Goal: Answer question/provide support: Share knowledge or assist other users

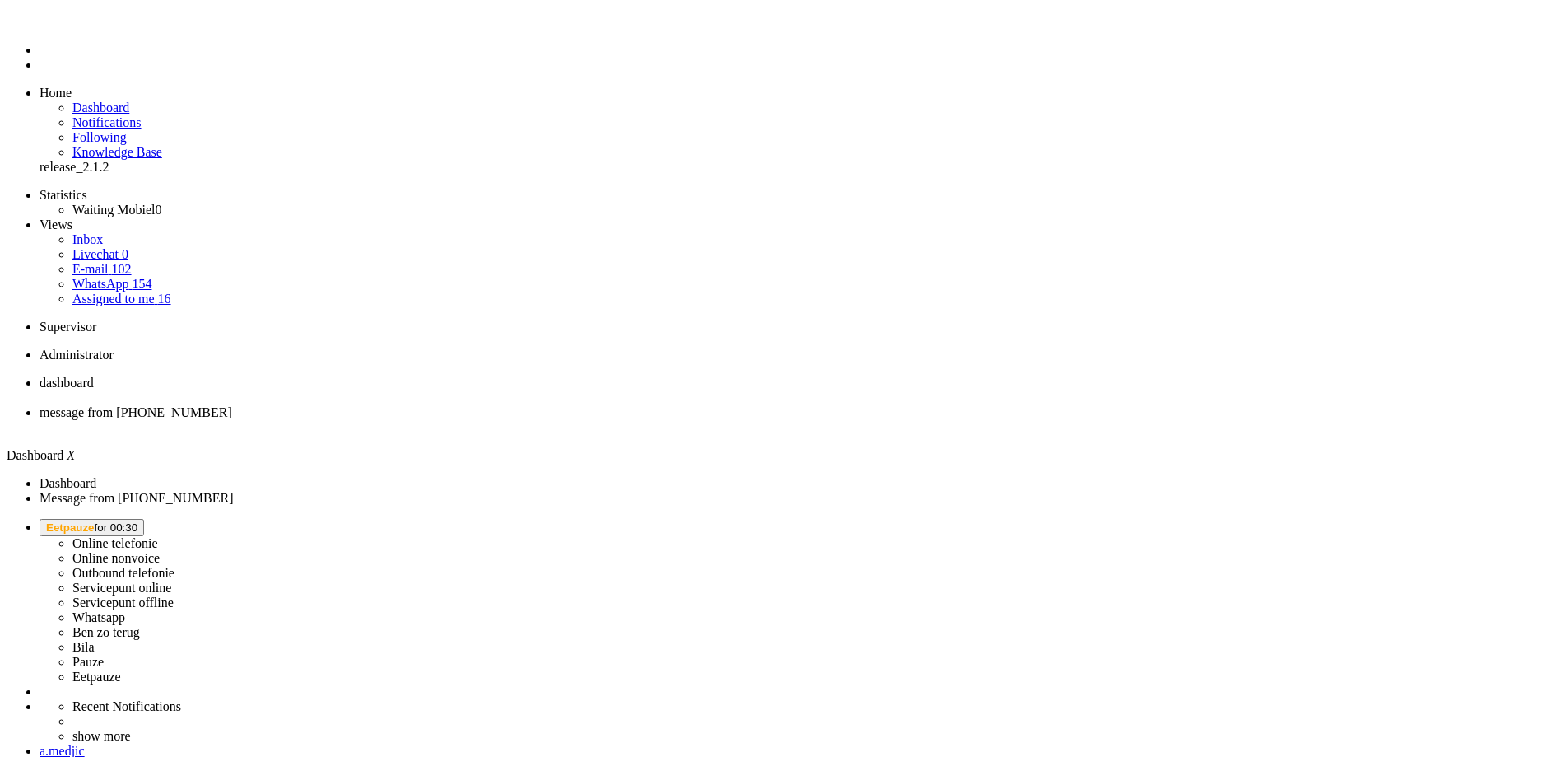
click at [138, 522] on span "Eetpauze for 00:30" at bounding box center [91, 528] width 91 height 13
click at [140, 625] on label "Ben zo terug" at bounding box center [105, 633] width 68 height 14
click at [156, 522] on span "[PERSON_NAME] zo terug for 00:01" at bounding box center [101, 528] width 110 height 13
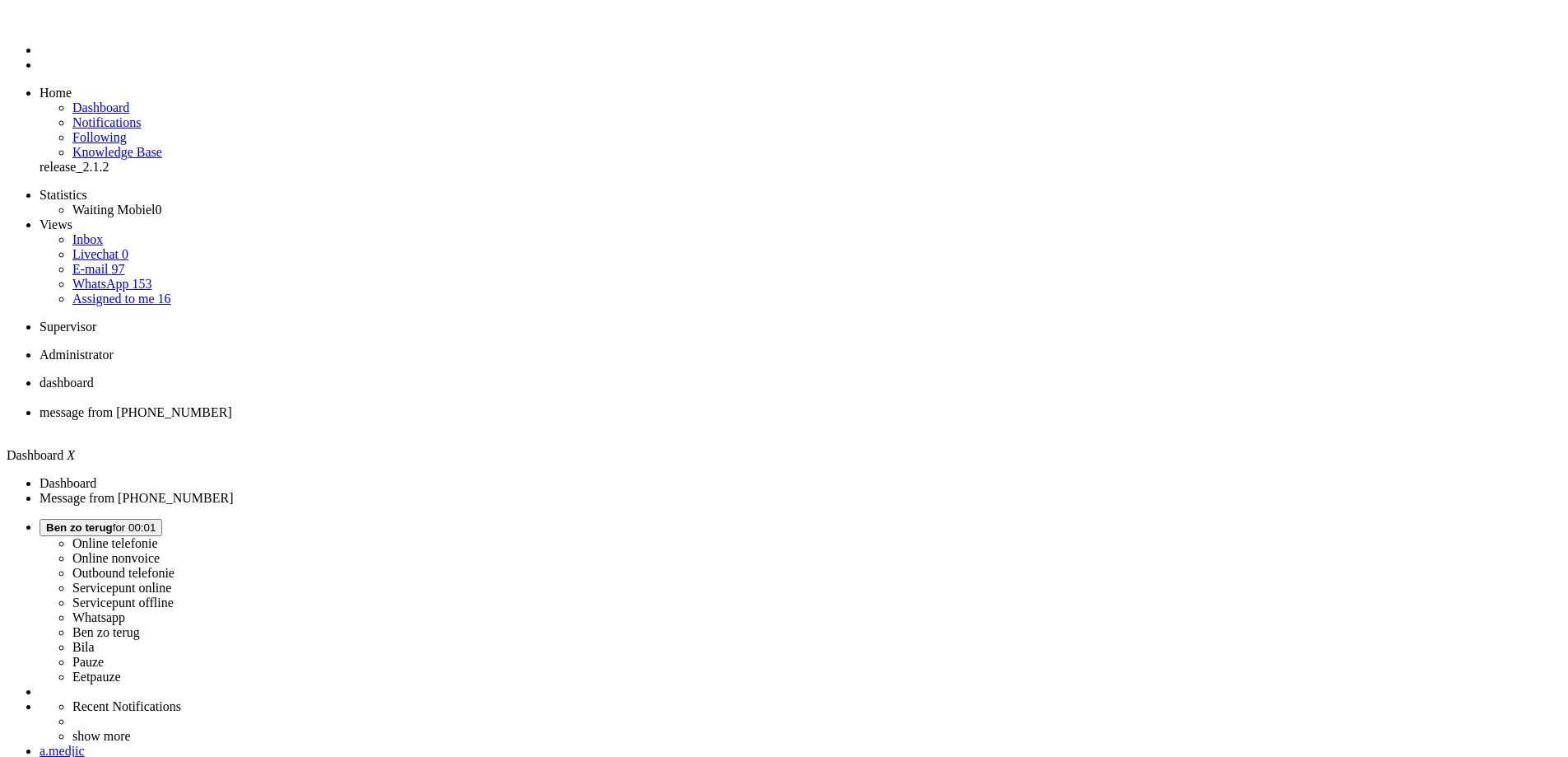
click at [159, 536] on label "Online telefonie" at bounding box center [114, 543] width 86 height 14
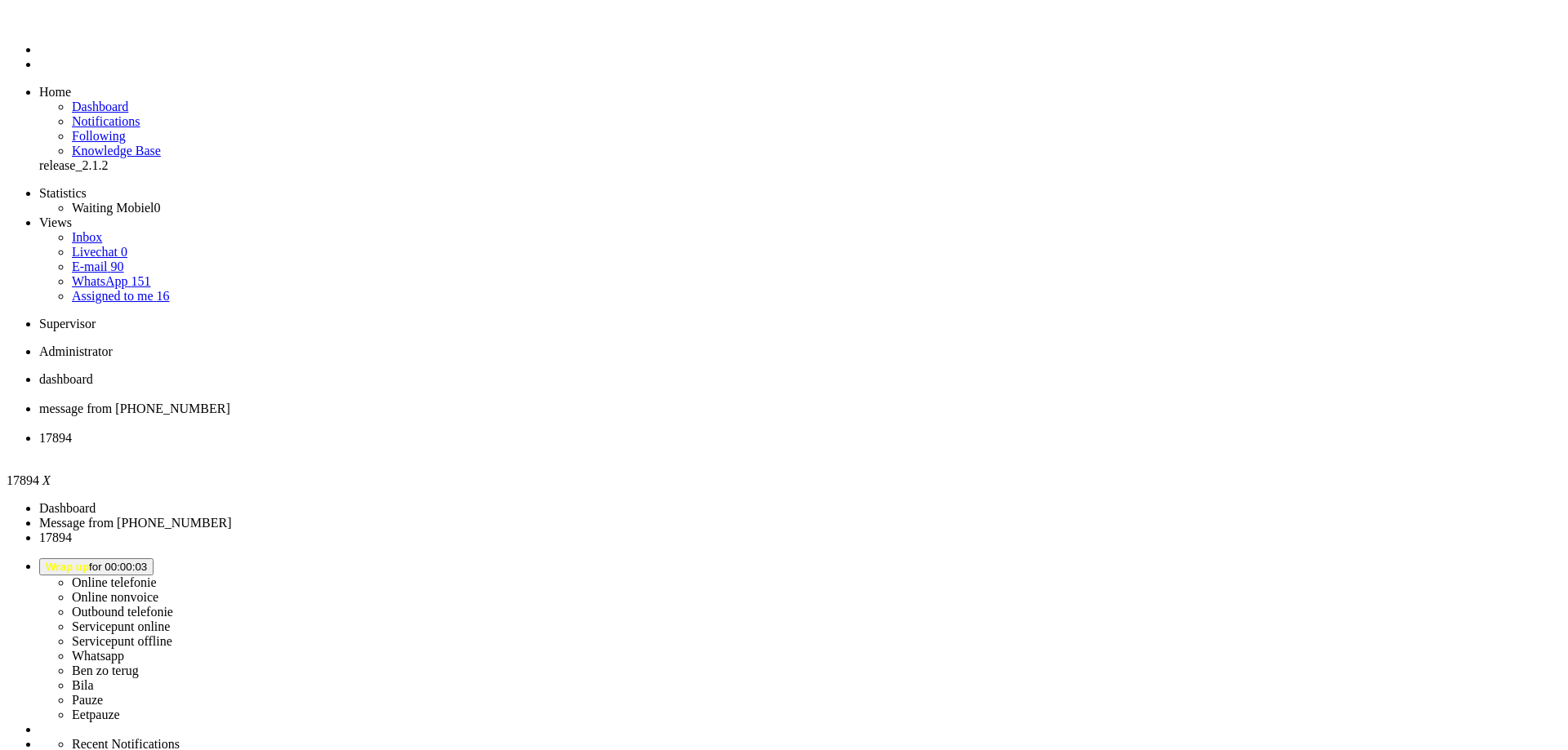
click at [604, 446] on div "Close tab" at bounding box center [801, 453] width 1522 height 14
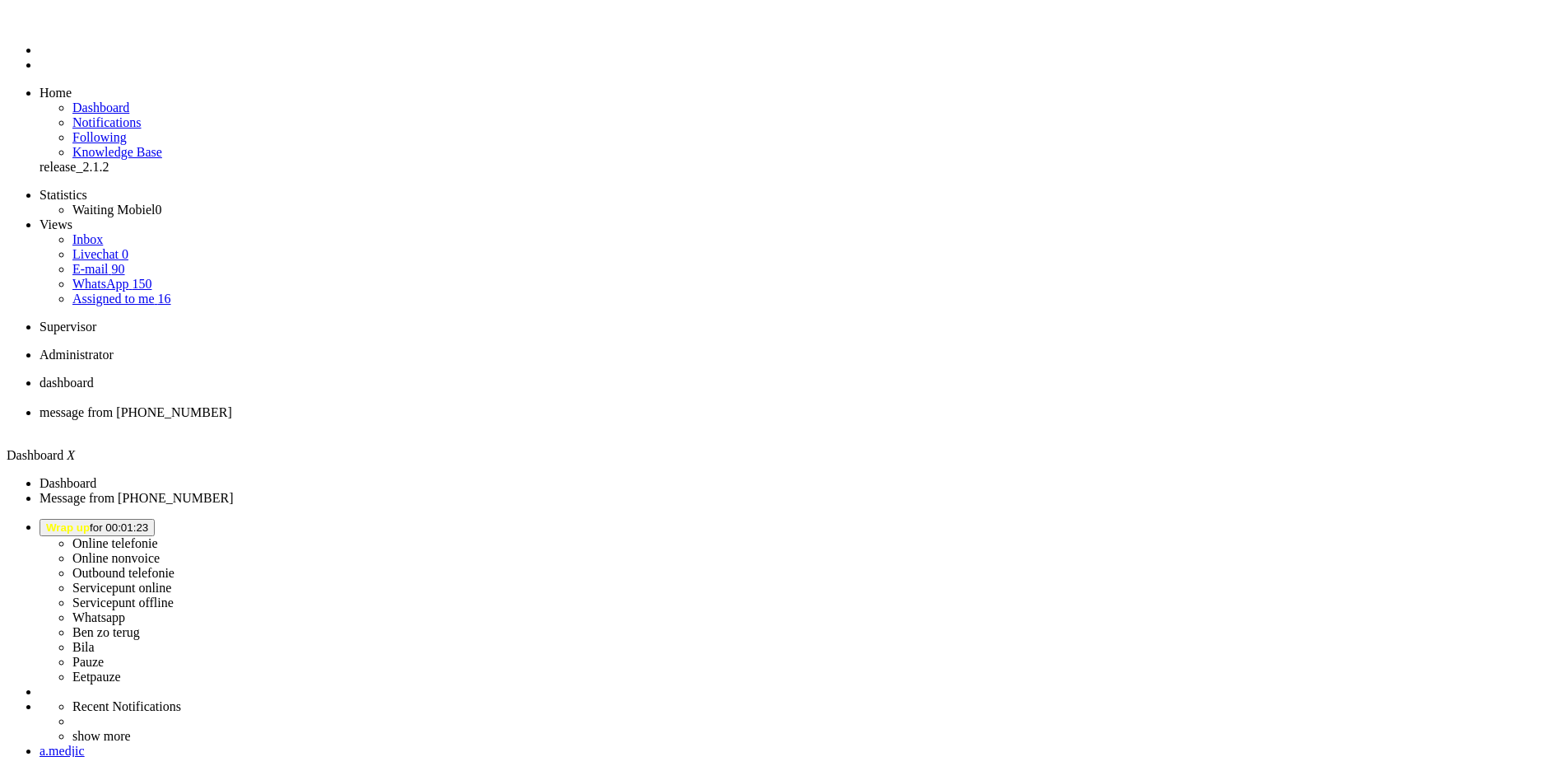
click at [412, 406] on li "message from [PHONE_NUMBER]" at bounding box center [801, 420] width 1522 height 30
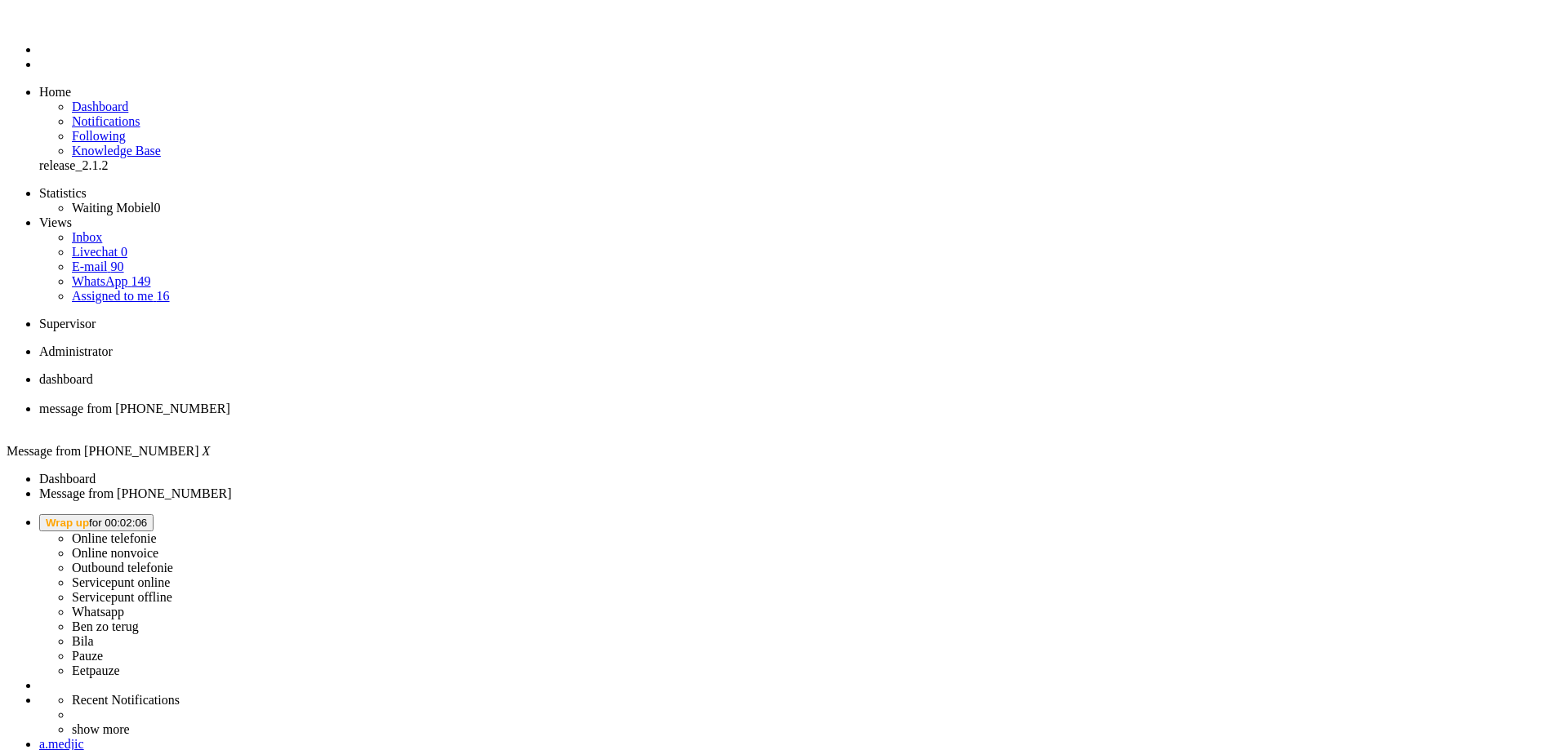
click at [147, 517] on span "Wrap up for 00:02:16" at bounding box center [96, 523] width 101 height 12
click at [157, 531] on label "Online telefonie" at bounding box center [113, 538] width 85 height 14
click at [93, 372] on span "dashboard" at bounding box center [66, 379] width 54 height 14
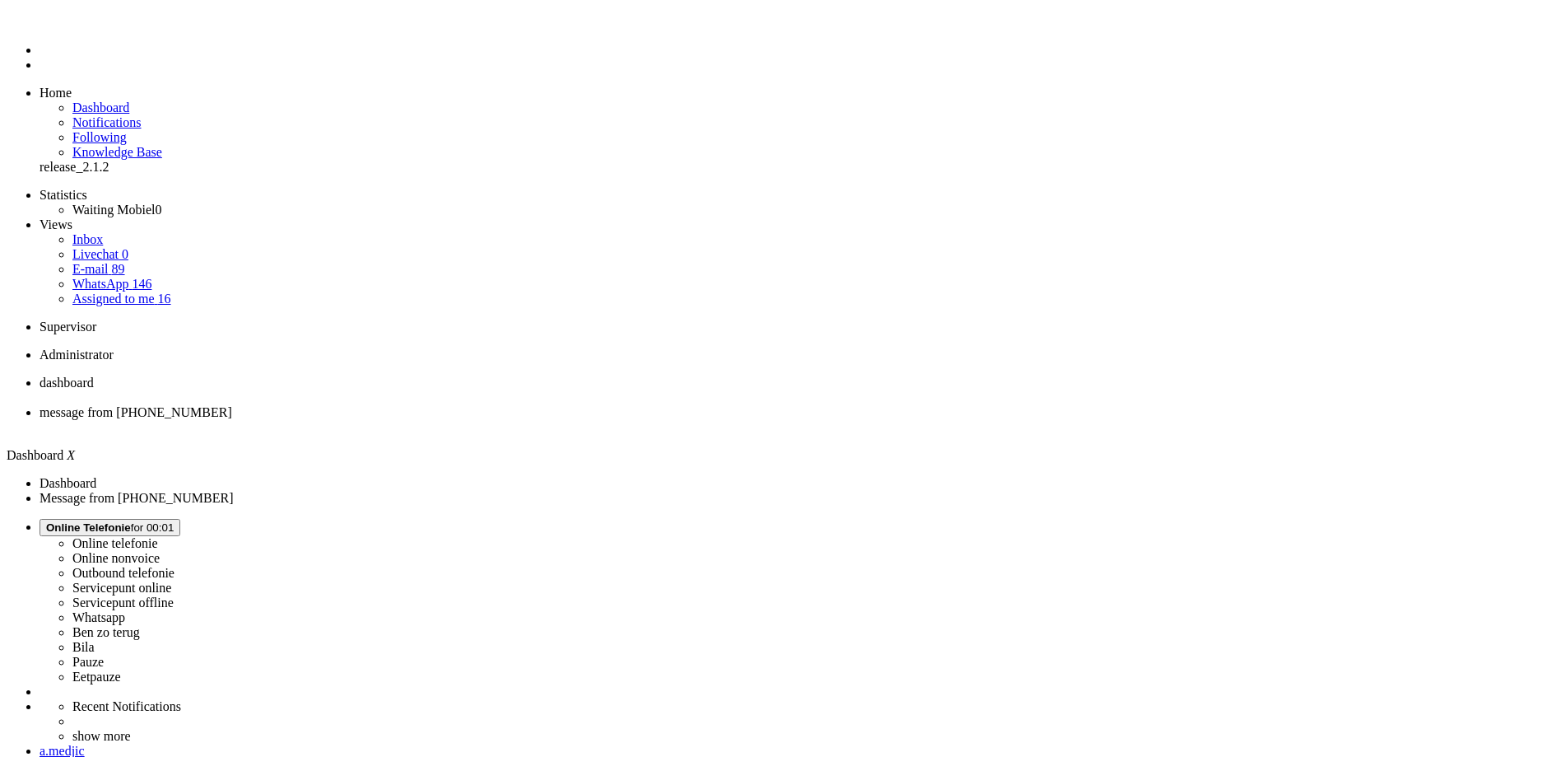
click at [232, 406] on span "message from [PHONE_NUMBER]" at bounding box center [136, 413] width 193 height 14
drag, startPoint x: 451, startPoint y: 417, endPoint x: 466, endPoint y: 414, distance: 15.3
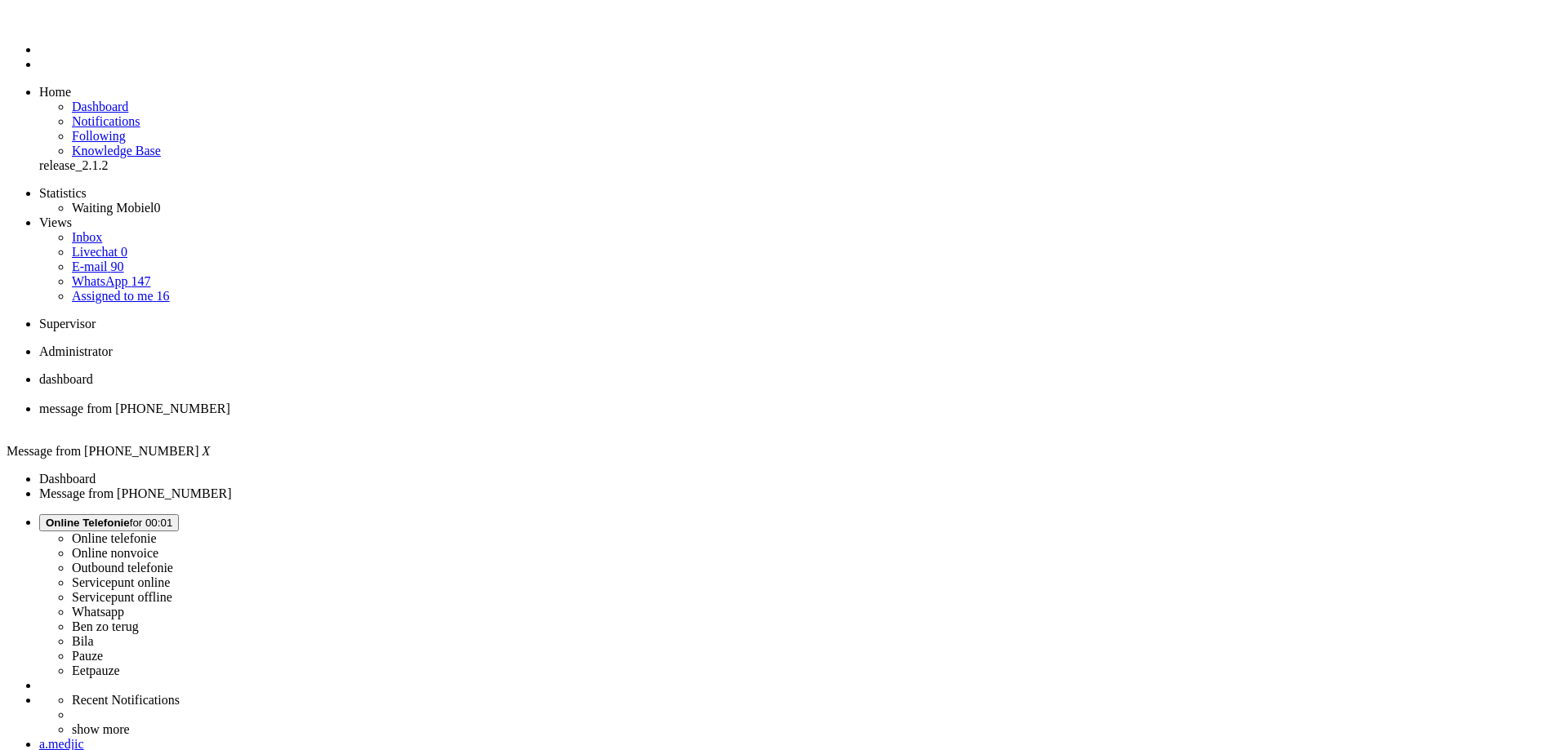
drag, startPoint x: 479, startPoint y: 405, endPoint x: 440, endPoint y: 411, distance: 39.5
drag, startPoint x: 460, startPoint y: 402, endPoint x: 482, endPoint y: 402, distance: 22.0
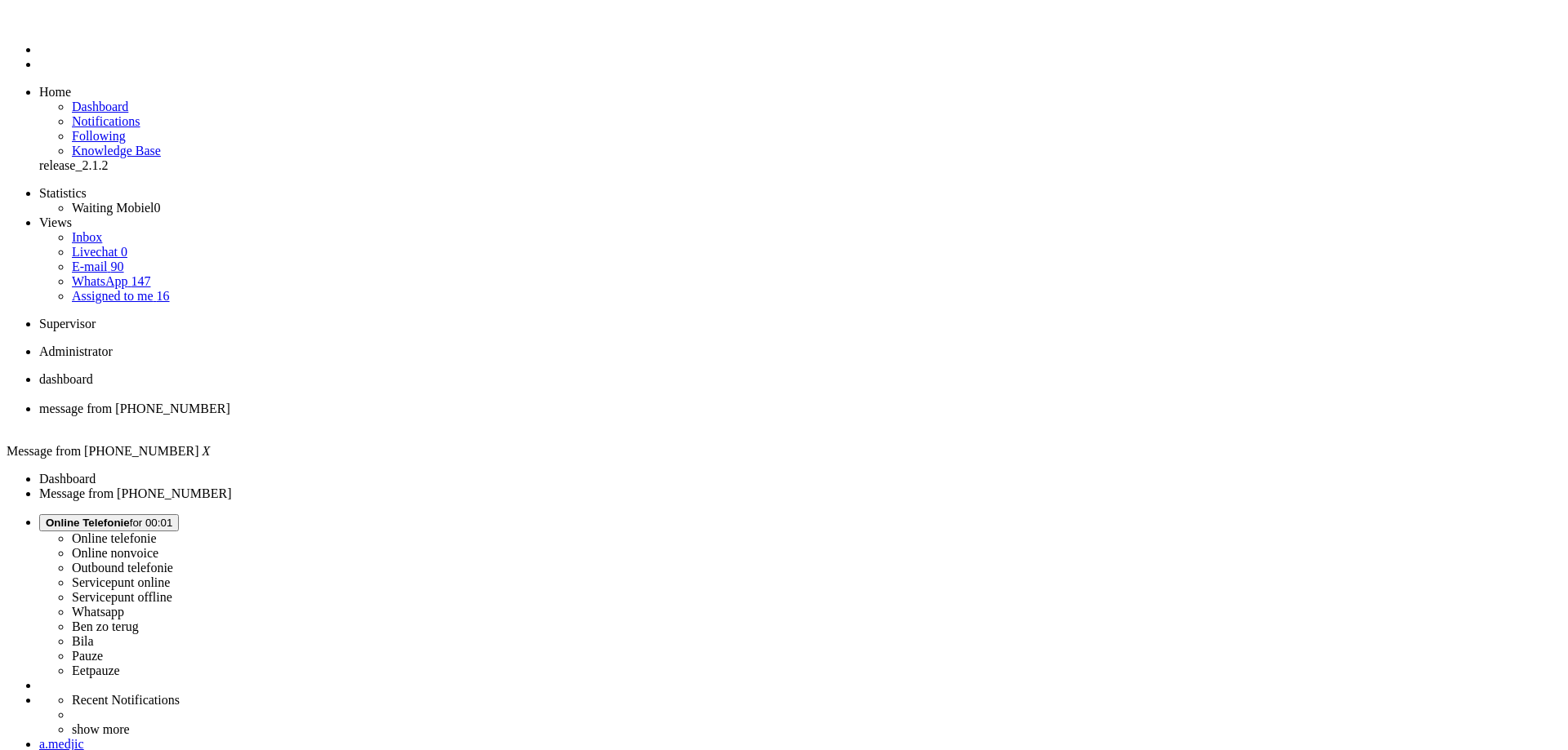
copy div "6821BK"
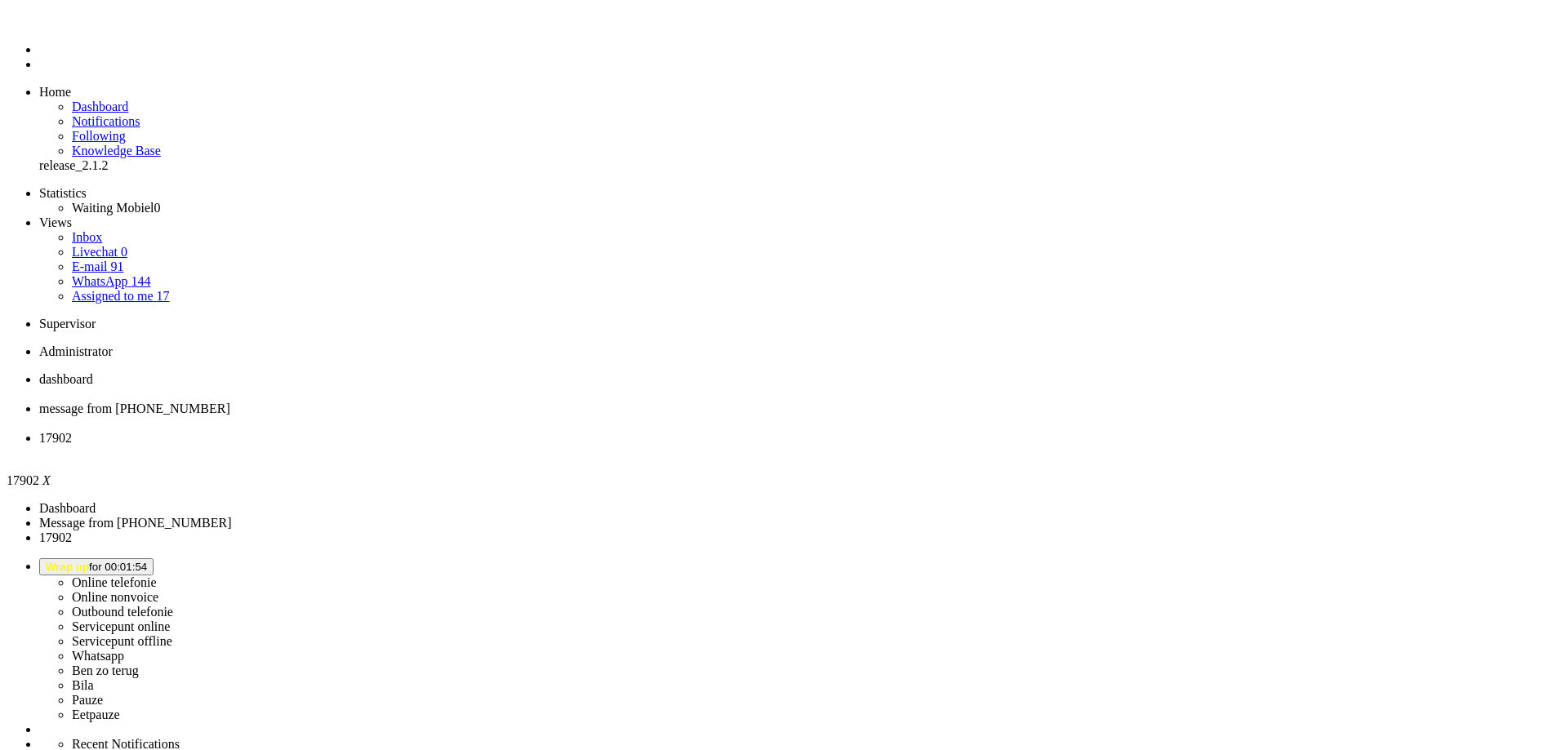
click at [613, 431] on li "17902" at bounding box center [801, 446] width 1522 height 29
click at [609, 446] on div "Close tab" at bounding box center [801, 453] width 1522 height 14
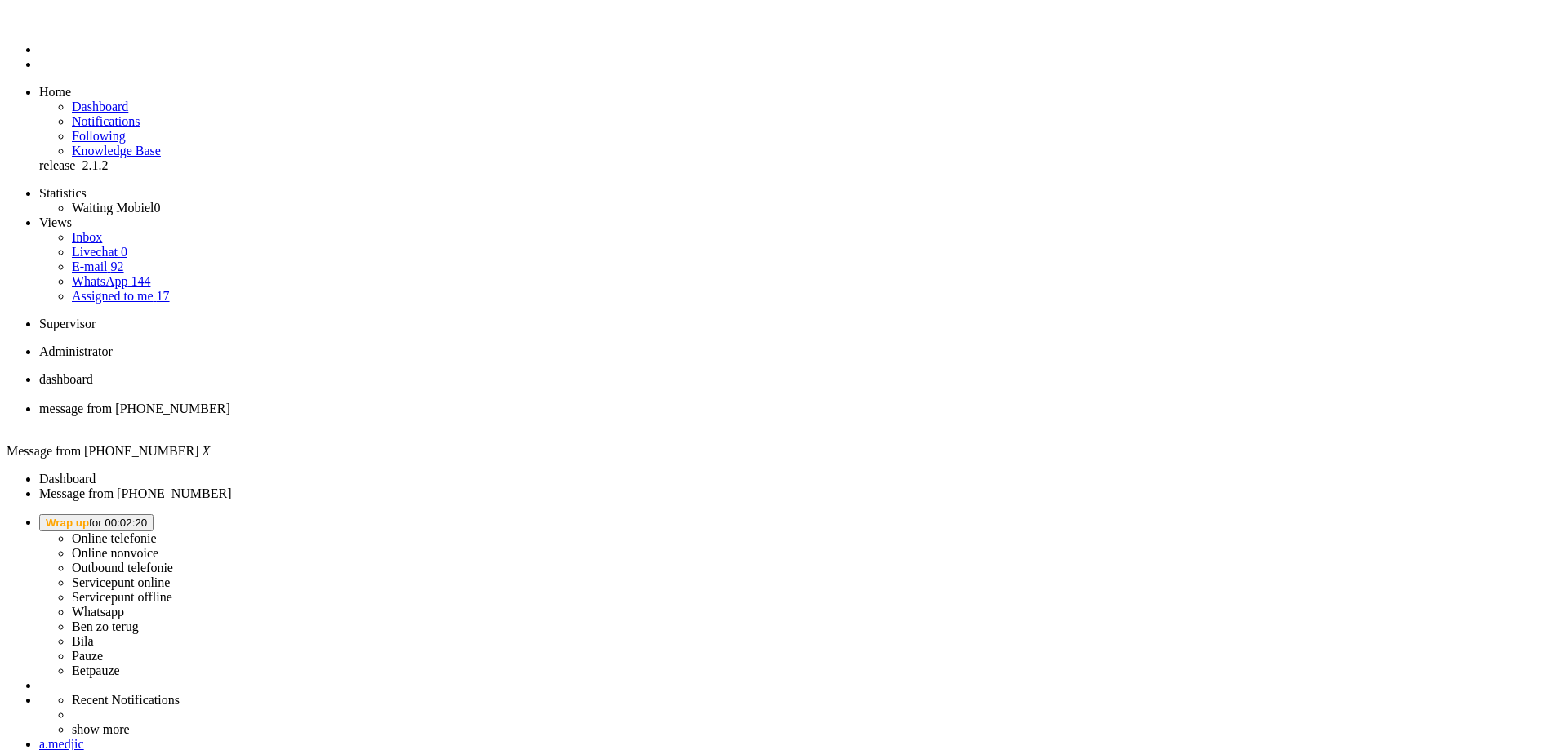
drag, startPoint x: 639, startPoint y: 2798, endPoint x: 660, endPoint y: 2794, distance: 21.4
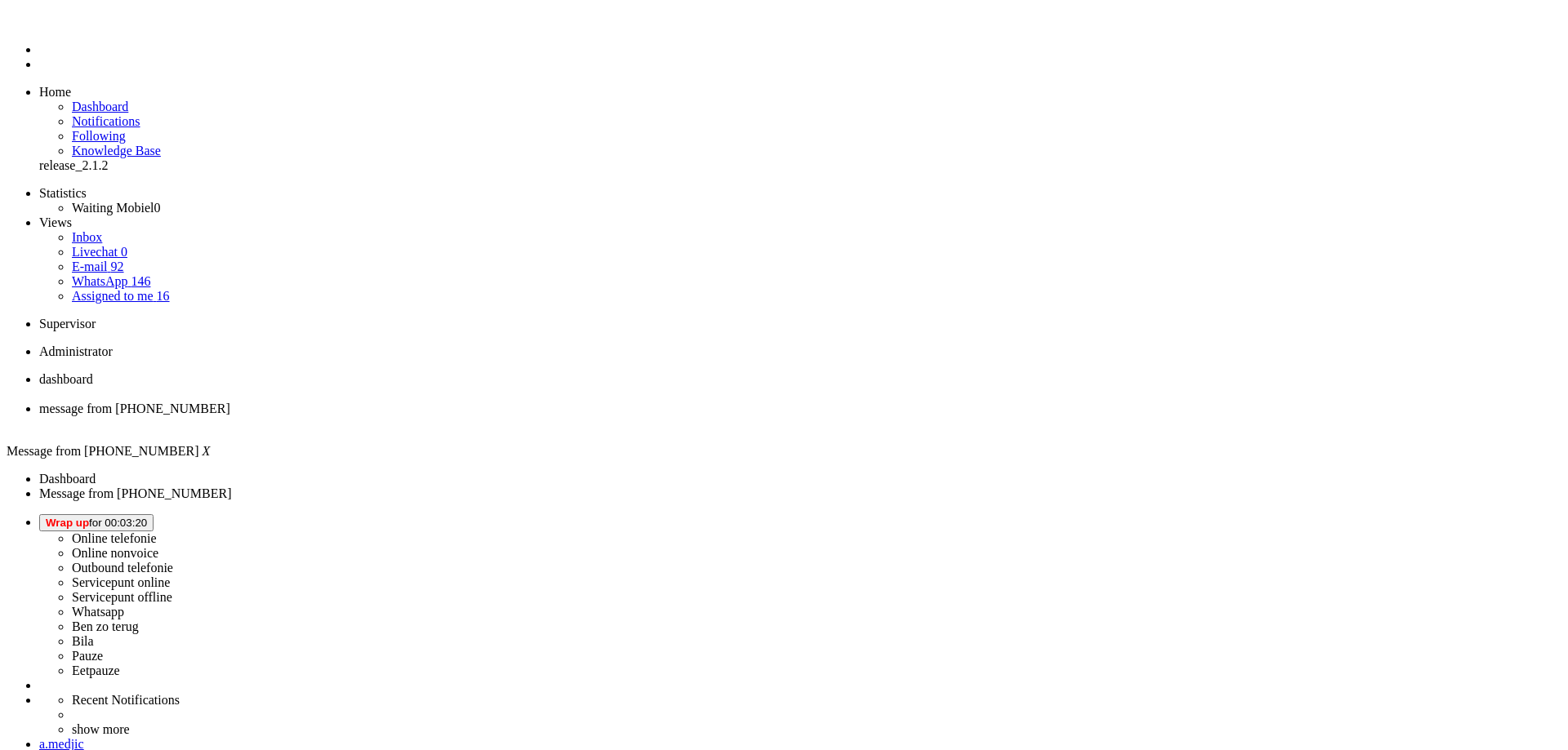
click at [473, 416] on div "Close tab" at bounding box center [801, 423] width 1522 height 14
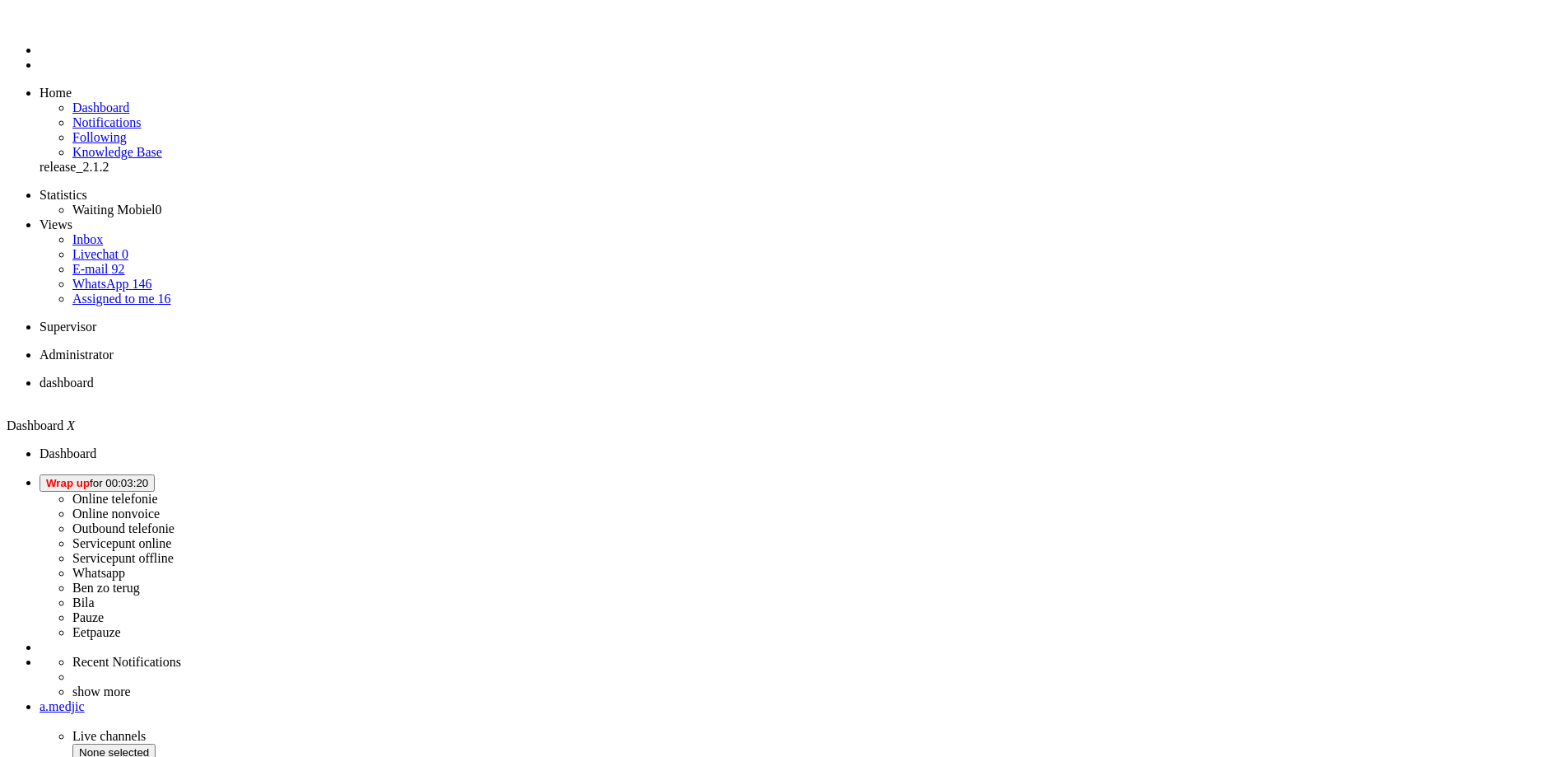
click at [149, 477] on span "Wrap up for 00:03:20" at bounding box center [96, 483] width 102 height 13
click at [159, 492] on label "Online telefonie" at bounding box center [114, 499] width 86 height 14
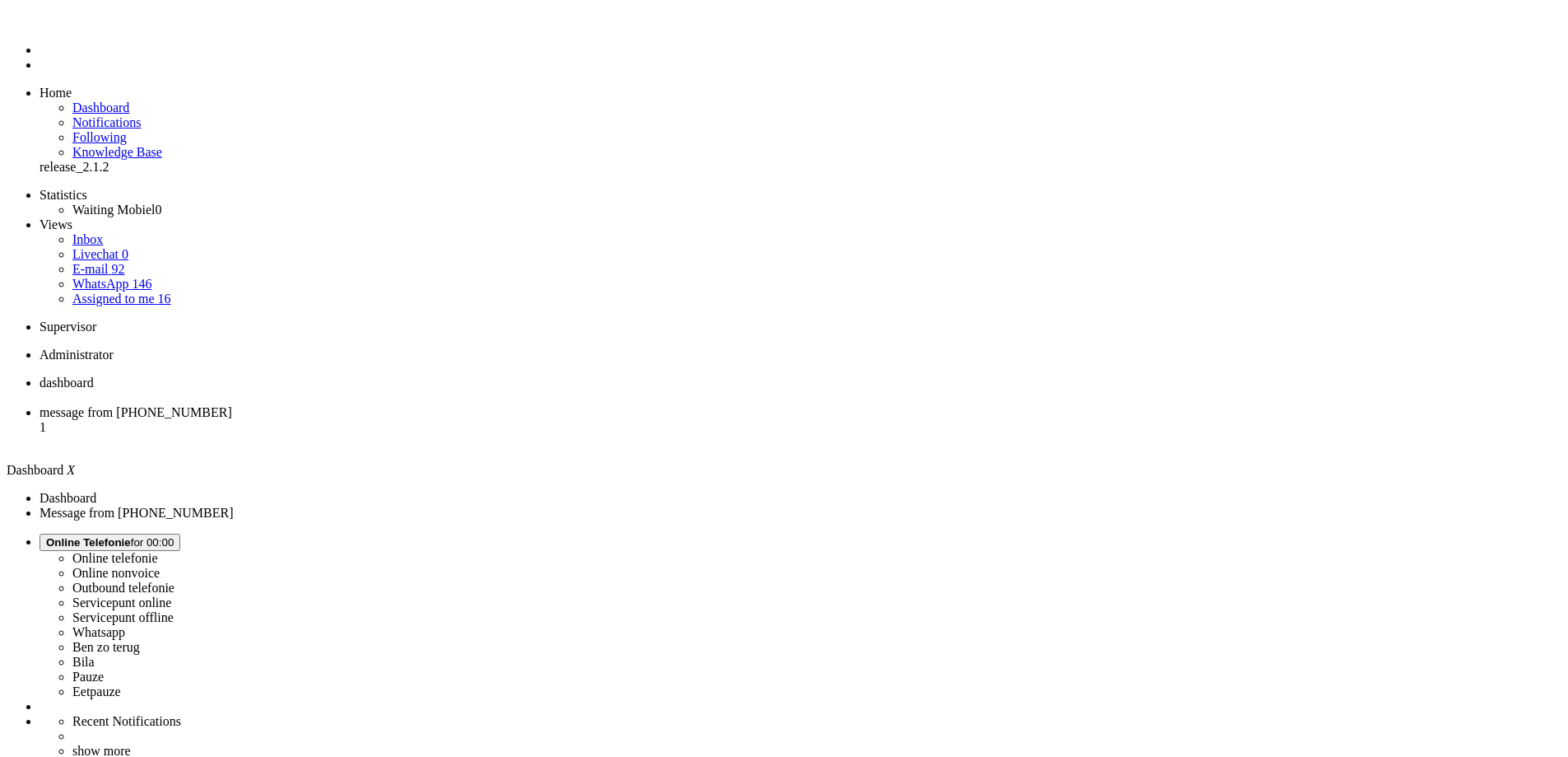
click at [232, 406] on span "message from [PHONE_NUMBER]" at bounding box center [136, 413] width 193 height 14
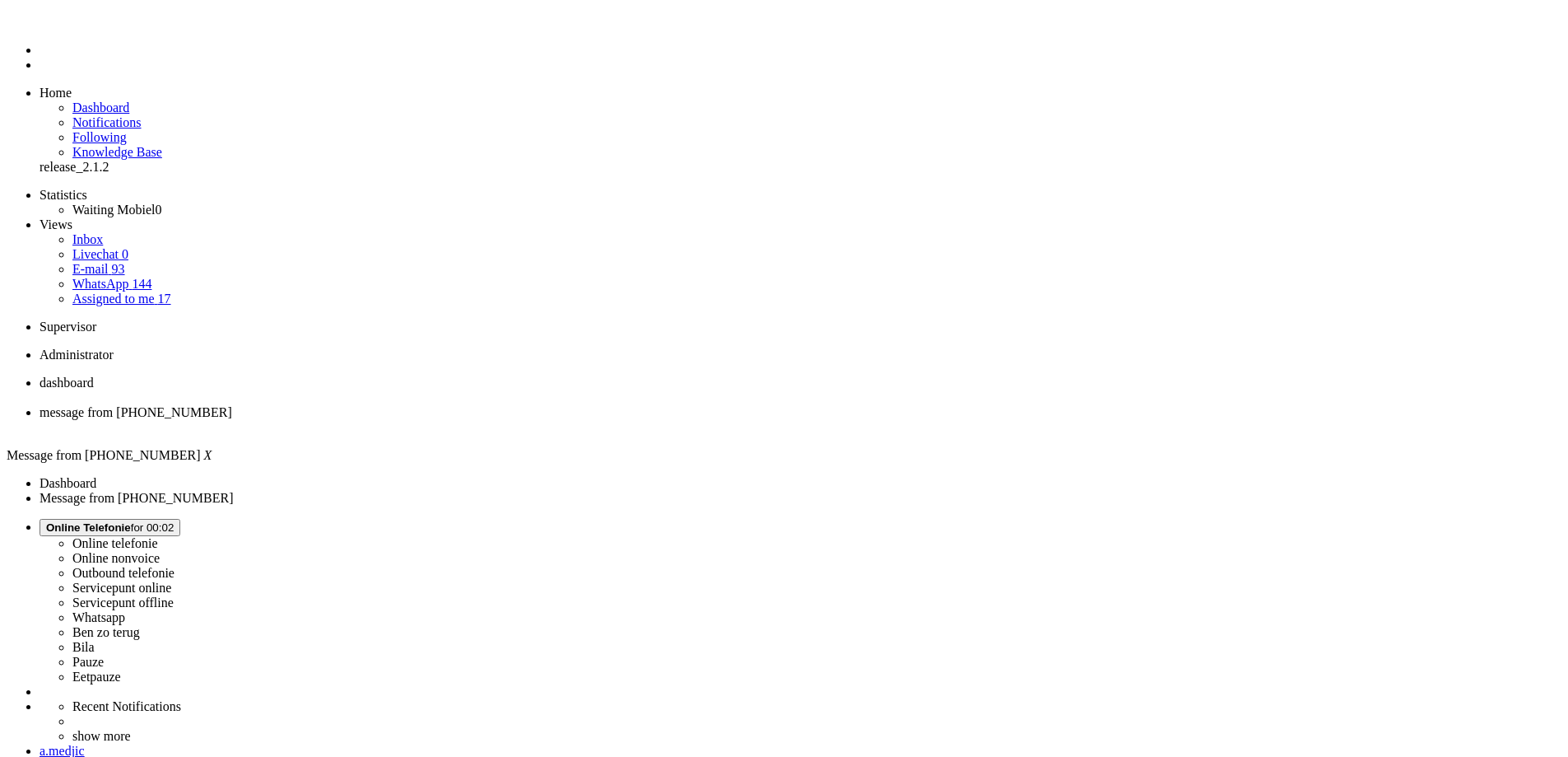
click at [94, 376] on span "dashboard" at bounding box center [67, 383] width 54 height 14
click at [232, 406] on span "message from [PHONE_NUMBER]" at bounding box center [136, 413] width 193 height 14
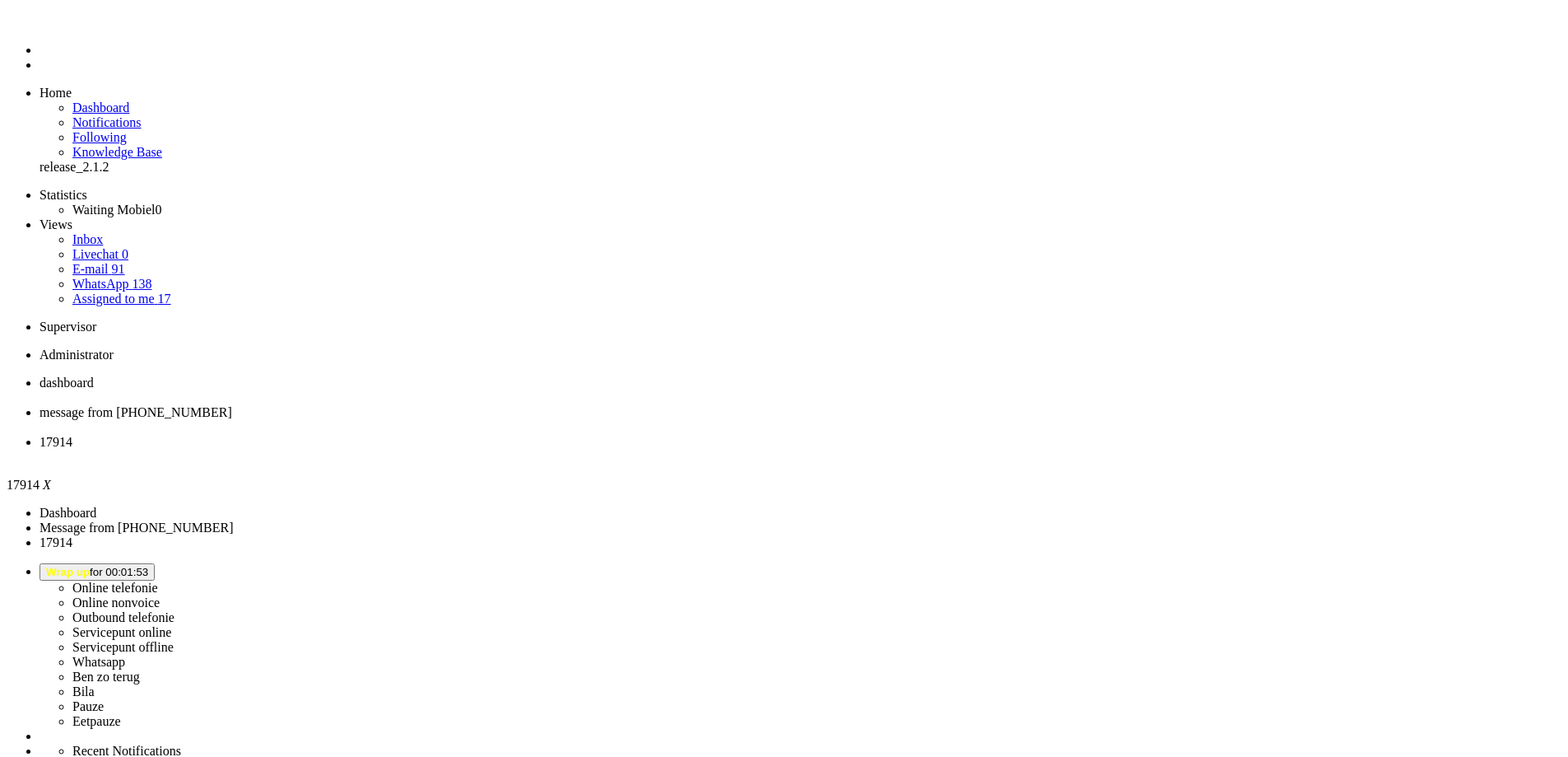
click at [615, 450] on div "Close tab" at bounding box center [801, 457] width 1522 height 14
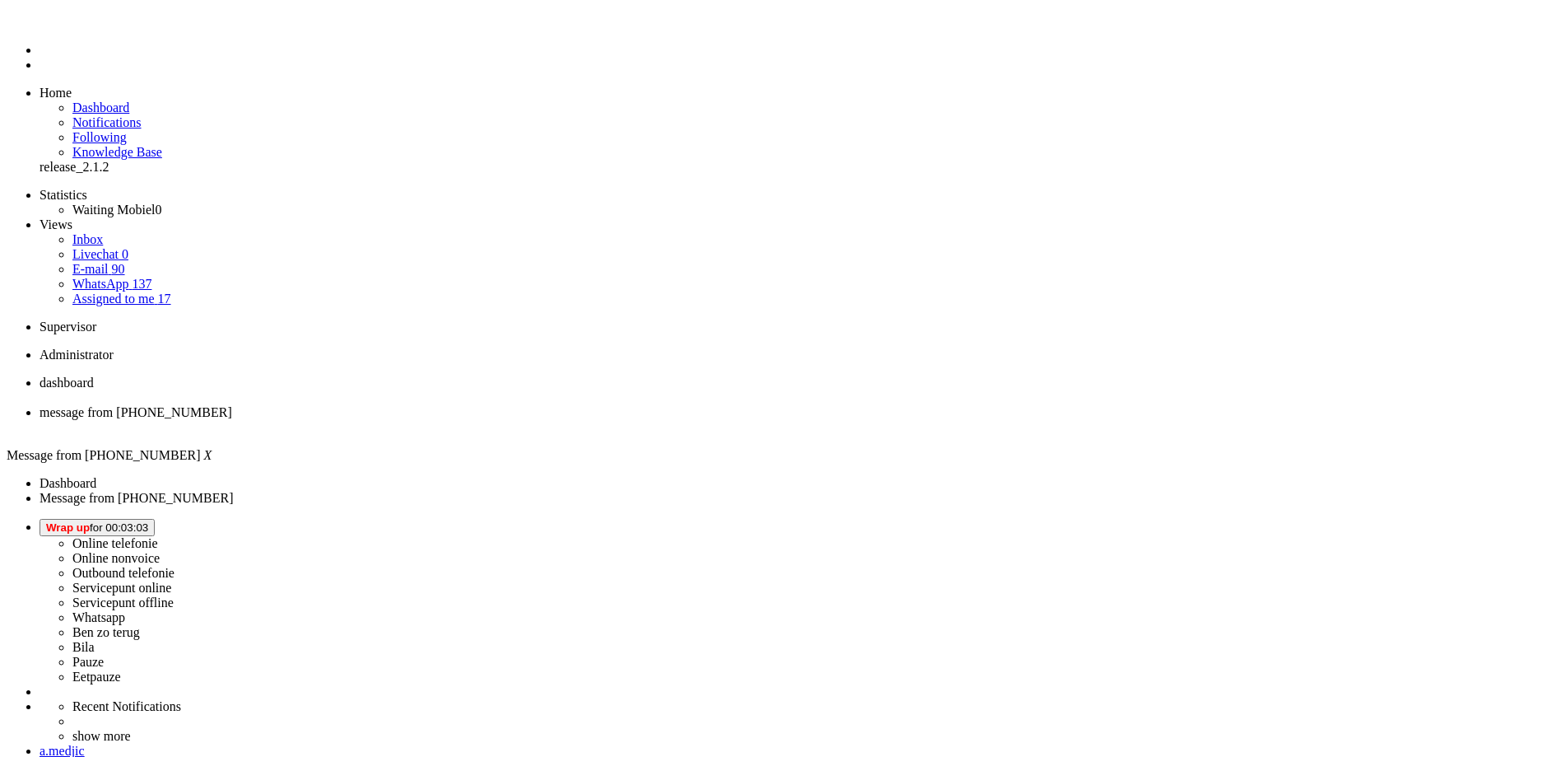
click at [149, 522] on span "Wrap up for 00:03:03" at bounding box center [96, 528] width 102 height 13
click at [159, 536] on label "Online telefonie" at bounding box center [114, 543] width 86 height 14
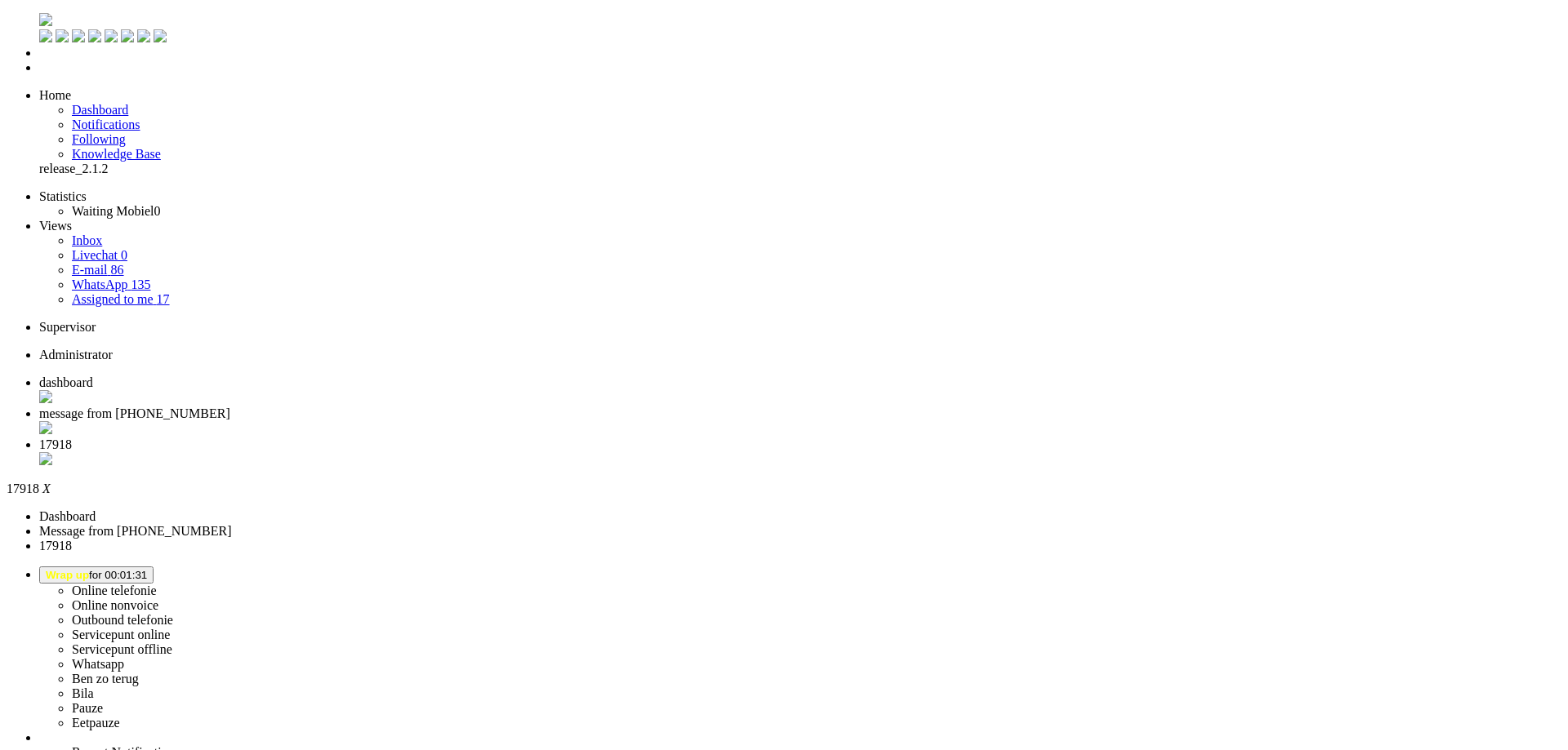
click at [612, 452] on div "Close tab" at bounding box center [801, 460] width 1522 height 16
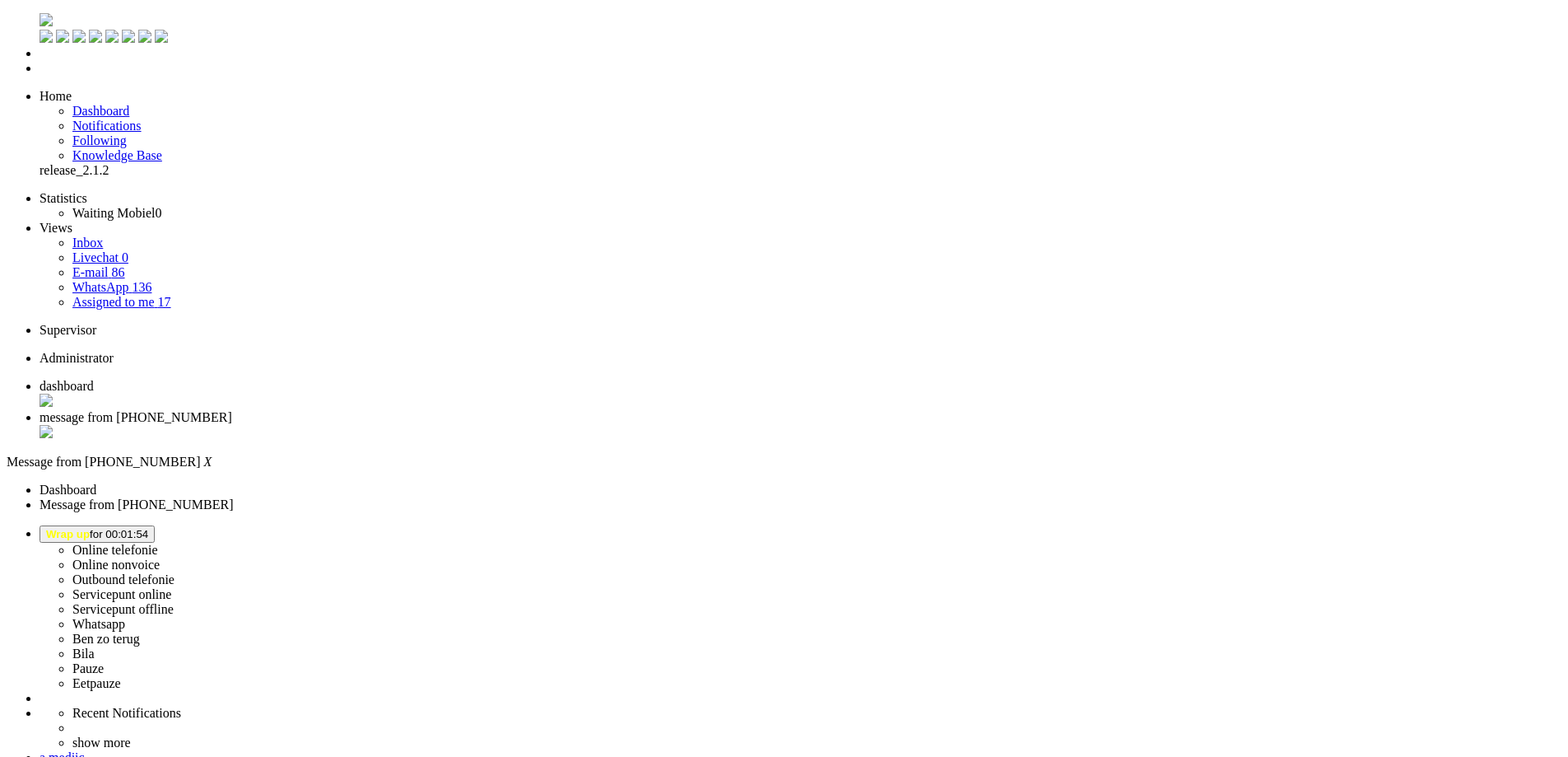
click at [155, 525] on button "Wrap up for 00:01:54" at bounding box center [97, 534] width 115 height 17
click at [159, 543] on label "Online telefonie" at bounding box center [114, 550] width 86 height 14
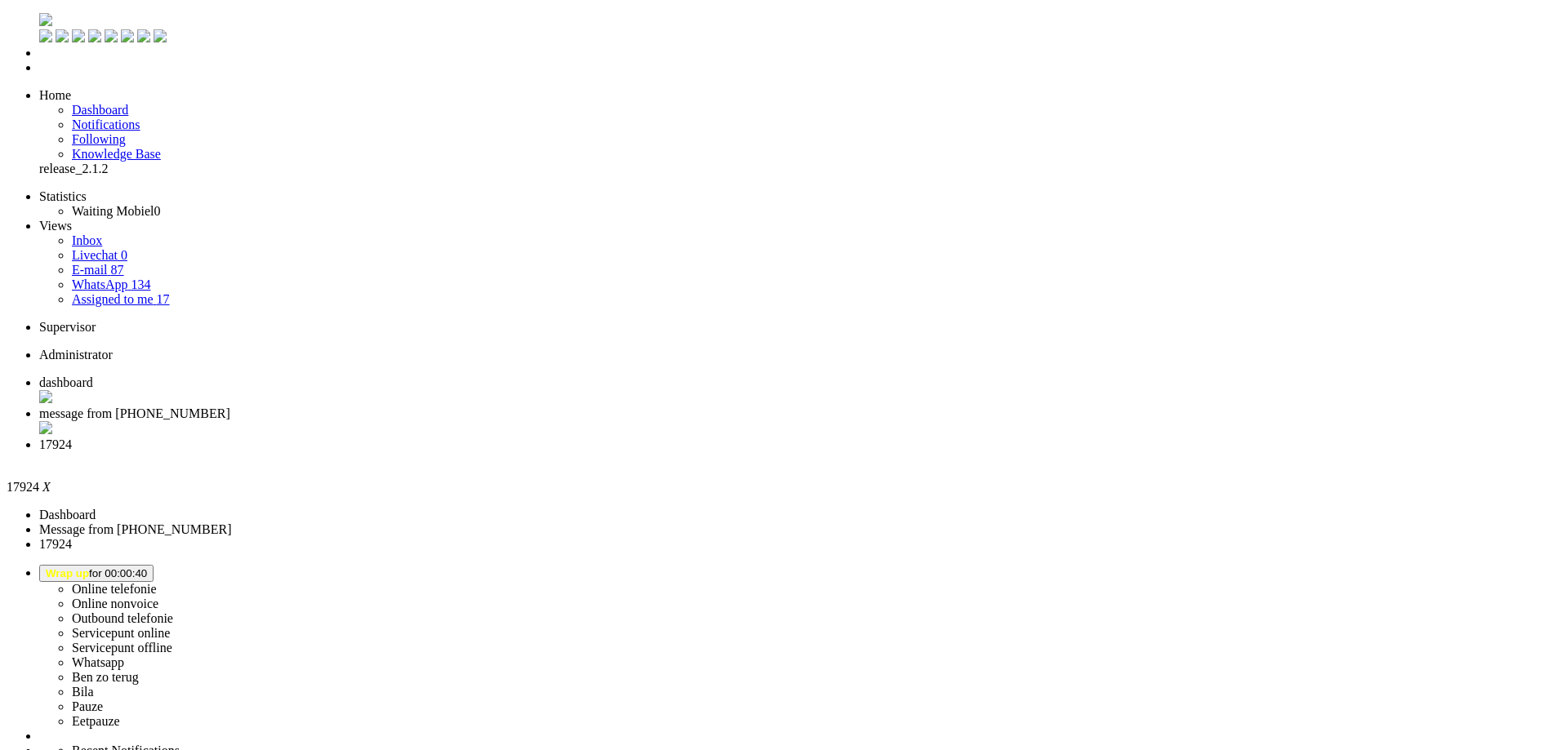
click at [612, 452] on div "Close tab" at bounding box center [801, 459] width 1522 height 14
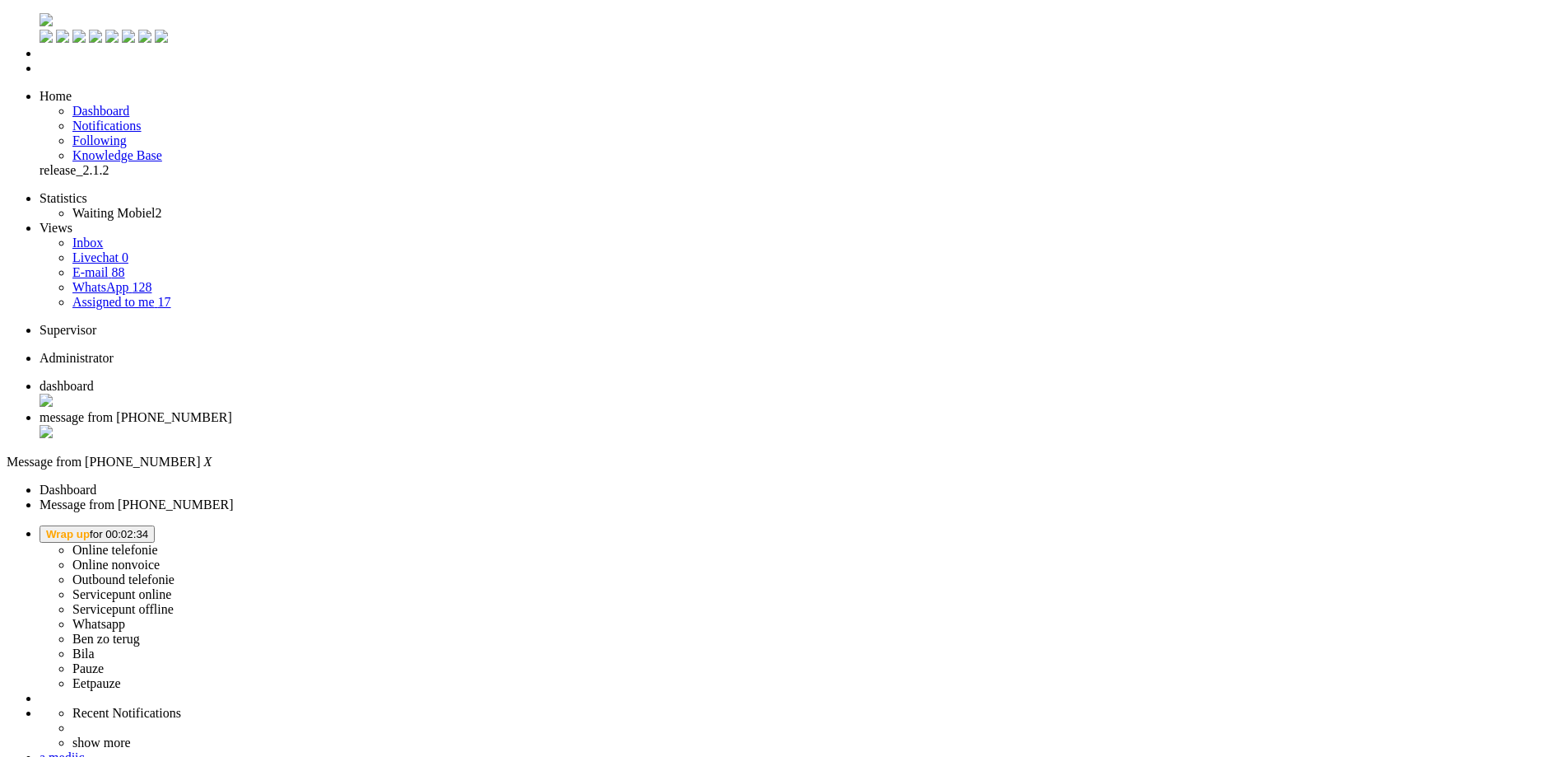
click at [1398, 525] on li "Online telefonie Online nonvoice Outbound telefonie Servicepunt online Servicep…" at bounding box center [801, 608] width 1522 height 166
click at [1386, 525] on li "Online telefonie Online nonvoice Outbound telefonie Servicepunt online Servicep…" at bounding box center [801, 608] width 1522 height 166
click at [1382, 525] on li "Online telefonie Online nonvoice Outbound telefonie Servicepunt online Servicep…" at bounding box center [801, 608] width 1522 height 166
click at [155, 525] on button "Wrap up for 00:02:34" at bounding box center [97, 534] width 115 height 17
click at [159, 543] on label "Online telefonie" at bounding box center [114, 550] width 86 height 14
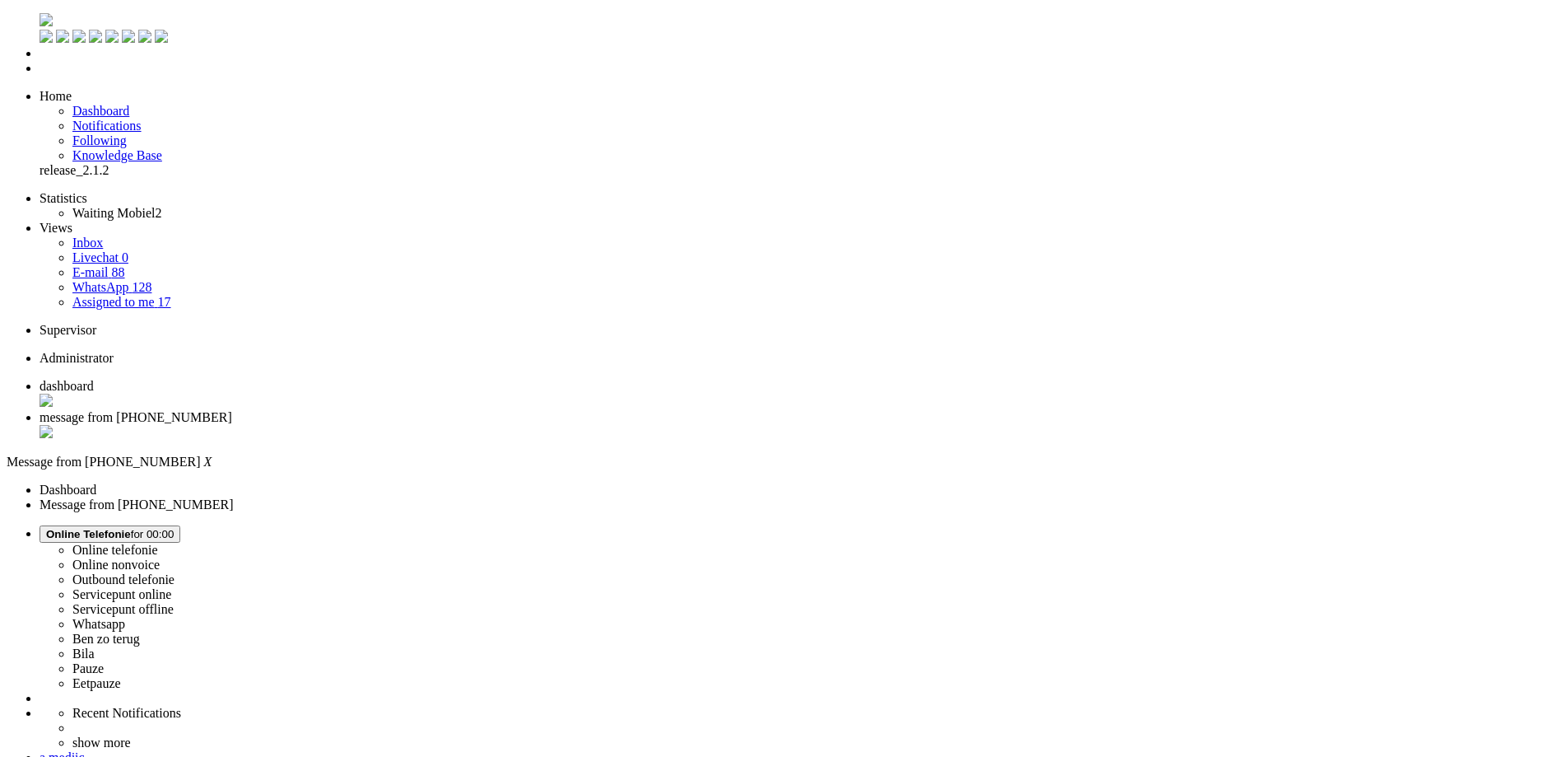
click at [94, 378] on span "dashboard" at bounding box center [67, 386] width 54 height 14
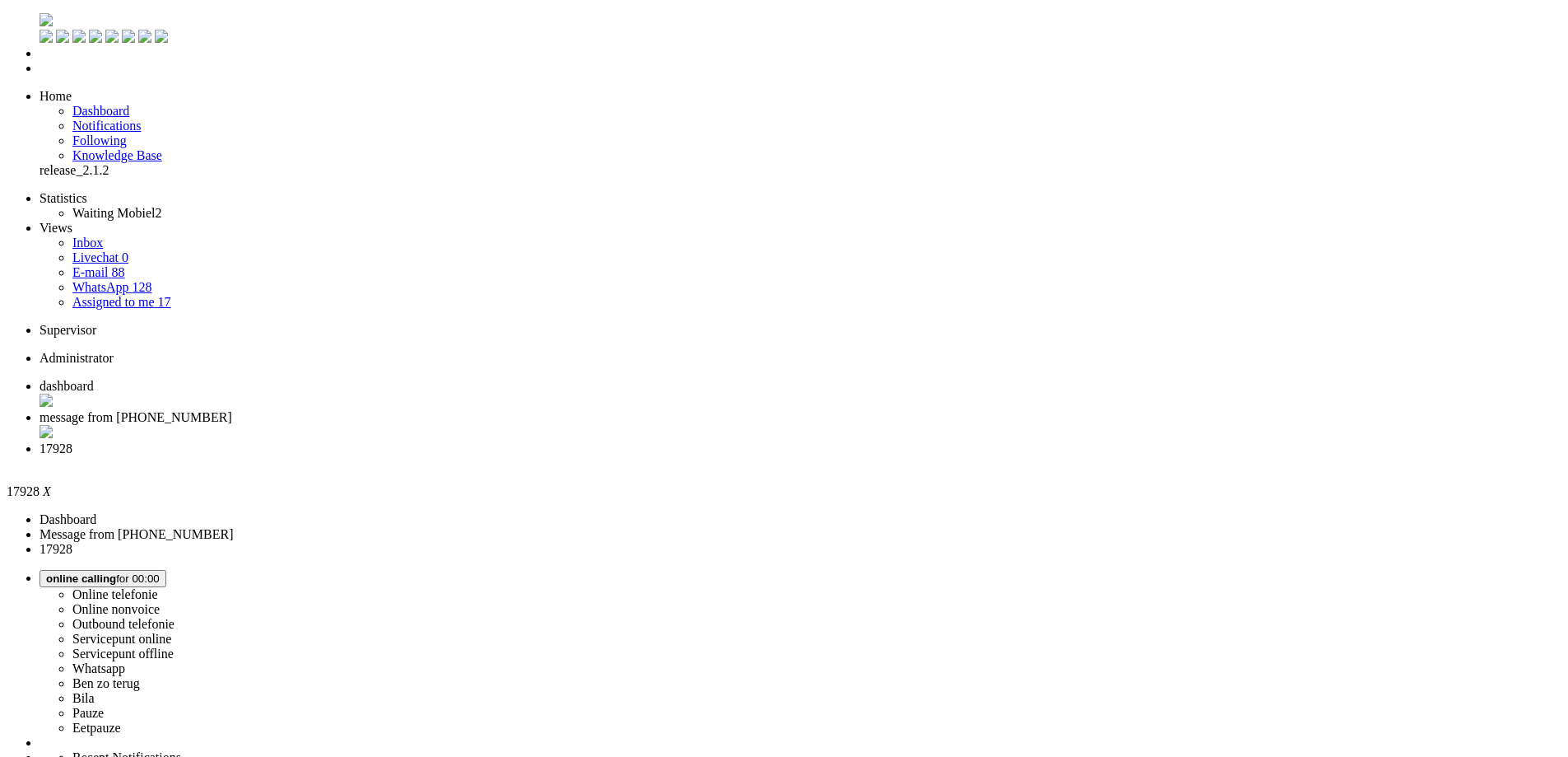
copy div "4655995"
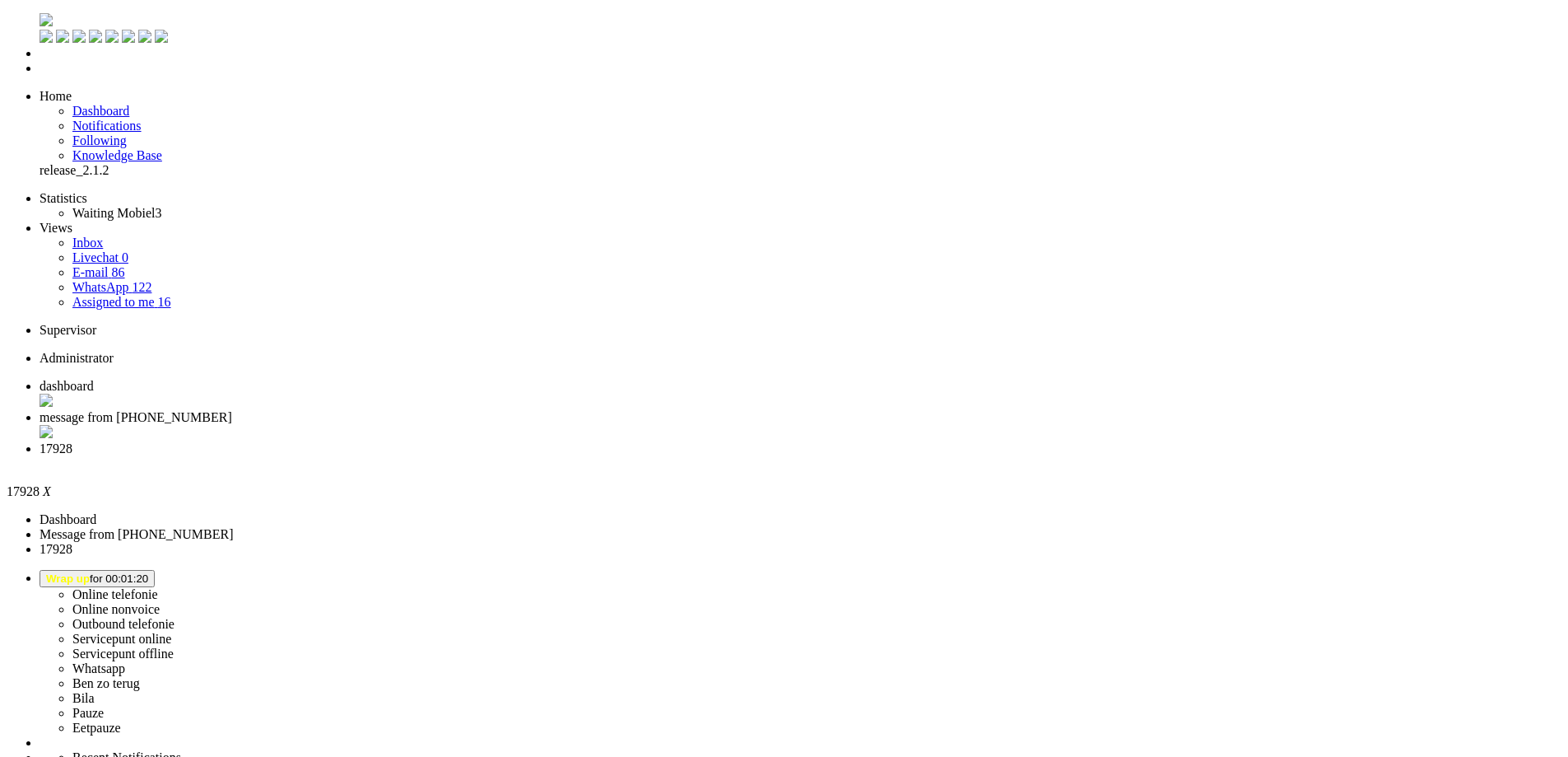
click at [624, 442] on li "17928" at bounding box center [801, 456] width 1522 height 30
click at [619, 456] on div "Close tab" at bounding box center [801, 463] width 1522 height 14
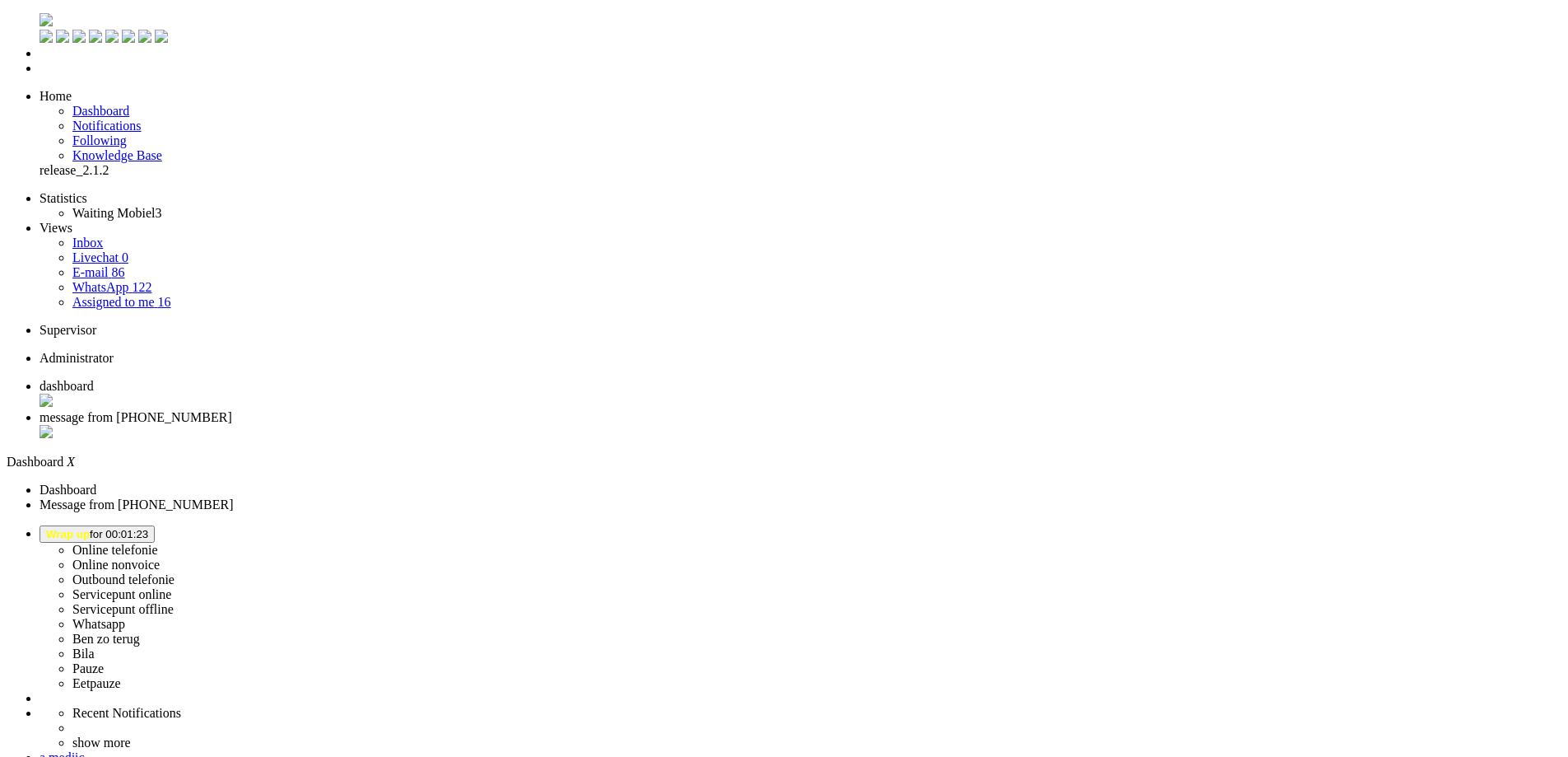
click at [433, 410] on li "message from [PHONE_NUMBER]" at bounding box center [801, 425] width 1522 height 32
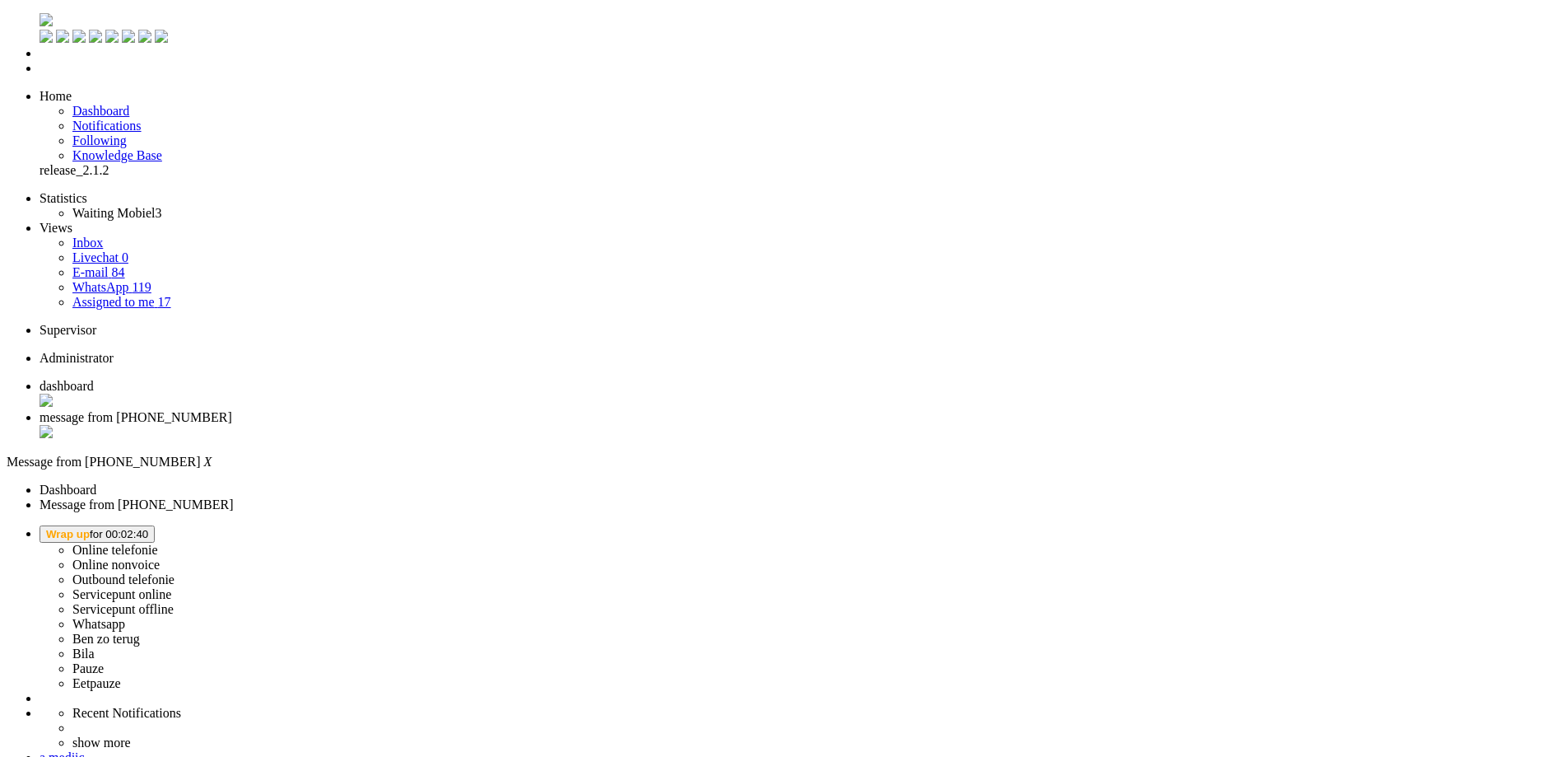
click at [477, 425] on div "Close tab" at bounding box center [801, 433] width 1522 height 16
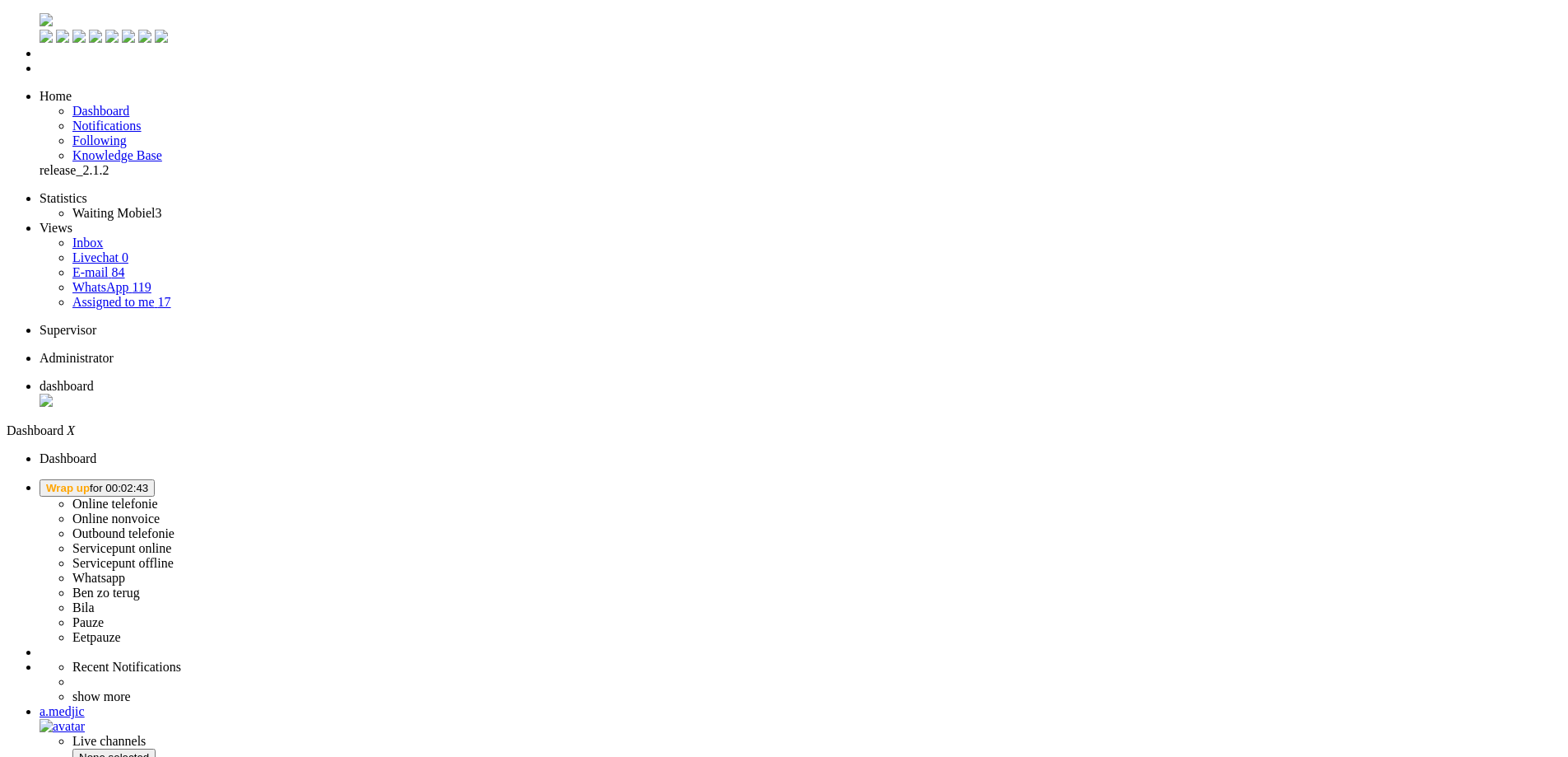
click at [1373, 479] on li "Online telefonie Online nonvoice Outbound telefonie Servicepunt online Servicep…" at bounding box center [801, 562] width 1522 height 166
click at [149, 482] on span "Wrap up for 00:02:43" at bounding box center [96, 488] width 102 height 13
click at [159, 497] on label "Online telefonie" at bounding box center [114, 504] width 86 height 14
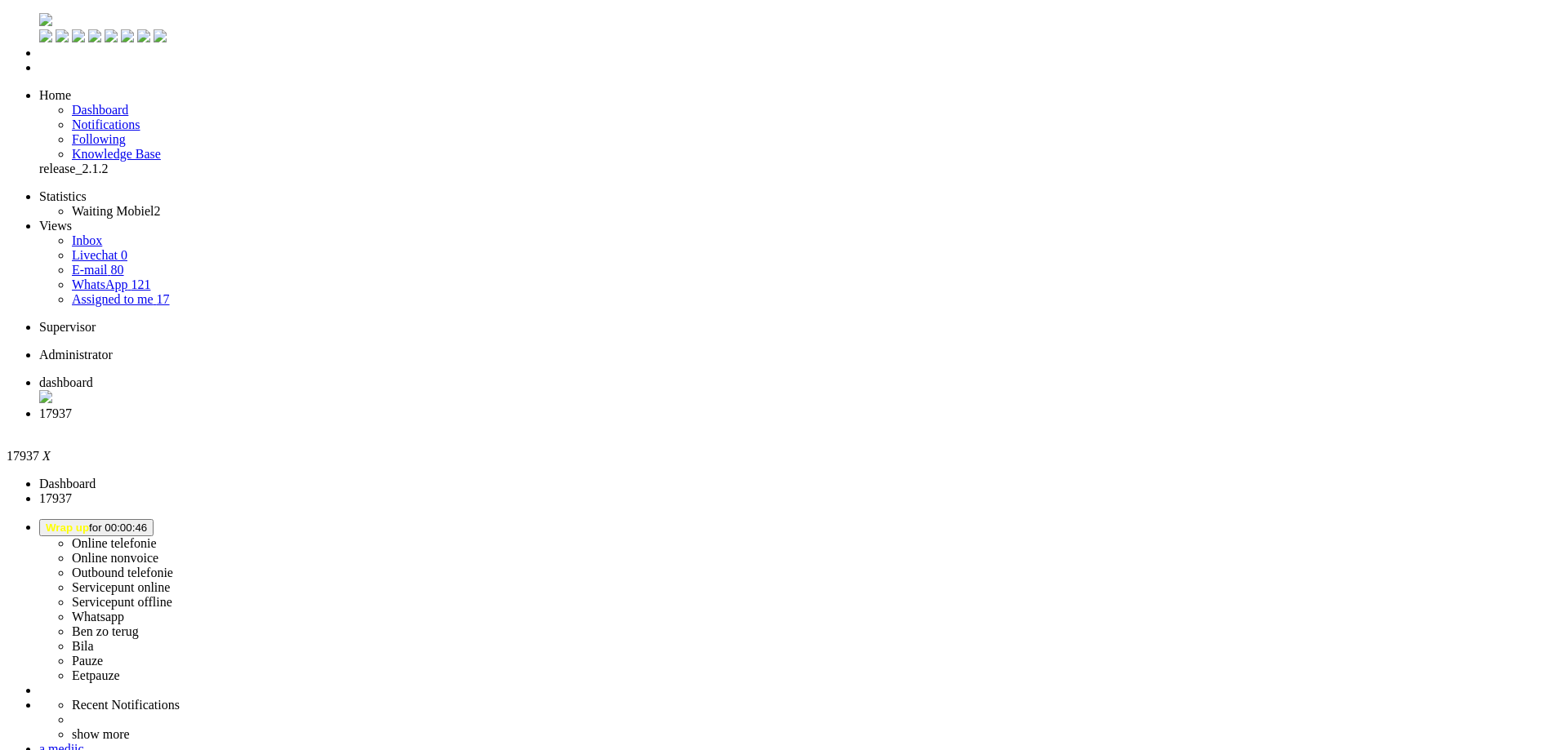
scroll to position [245, 0]
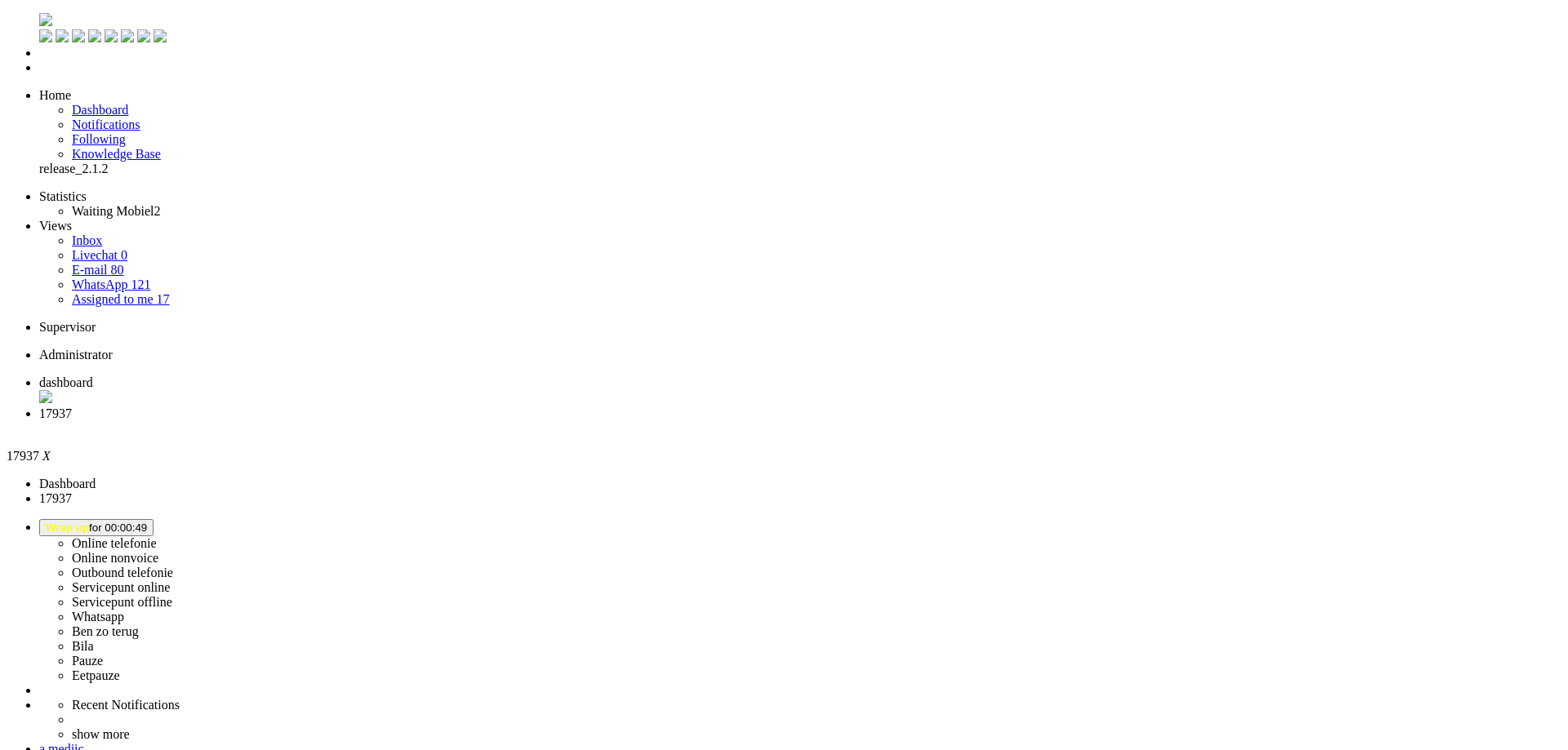
click at [469, 421] on div "Close tab" at bounding box center [801, 429] width 1522 height 14
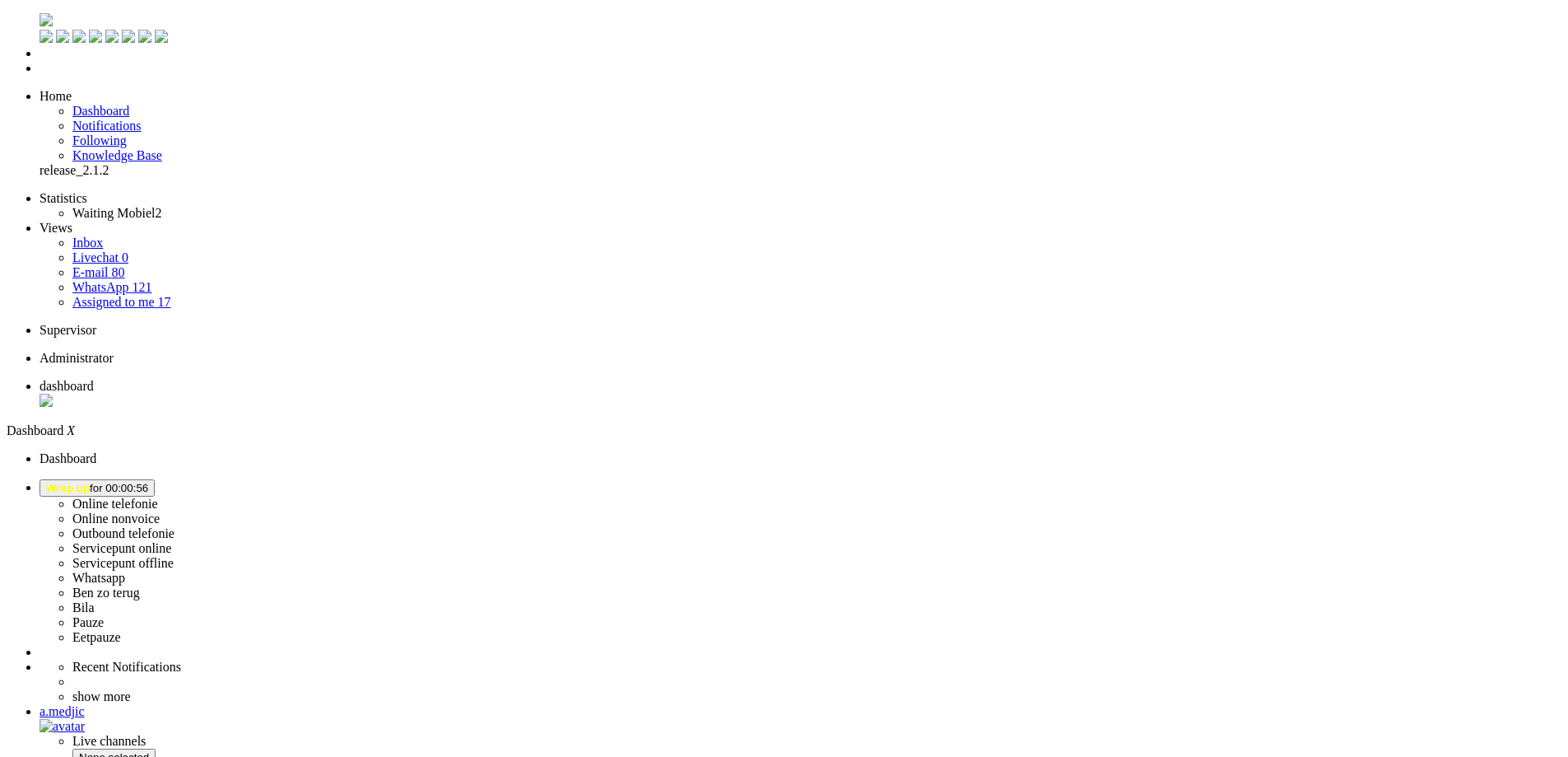
click at [149, 482] on span "Wrap up for 00:01:26" at bounding box center [96, 488] width 102 height 13
click at [140, 586] on label "Ben zo terug" at bounding box center [105, 593] width 68 height 14
click at [113, 482] on span "Ben zo terug" at bounding box center [79, 488] width 67 height 13
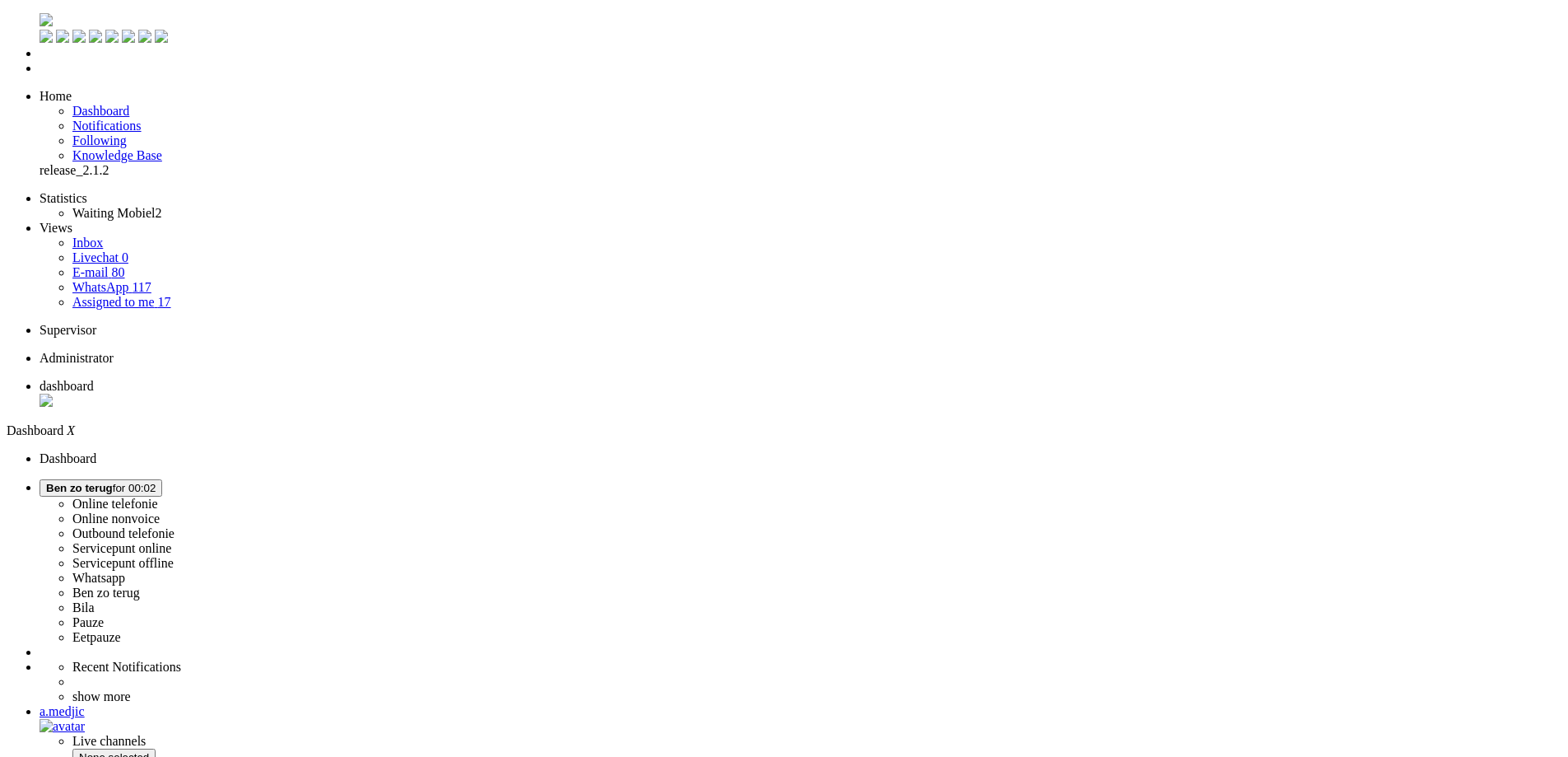
click at [159, 497] on label "Online telefonie" at bounding box center [114, 504] width 86 height 14
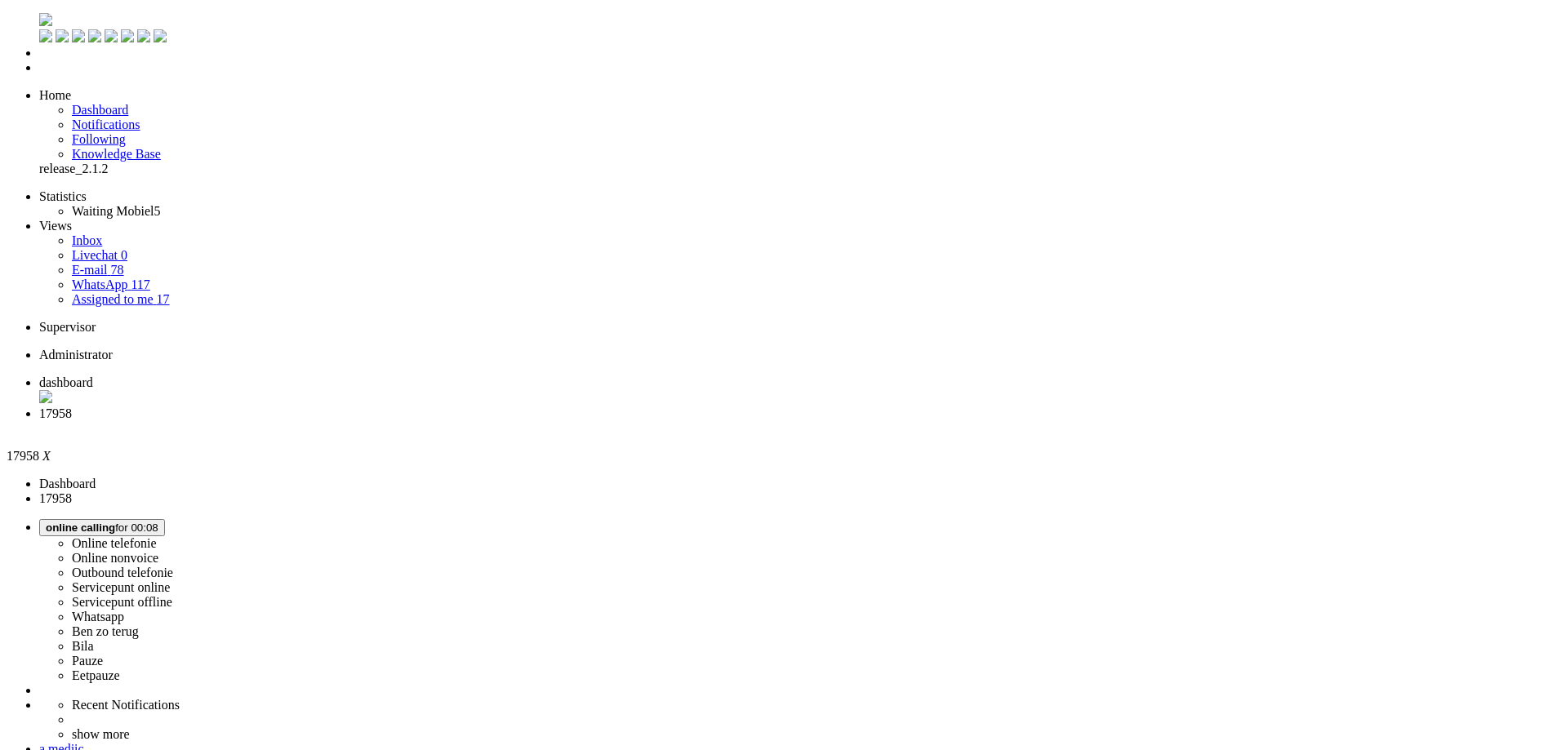
drag, startPoint x: 608, startPoint y: 500, endPoint x: 525, endPoint y: 415, distance: 118.8
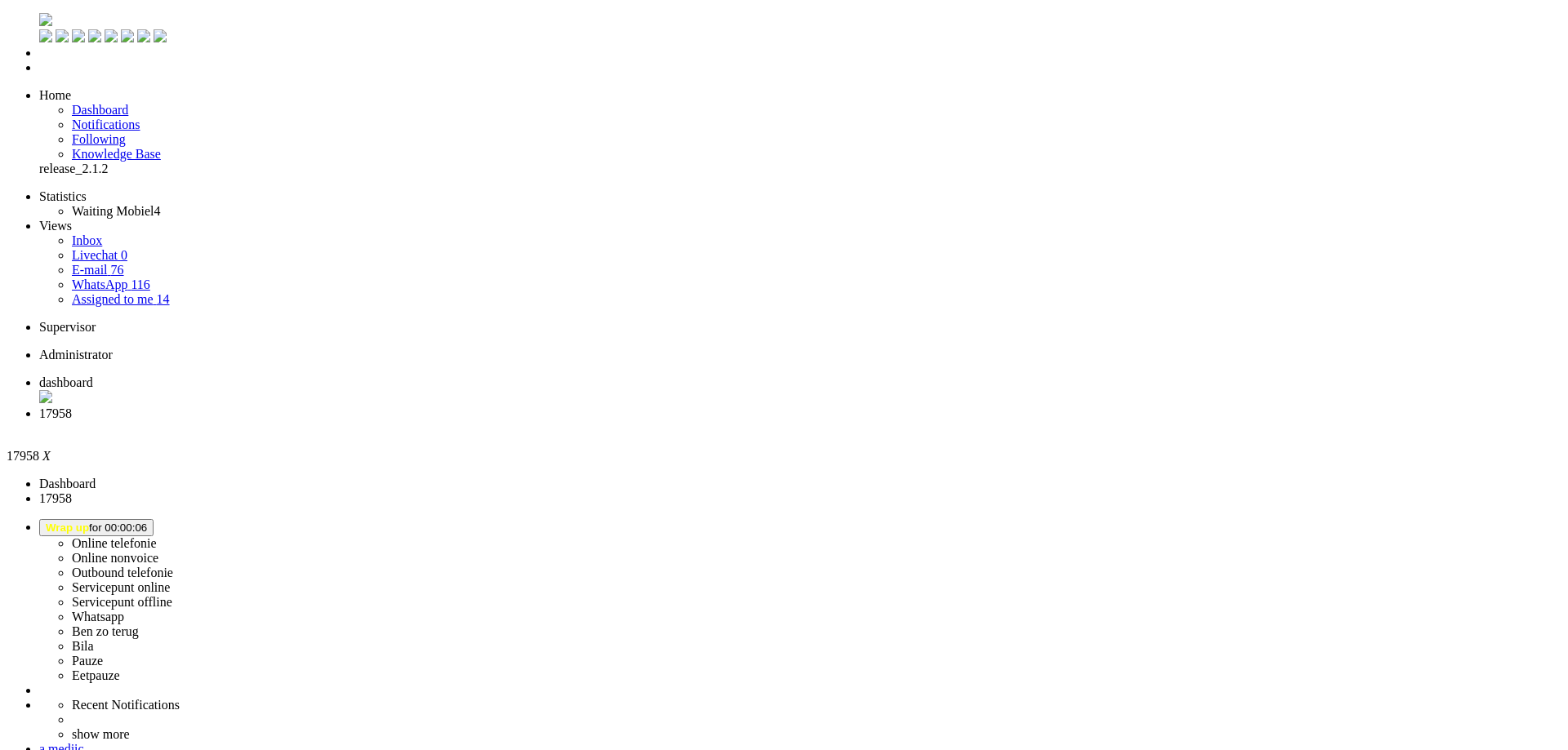
click at [474, 421] on div "Close tab" at bounding box center [801, 429] width 1522 height 14
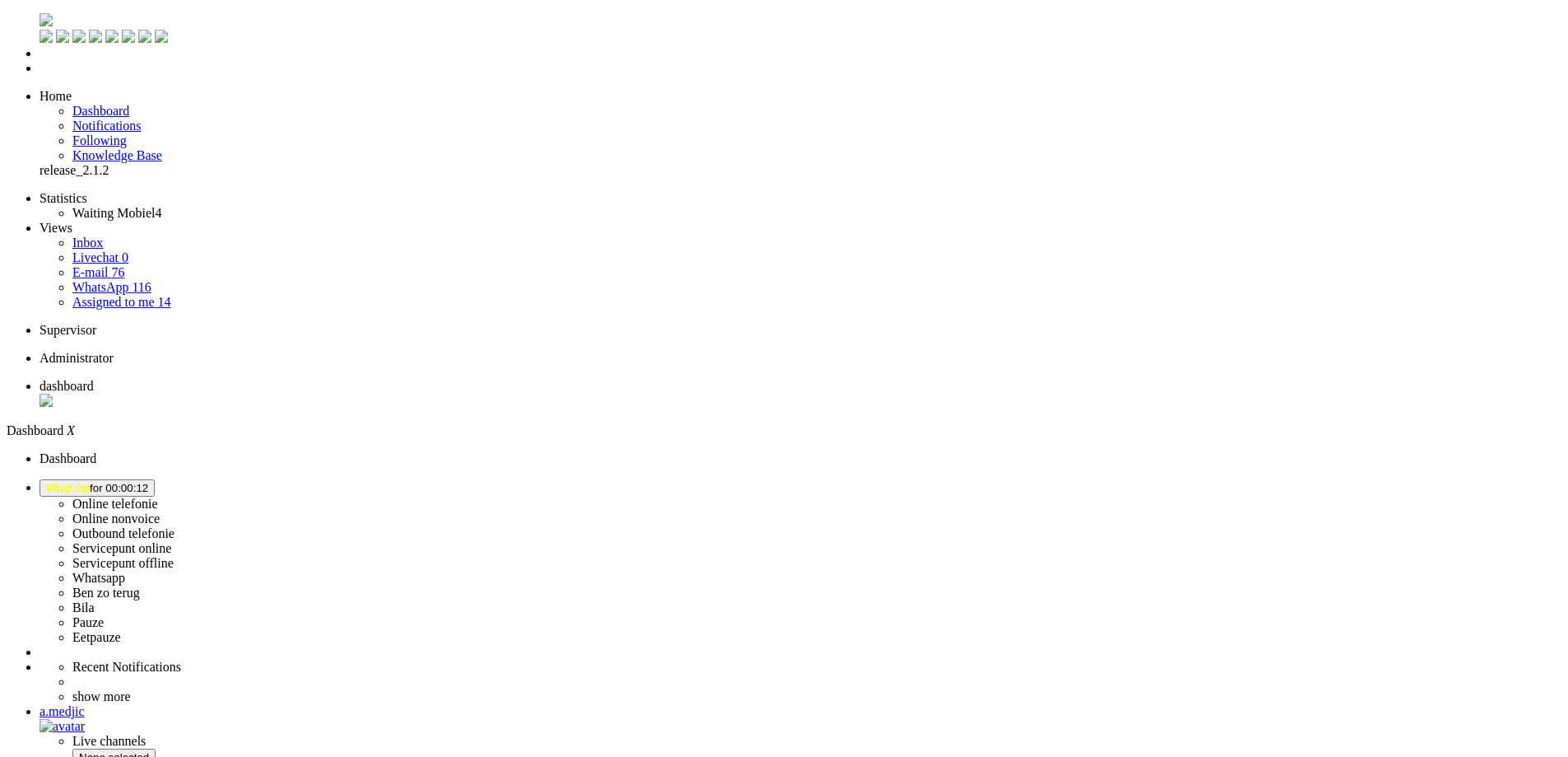
click at [149, 482] on span "Wrap up for 00:00:12" at bounding box center [96, 488] width 102 height 13
click at [159, 497] on label "Online telefonie" at bounding box center [114, 504] width 86 height 14
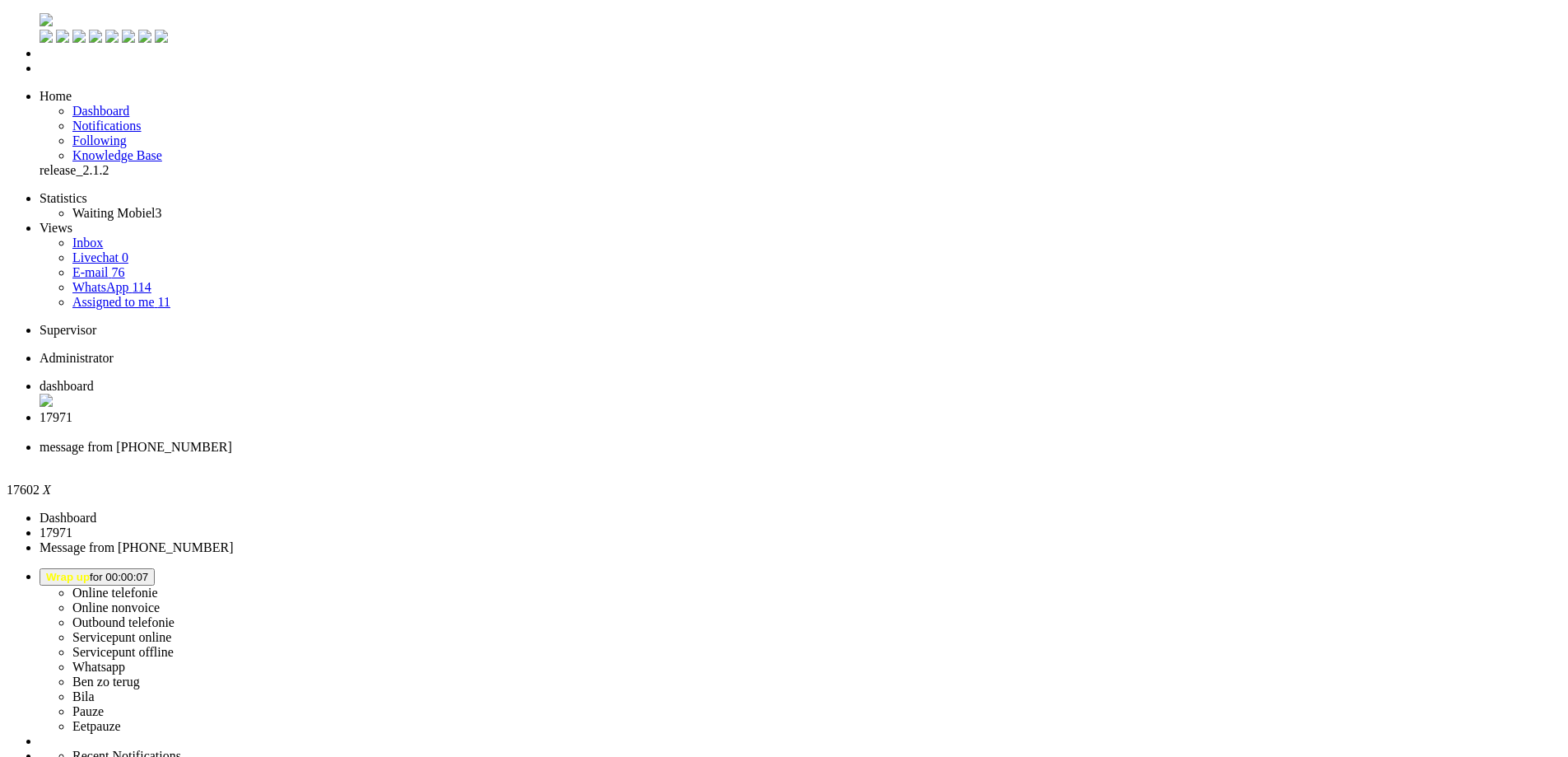
type input "reed"
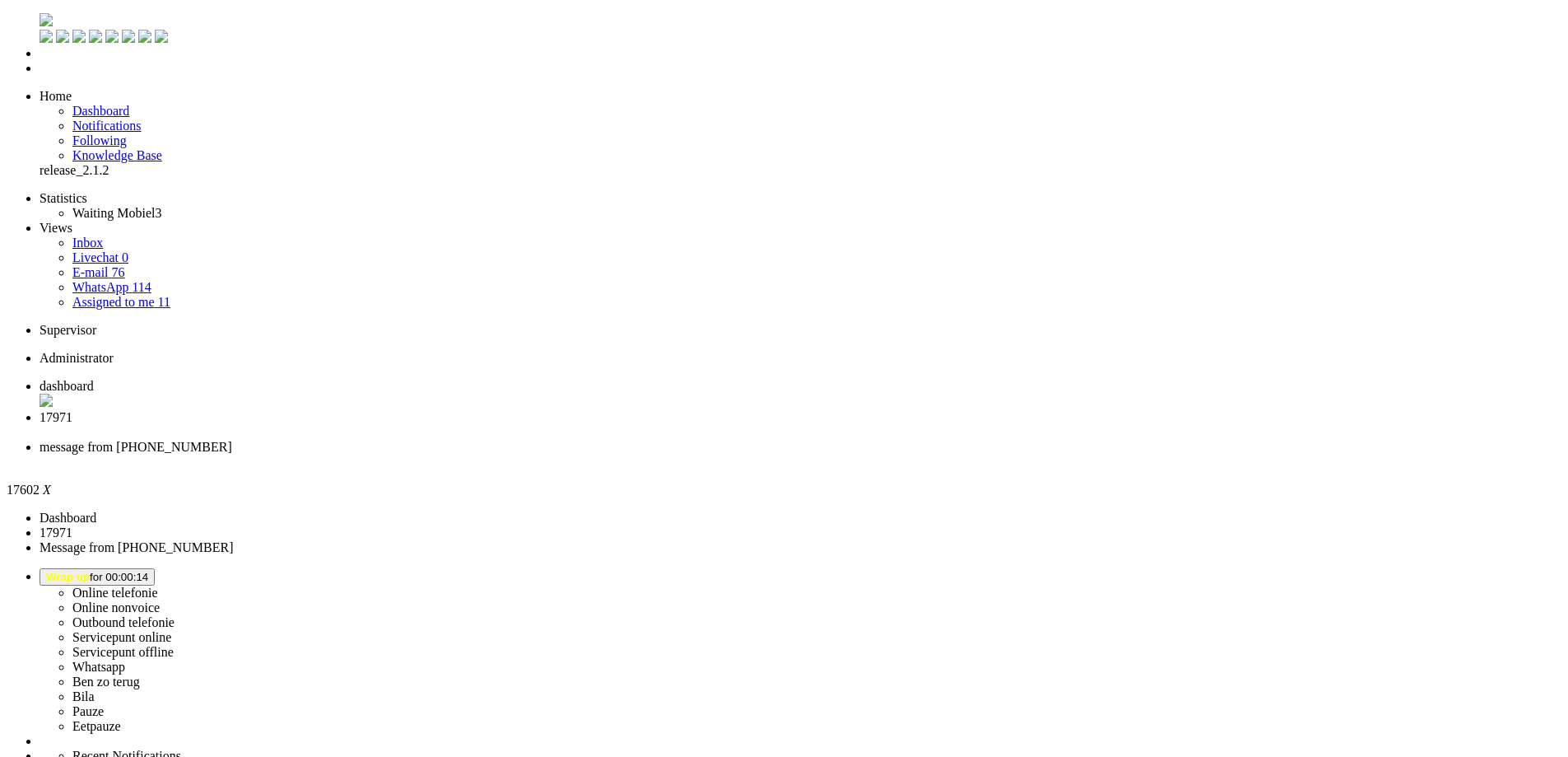
click at [72, 410] on span "17971" at bounding box center [56, 417] width 33 height 14
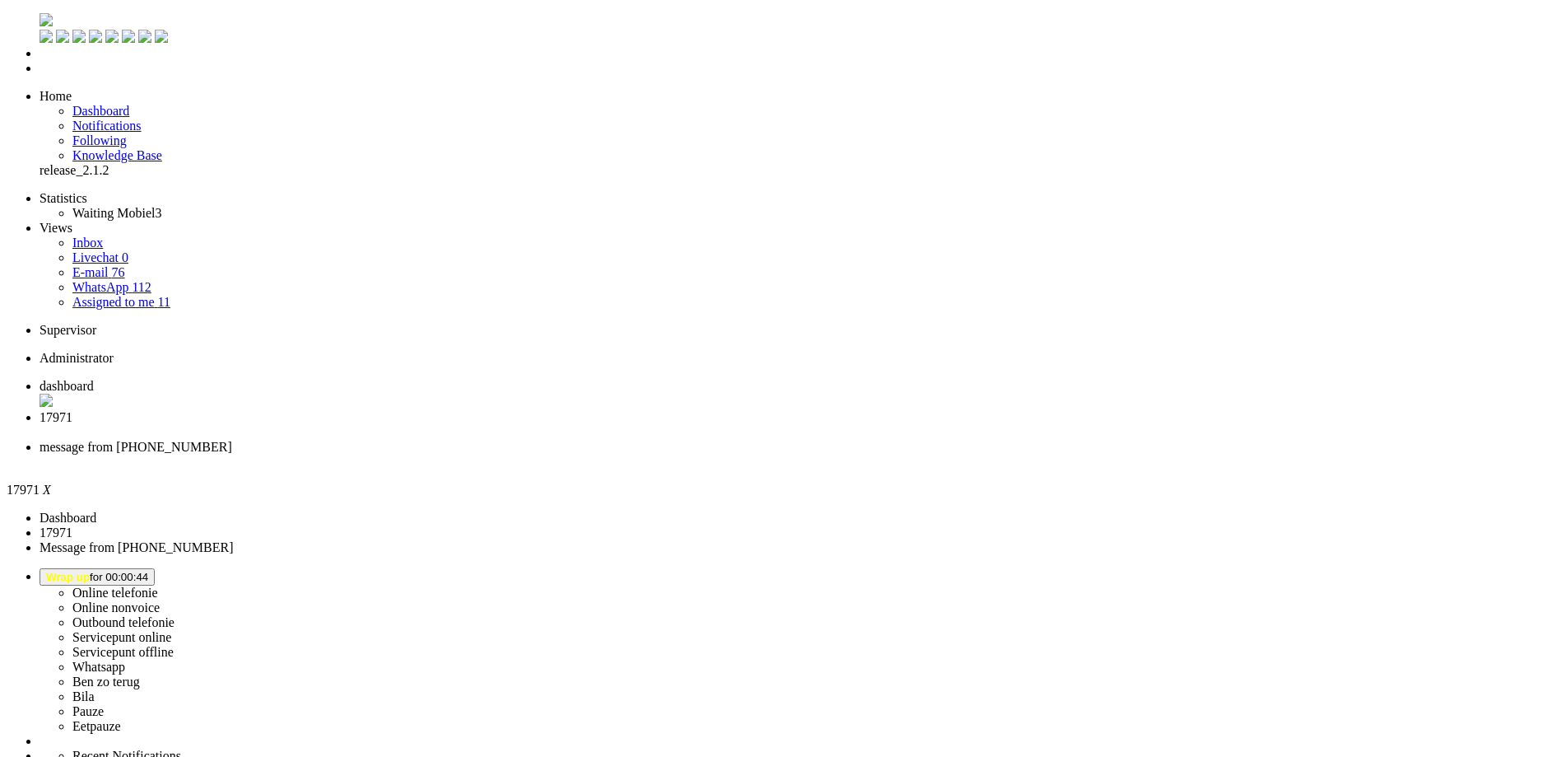
click at [479, 425] on div "Close tab" at bounding box center [801, 433] width 1522 height 14
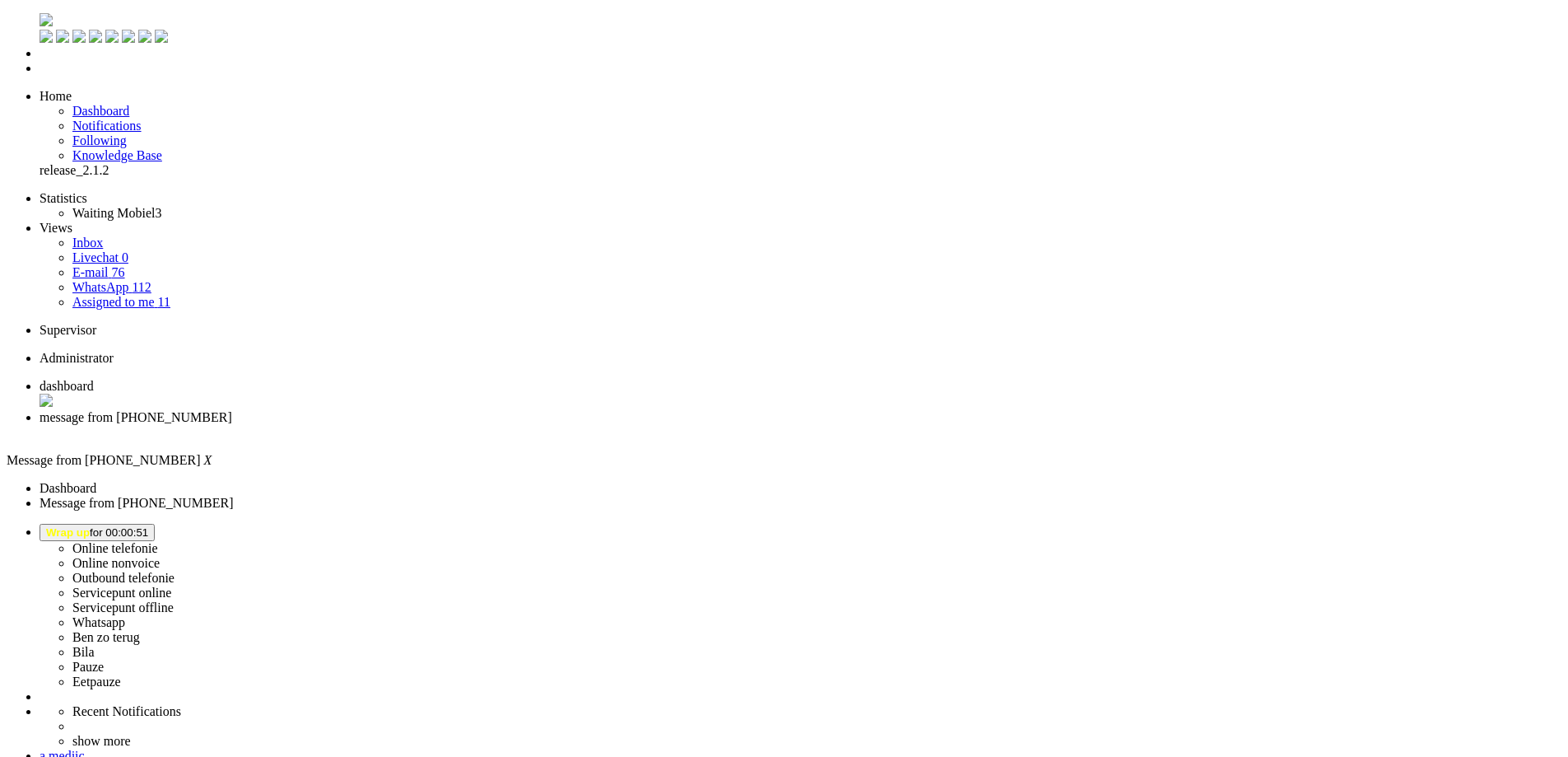
click at [476, 425] on div "Close tab" at bounding box center [801, 433] width 1522 height 14
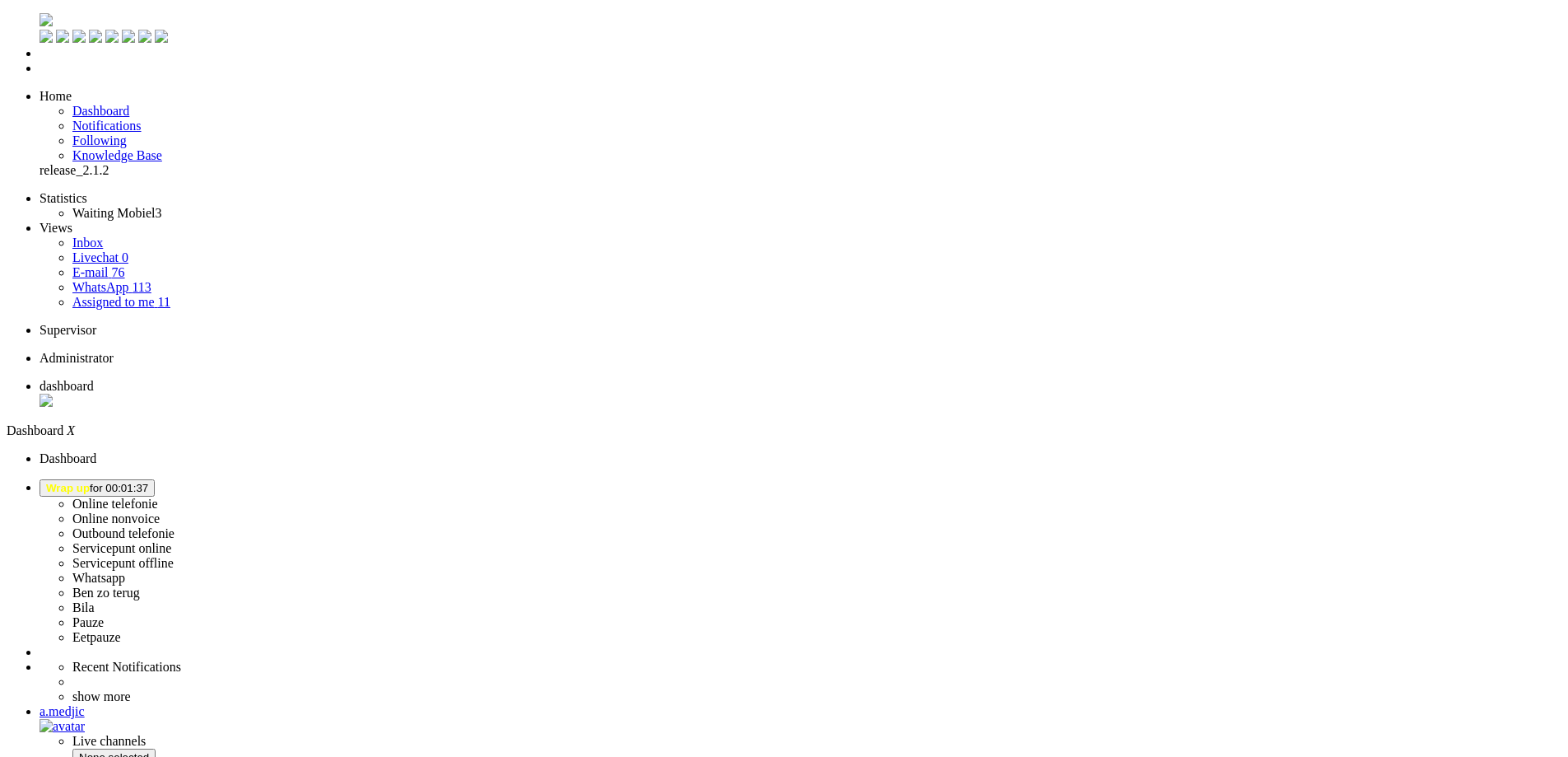
click at [155, 479] on button "Wrap up for 00:01:37" at bounding box center [97, 488] width 115 height 17
click at [159, 512] on label "Online nonvoice" at bounding box center [115, 519] width 87 height 14
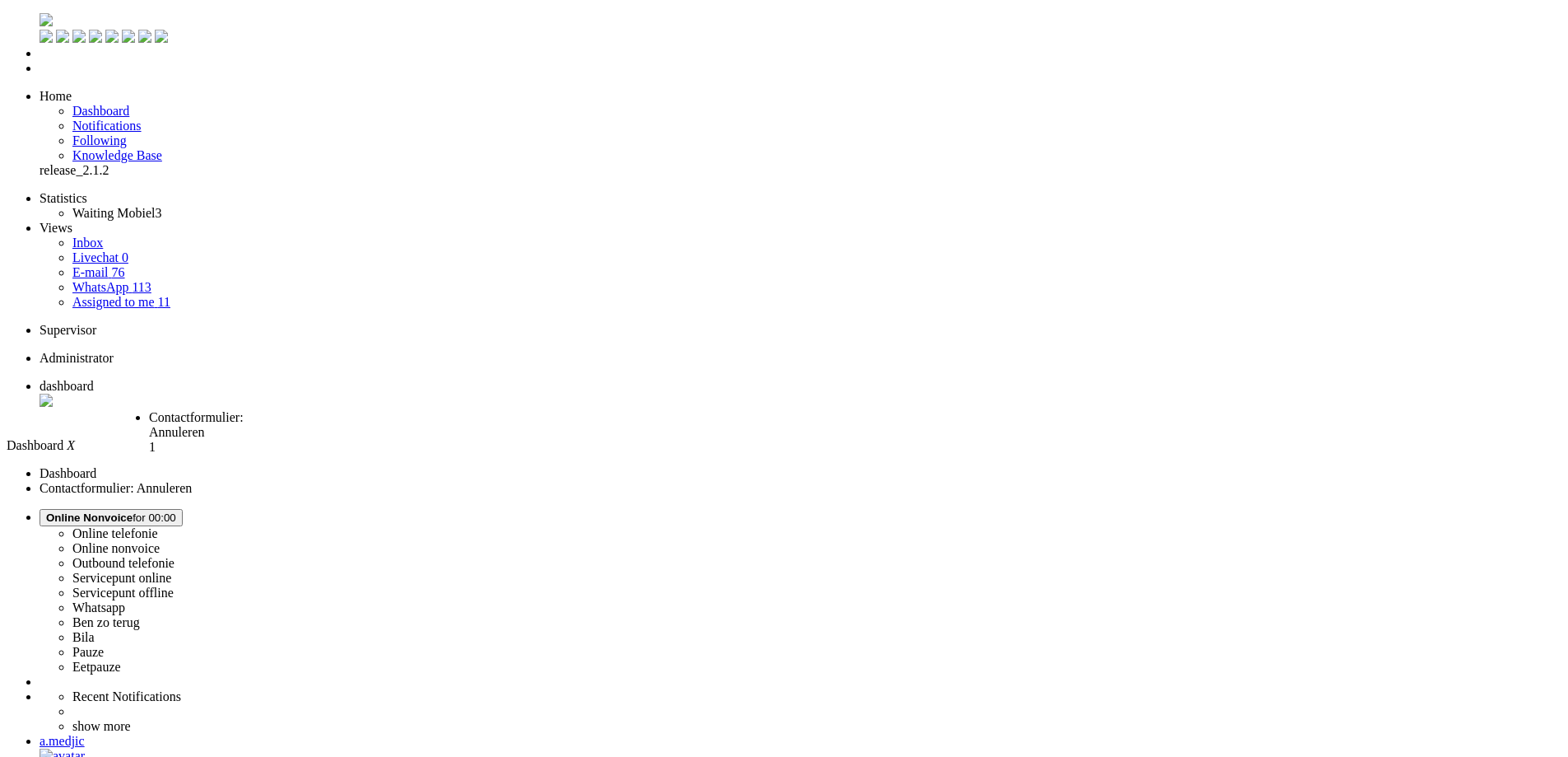
click at [285, 410] on li "Contactformulier: Annuleren 1" at bounding box center [216, 427] width 136 height 34
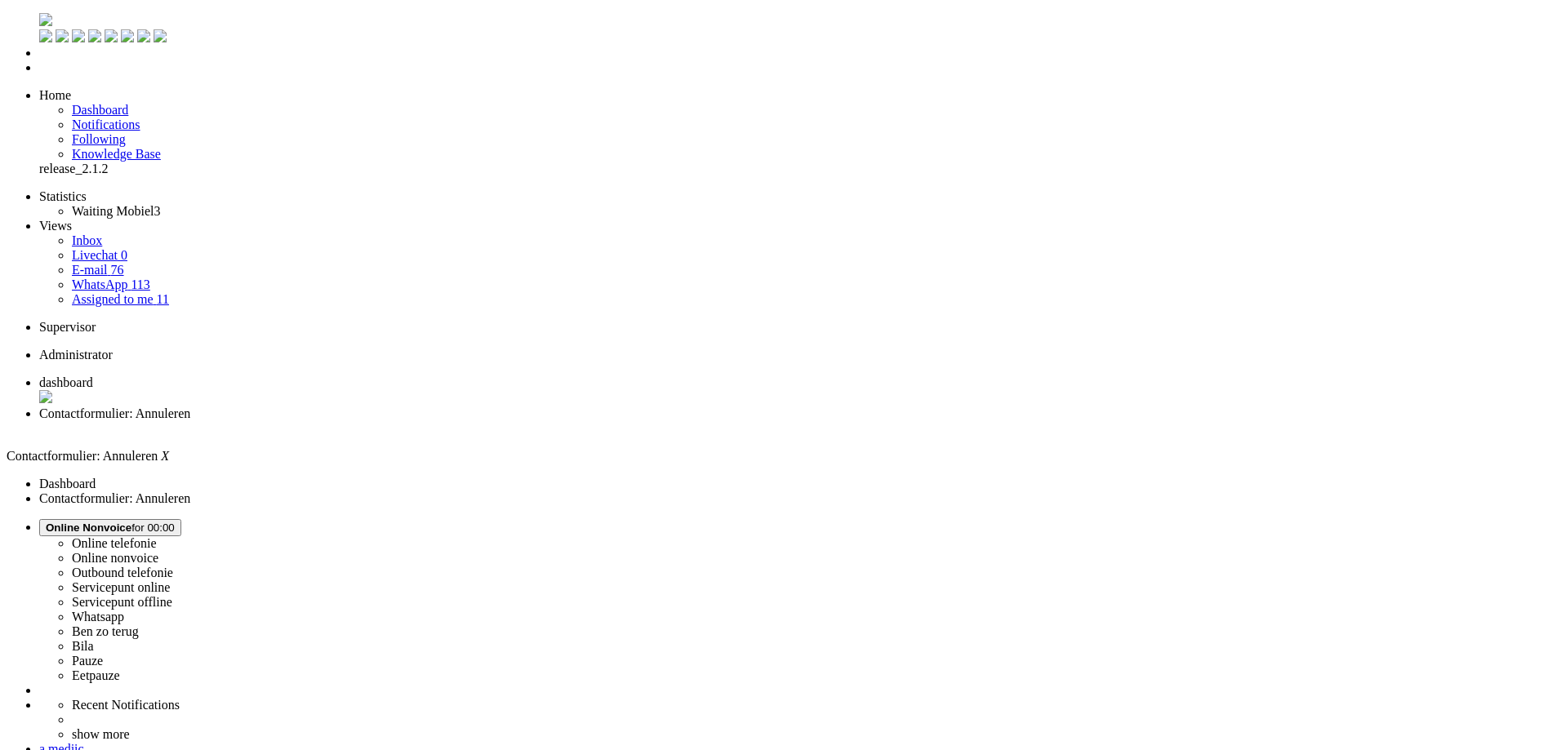
click at [175, 521] on span "Online Nonvoice for 00:02" at bounding box center [110, 528] width 129 height 12
click at [103, 654] on label "Pauze" at bounding box center [87, 661] width 31 height 14
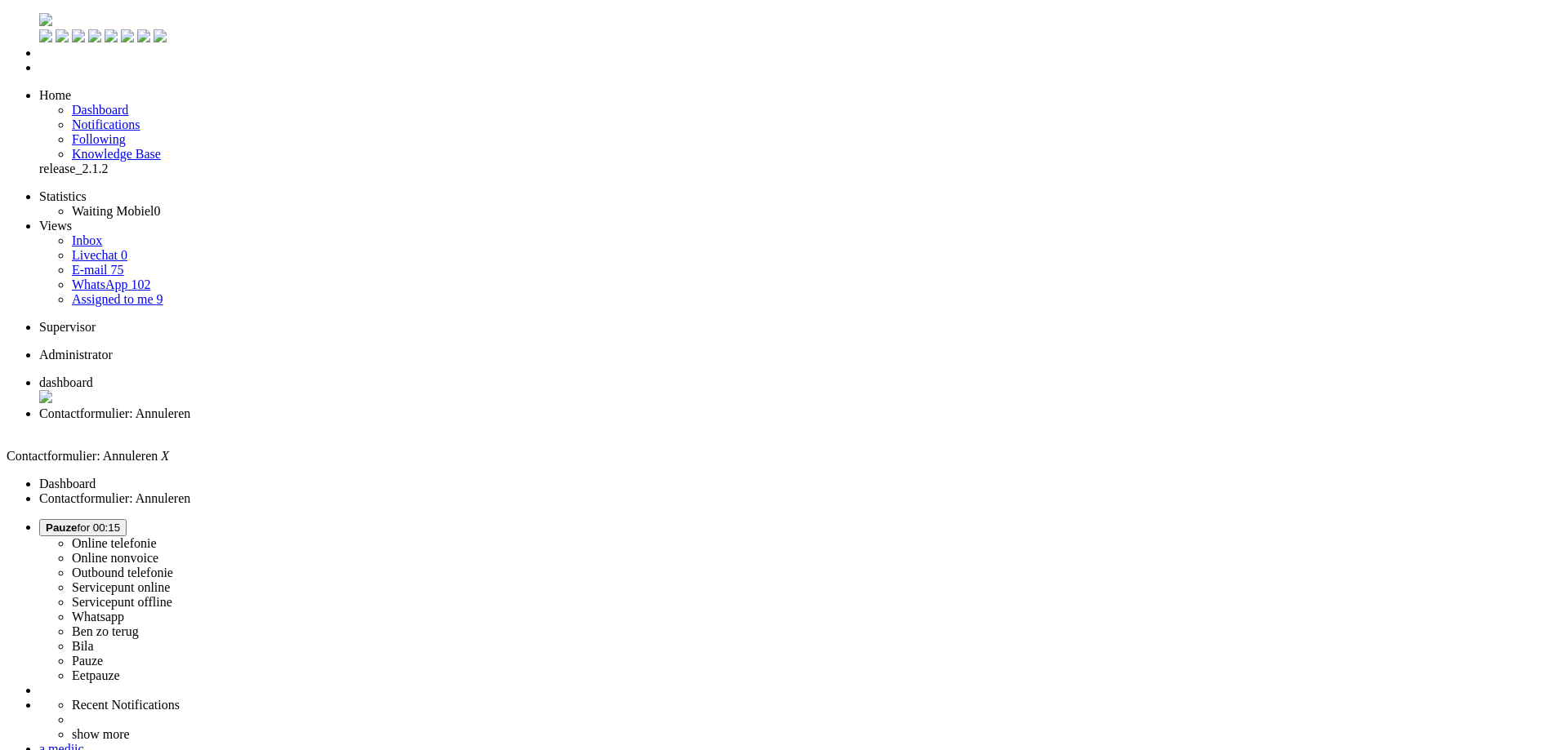
click at [120, 521] on span "Pauze for 00:15" at bounding box center [82, 528] width 74 height 12
click at [138, 624] on label "Ben zo terug" at bounding box center [105, 631] width 67 height 14
click at [155, 521] on span "[PERSON_NAME] zo terug for 00:00" at bounding box center [100, 528] width 109 height 12
click at [158, 551] on label "Online nonvoice" at bounding box center [114, 558] width 87 height 14
click at [108, 521] on span "Select status" at bounding box center [76, 528] width 62 height 12
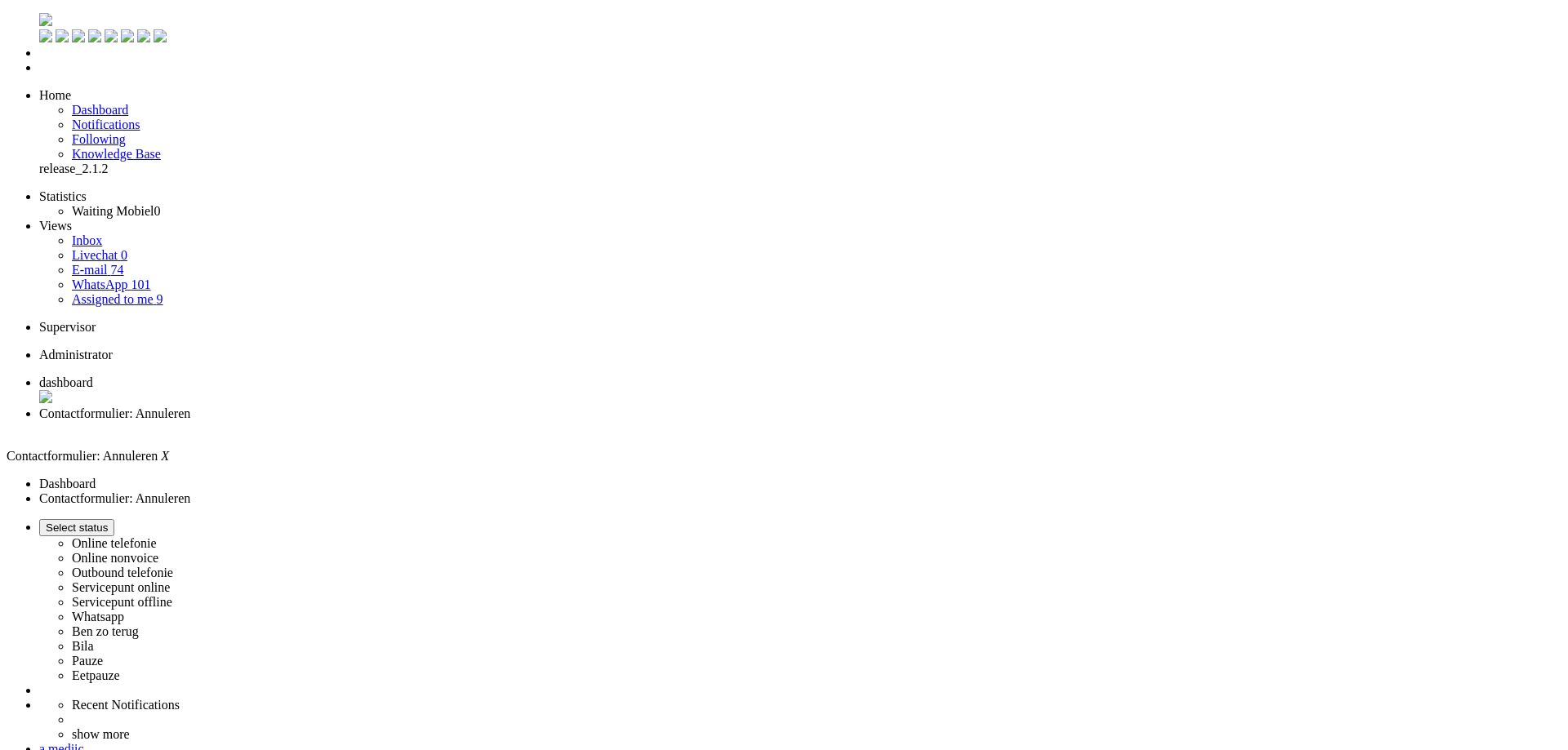
click at [157, 537] on label "Online telefonie" at bounding box center [113, 544] width 85 height 14
click at [93, 375] on span "dashboard" at bounding box center [66, 382] width 54 height 14
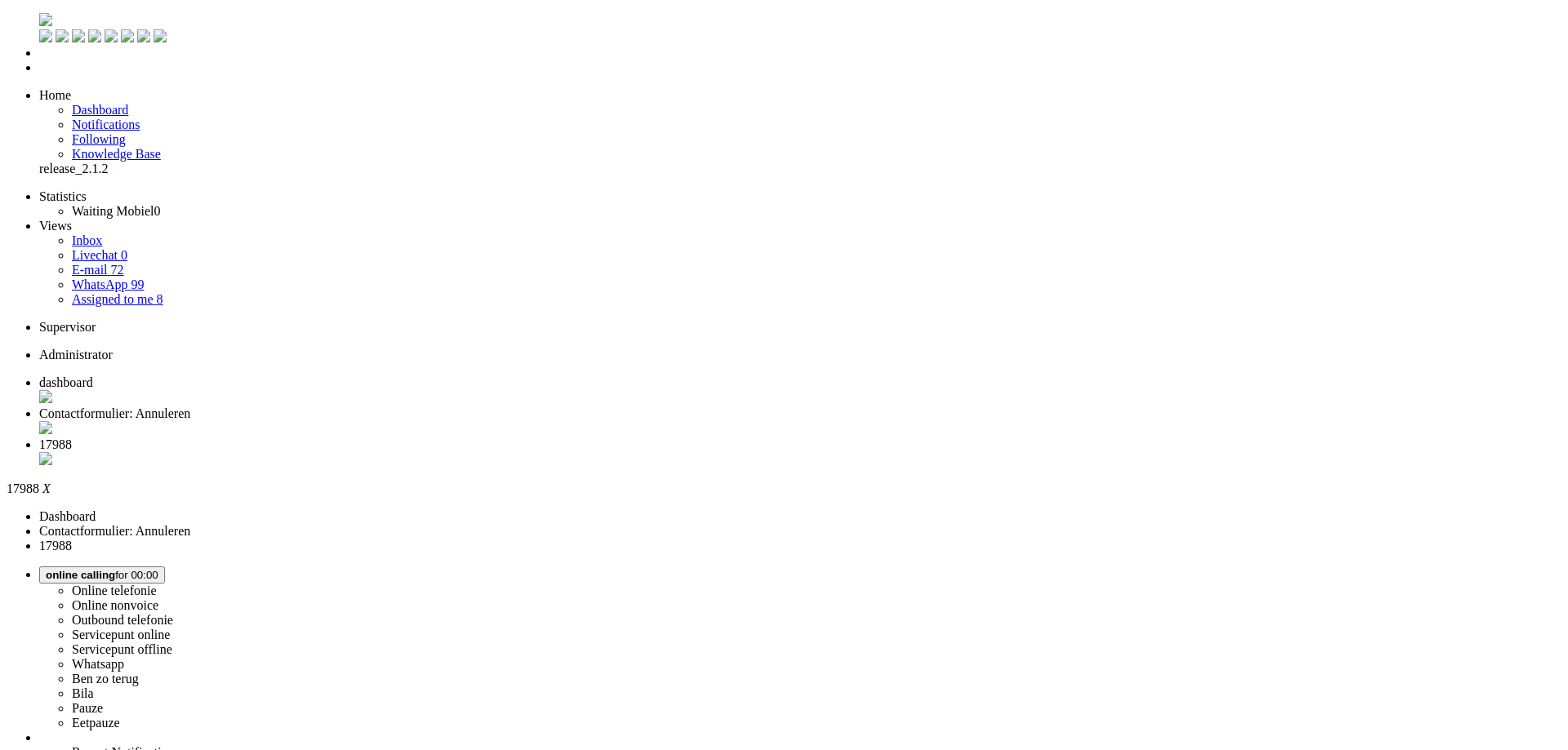
drag, startPoint x: 372, startPoint y: 517, endPoint x: 372, endPoint y: 532, distance: 15.0
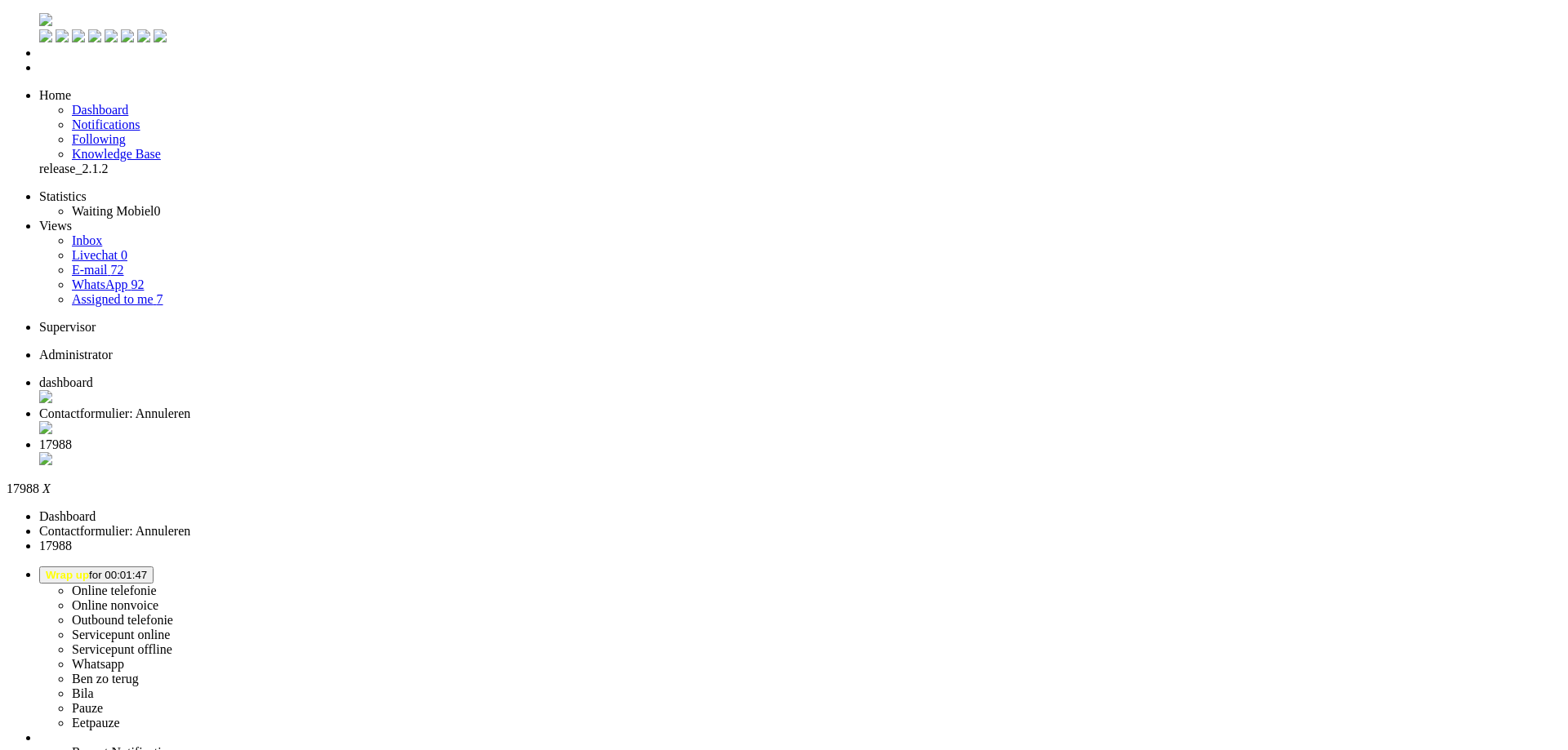
click at [608, 452] on div "Close tab" at bounding box center [801, 460] width 1522 height 16
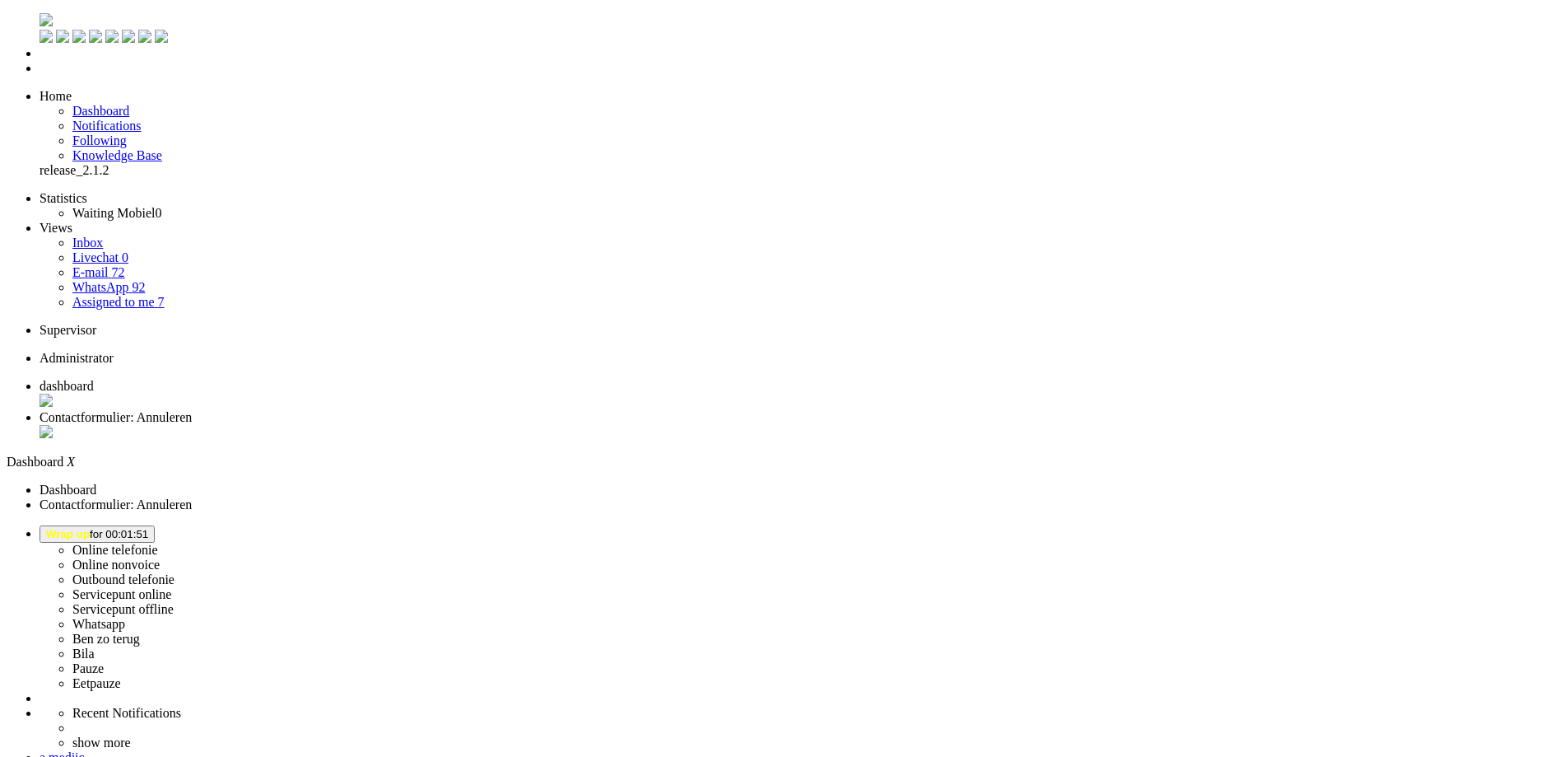
click at [149, 528] on span "Wrap up for 00:01:51" at bounding box center [96, 534] width 102 height 13
click at [159, 543] on label "Online telefonie" at bounding box center [114, 550] width 86 height 14
click at [192, 410] on span "Contactformulier: Annuleren" at bounding box center [115, 417] width 152 height 14
click at [473, 425] on div "Close tab" at bounding box center [807, 433] width 1535 height 16
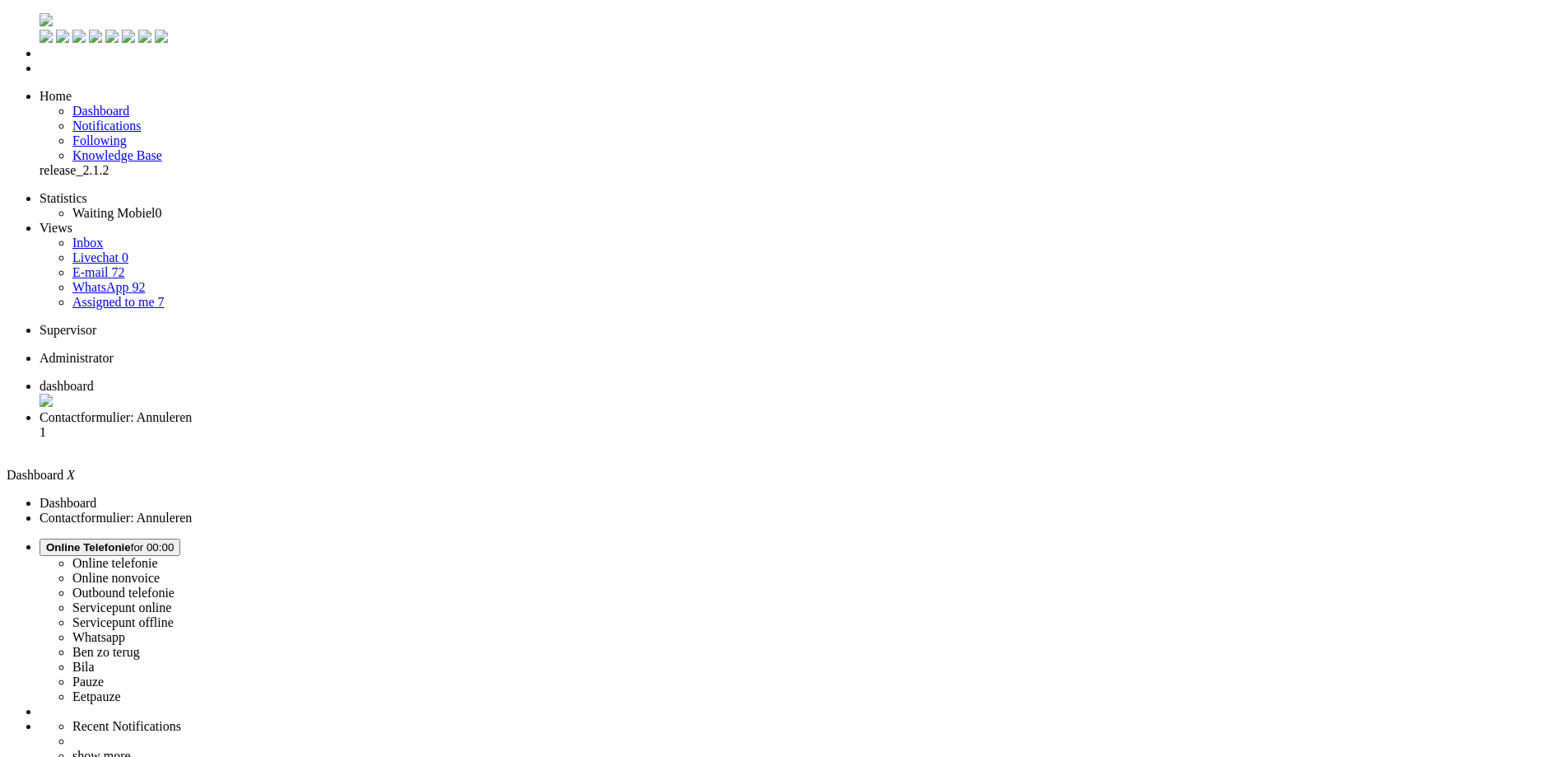
click at [192, 410] on span "Contactformulier: Annuleren" at bounding box center [115, 417] width 152 height 14
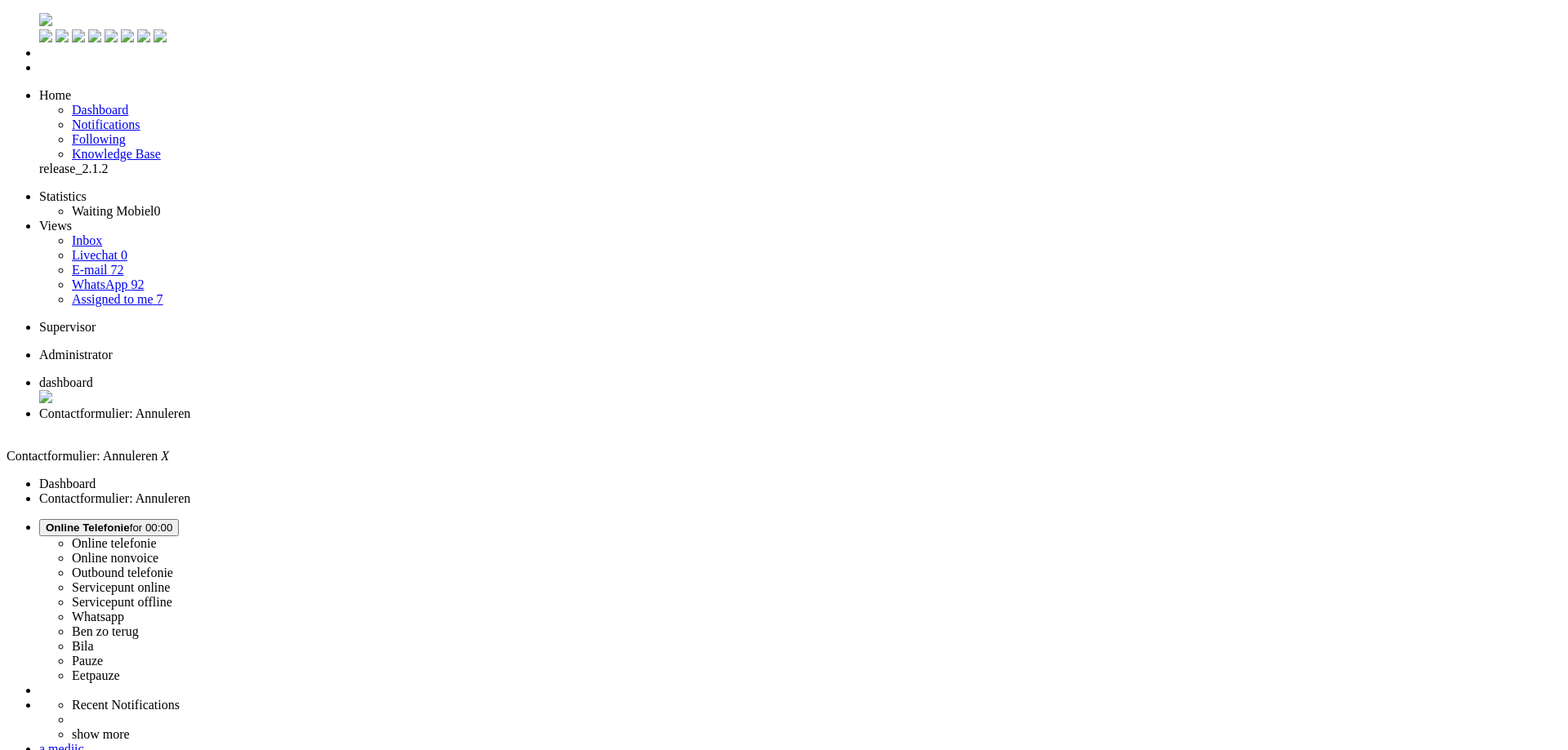
click at [93, 375] on span "dashboard" at bounding box center [66, 382] width 54 height 14
click at [190, 406] on span "Contactformulier: Annuleren" at bounding box center [114, 413] width 151 height 14
copy div "4642211"
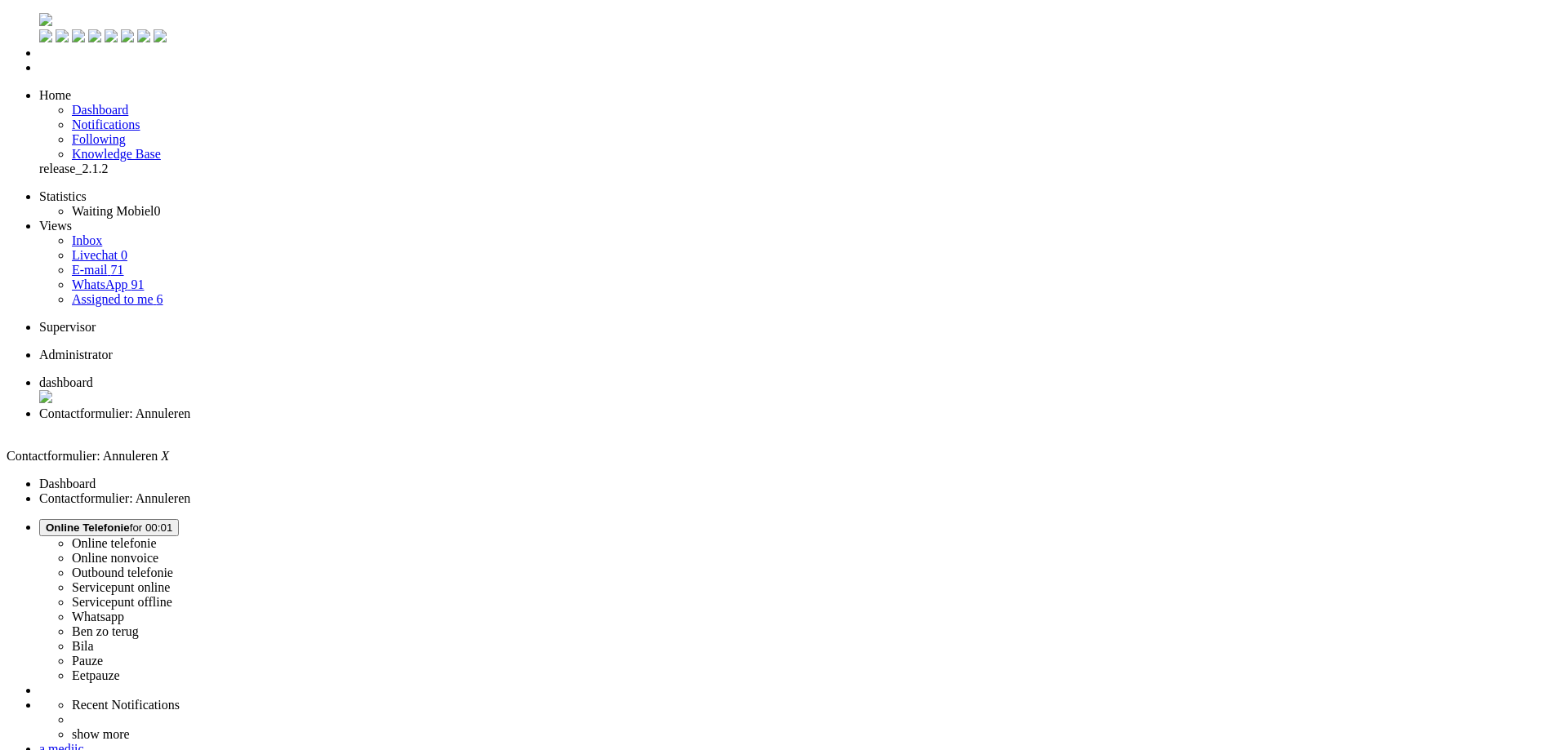
click at [474, 421] on div "Close tab" at bounding box center [801, 429] width 1522 height 14
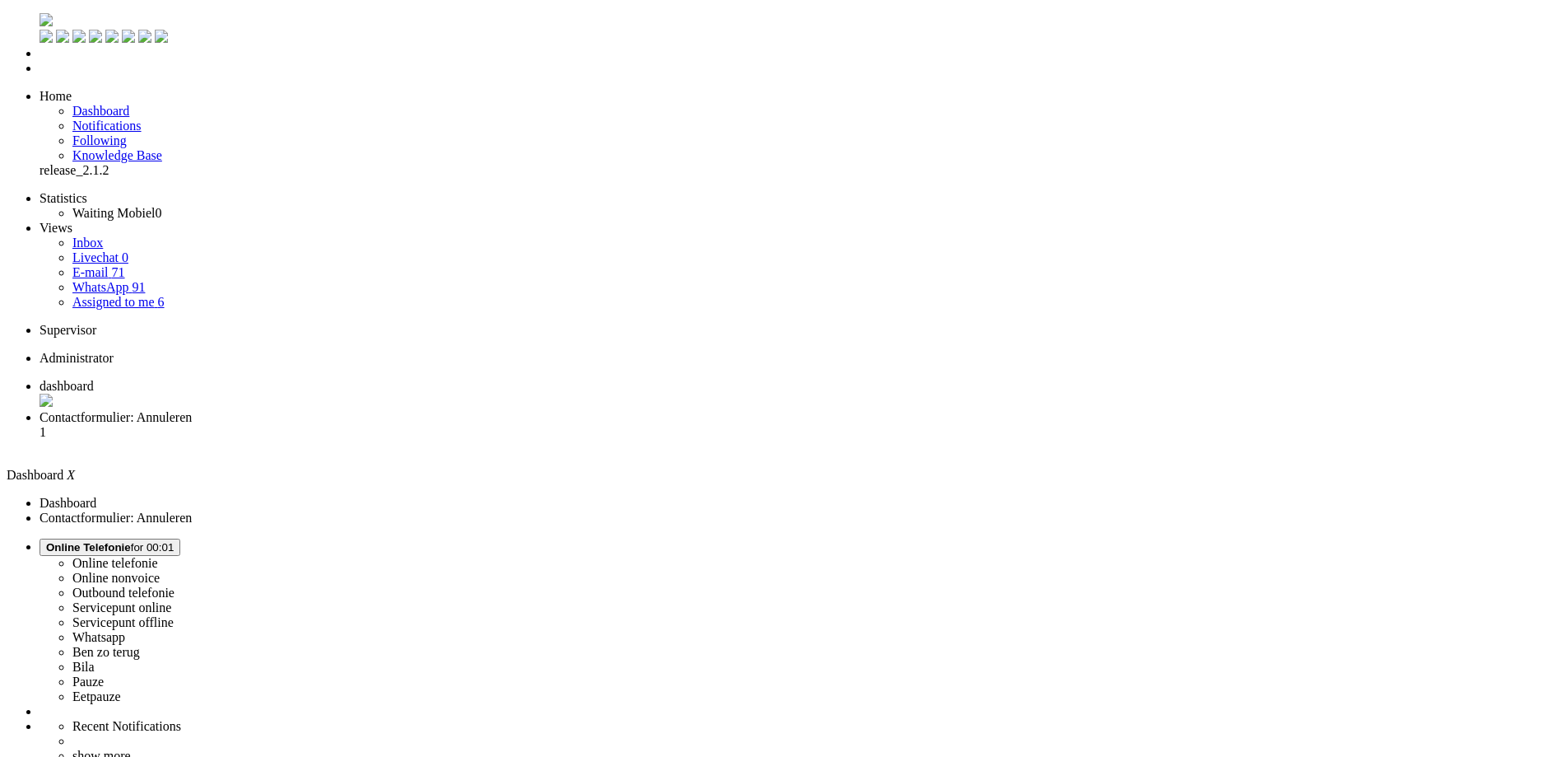
click at [192, 410] on span "Contactformulier: Annuleren" at bounding box center [115, 417] width 152 height 14
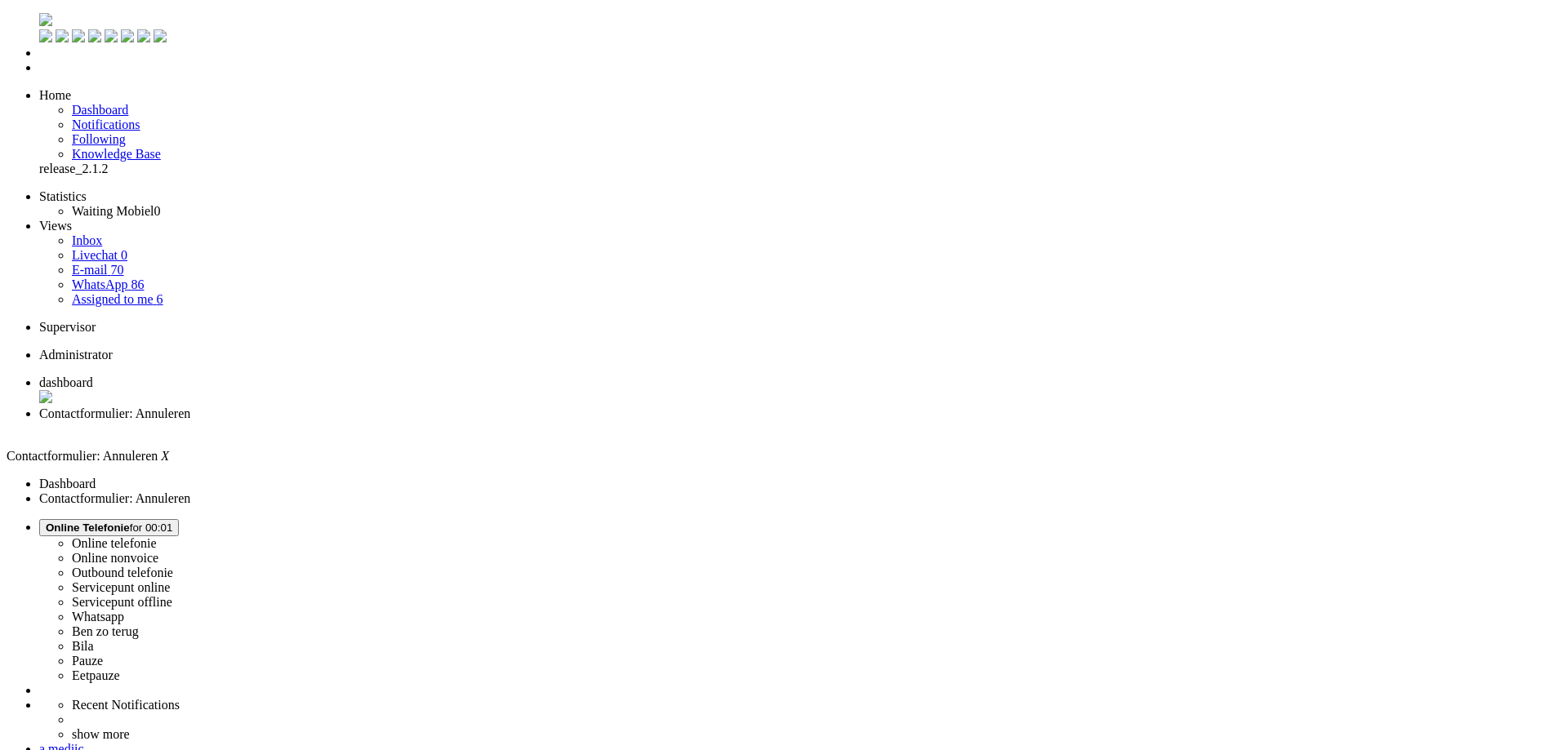
click at [476, 421] on div "Close tab" at bounding box center [801, 429] width 1522 height 14
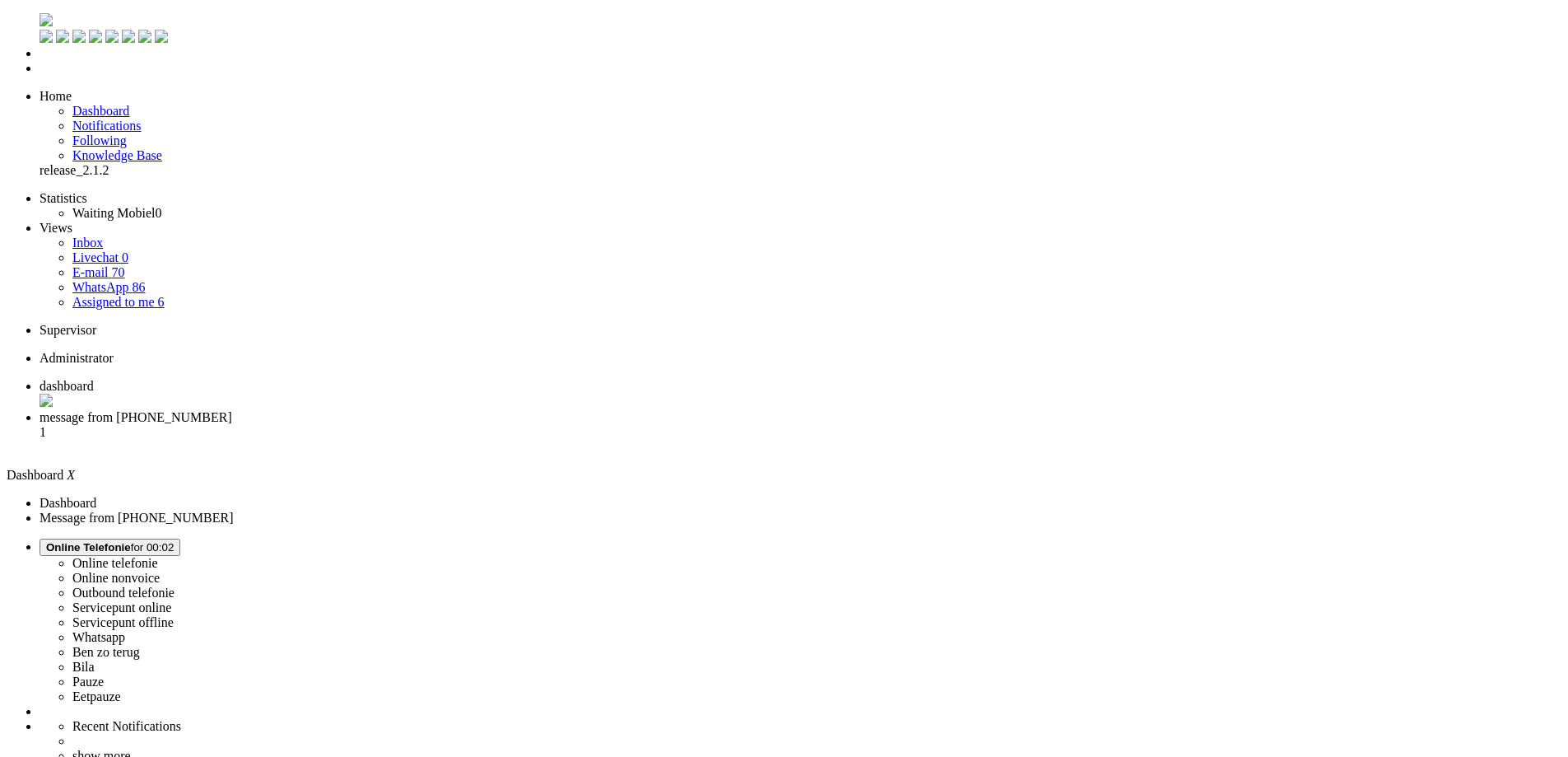
click at [232, 410] on span "message from [PHONE_NUMBER]" at bounding box center [136, 417] width 193 height 14
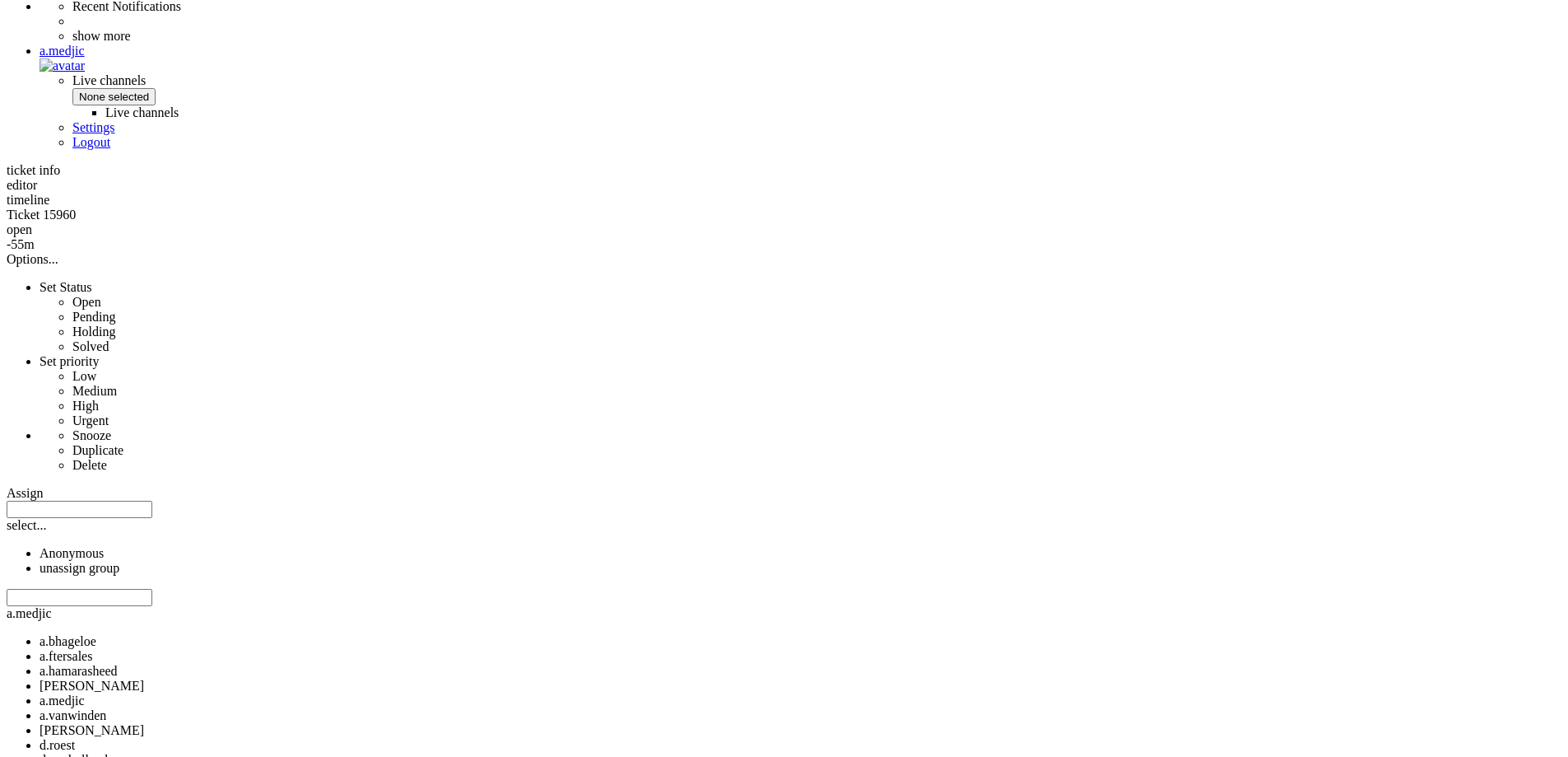
scroll to position [711, 0]
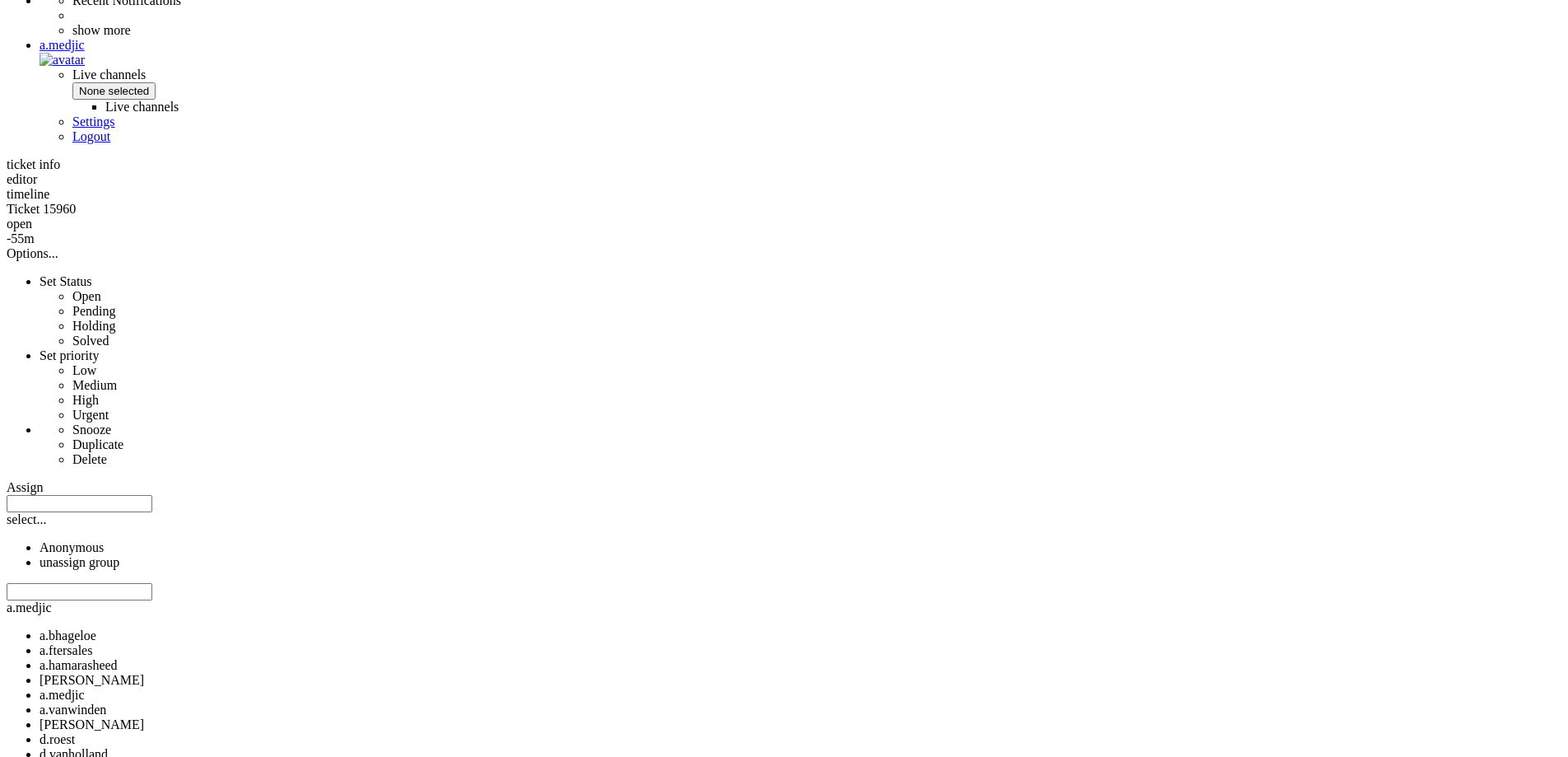
copy div "4671214"
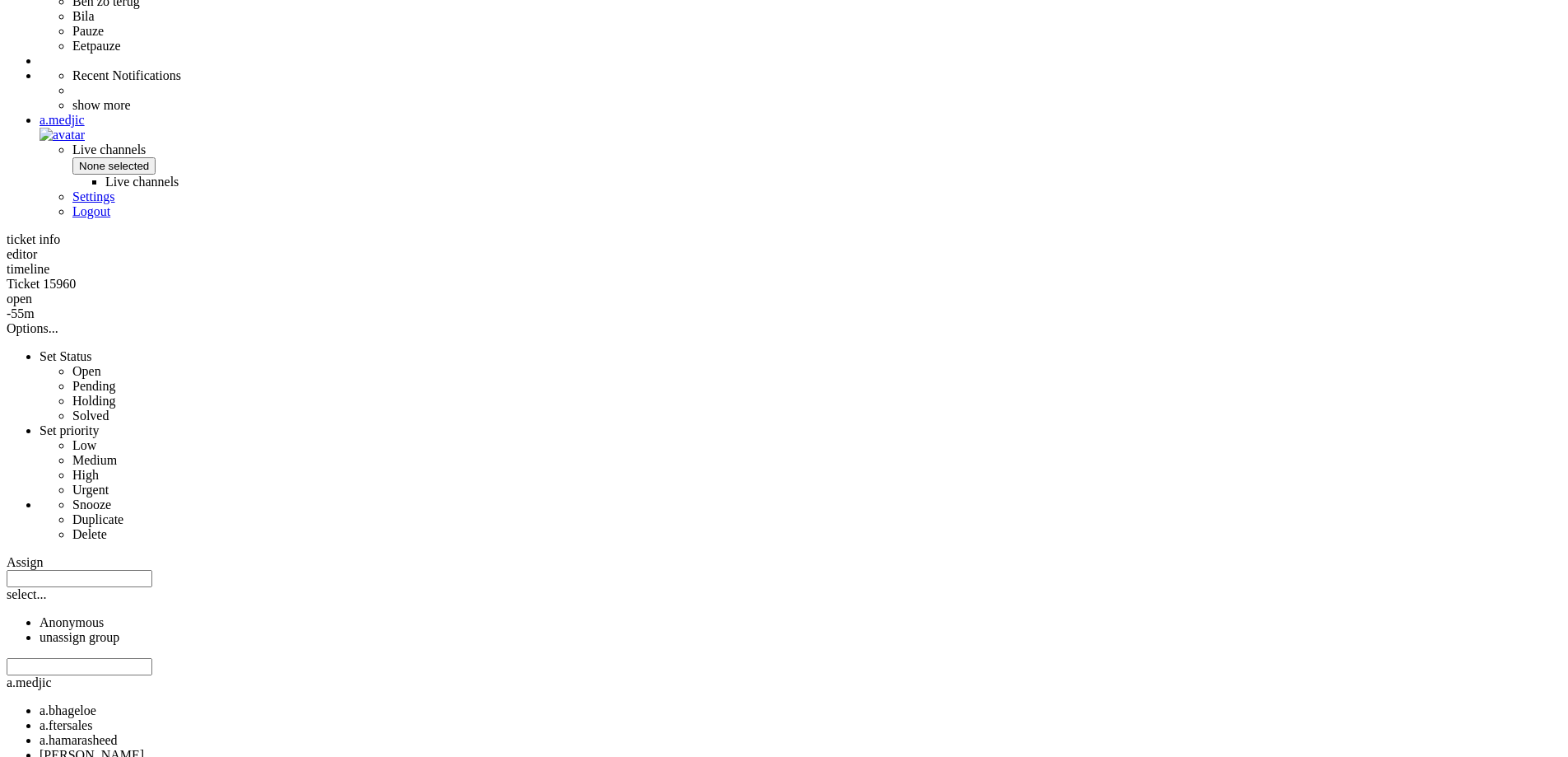
scroll to position [52, 0]
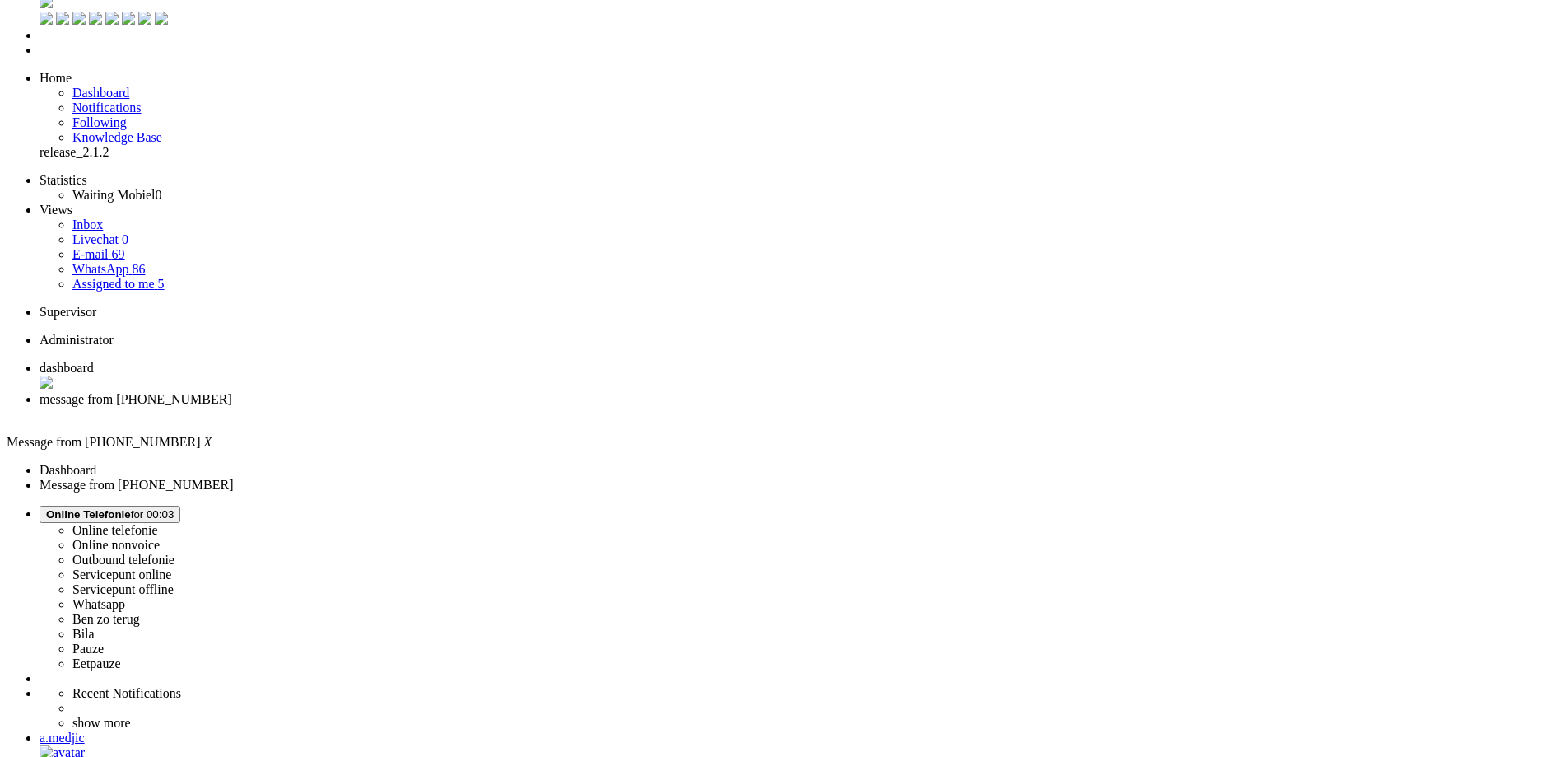
scroll to position [0, 0]
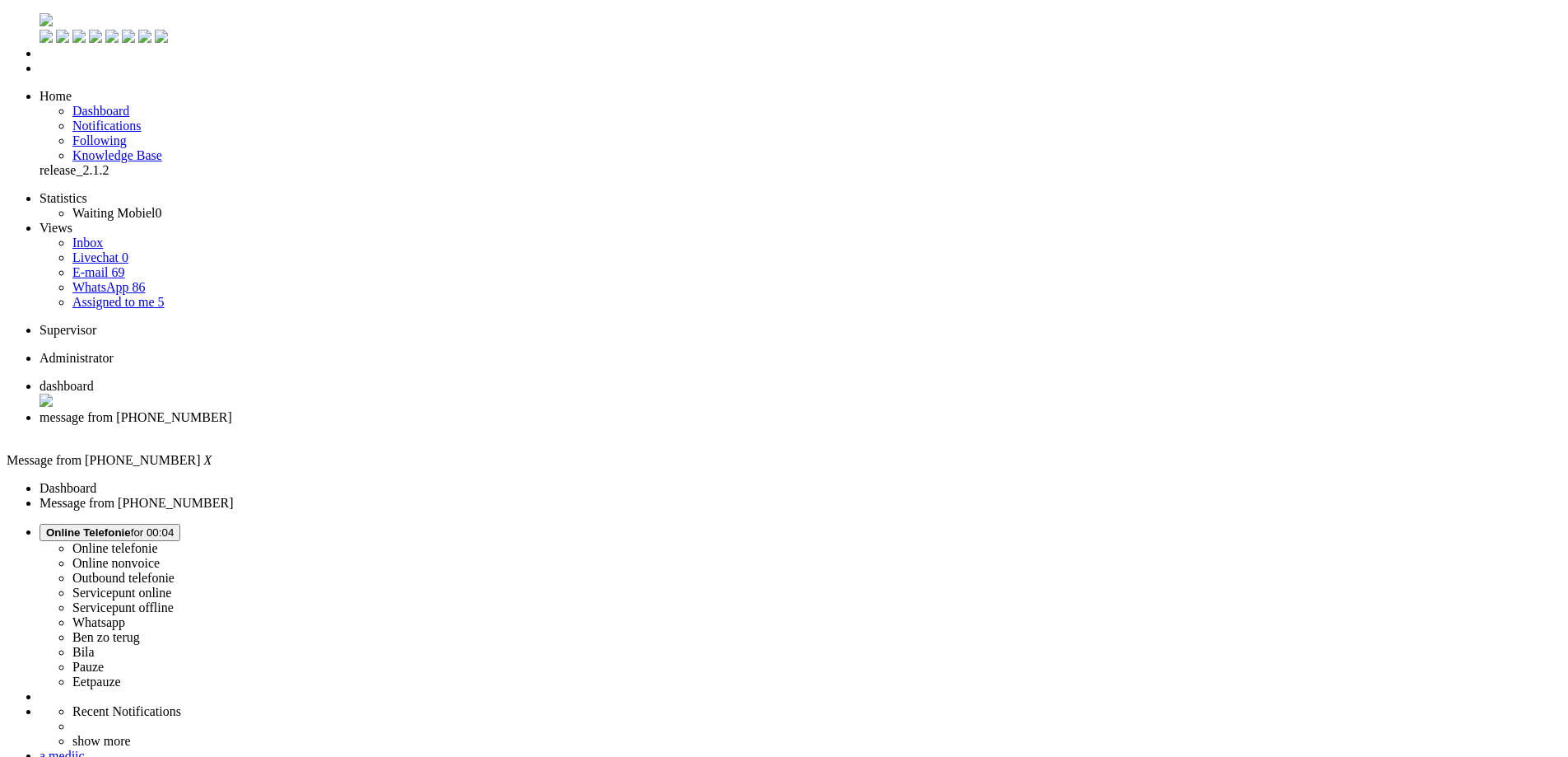
click at [475, 425] on div "Close tab" at bounding box center [801, 433] width 1522 height 14
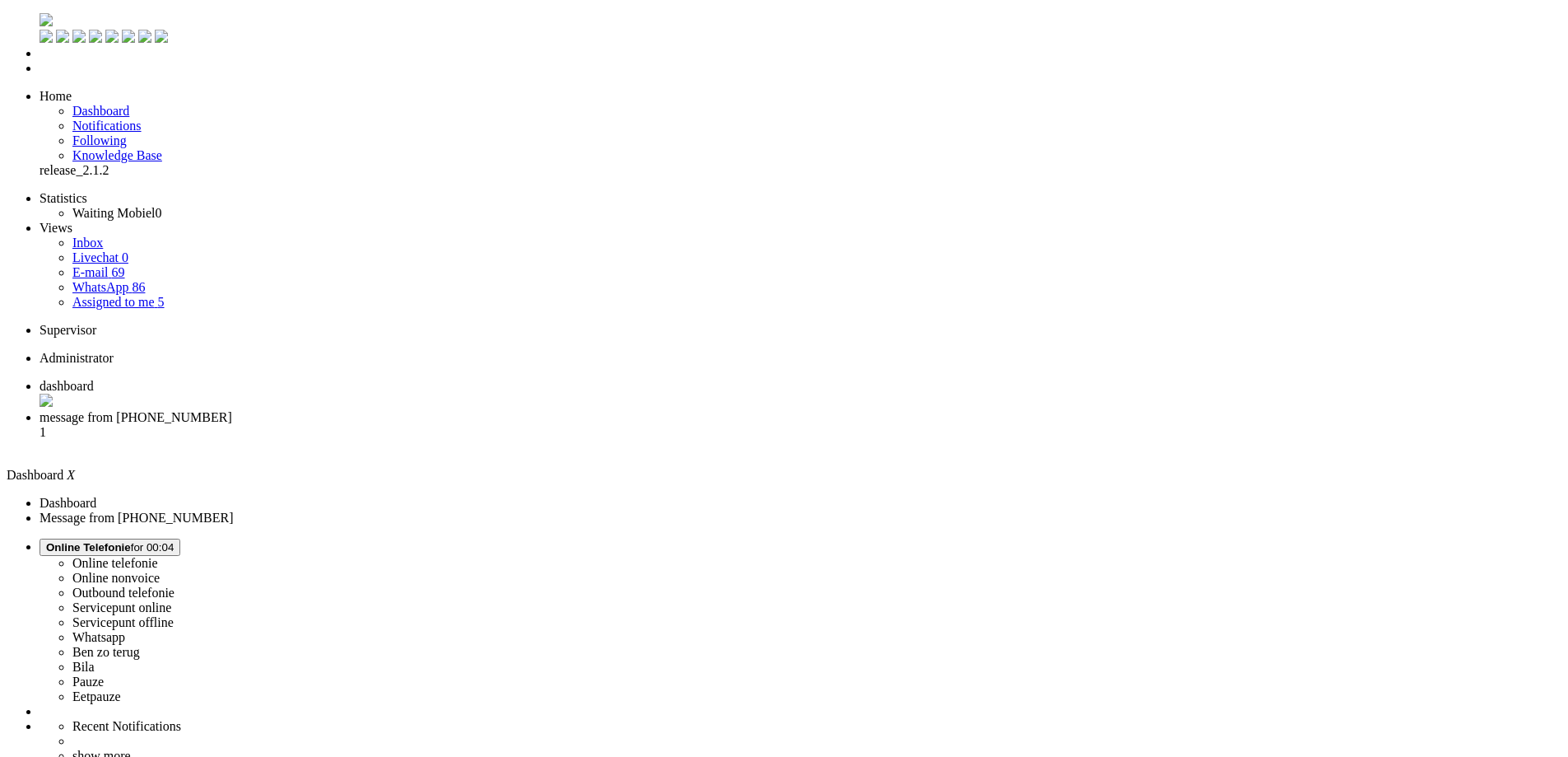
click at [232, 410] on span "message from [PHONE_NUMBER]" at bounding box center [136, 417] width 193 height 14
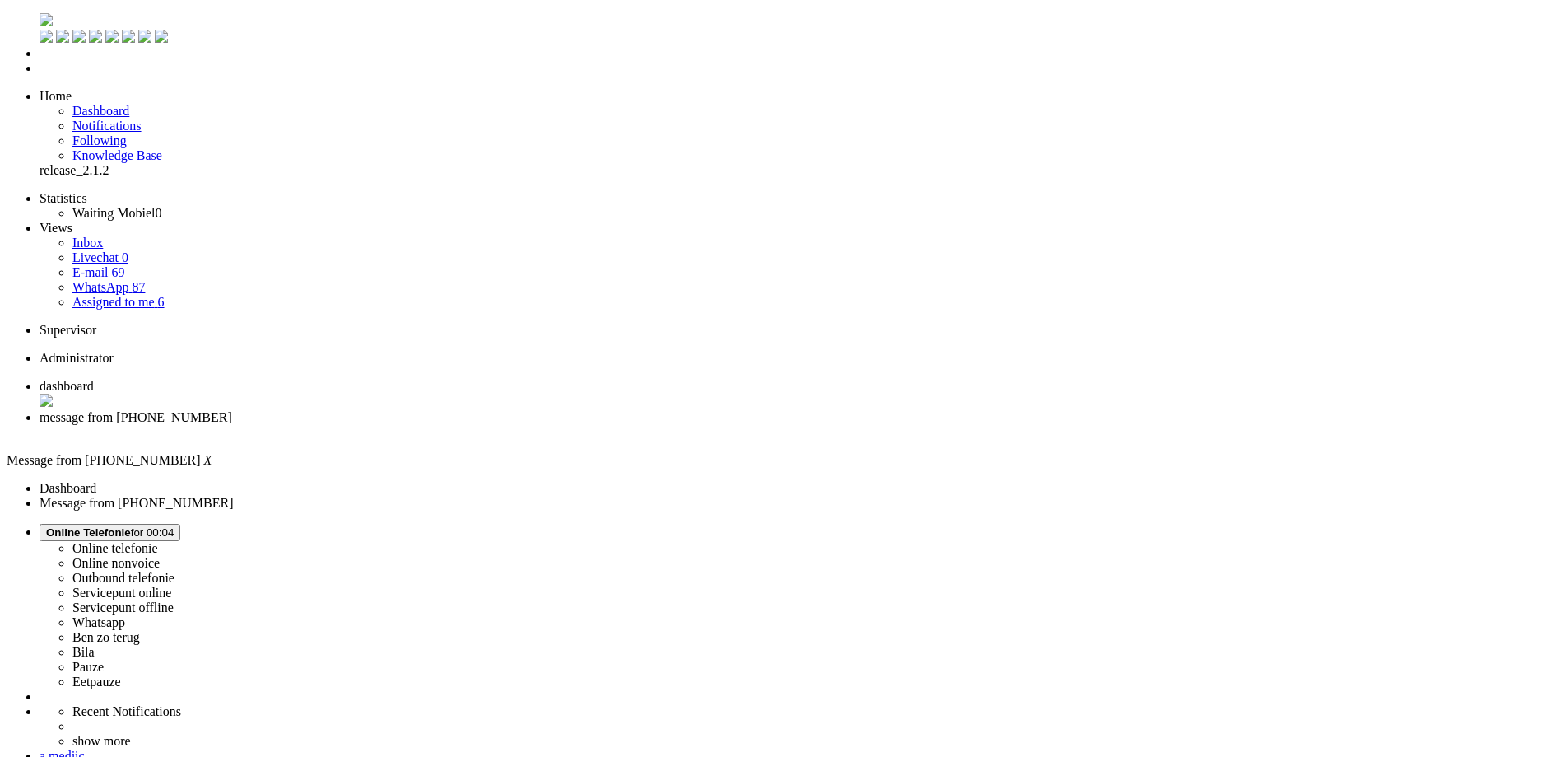
copy div "4670355"
drag, startPoint x: 682, startPoint y: 337, endPoint x: 848, endPoint y: 339, distance: 166.0
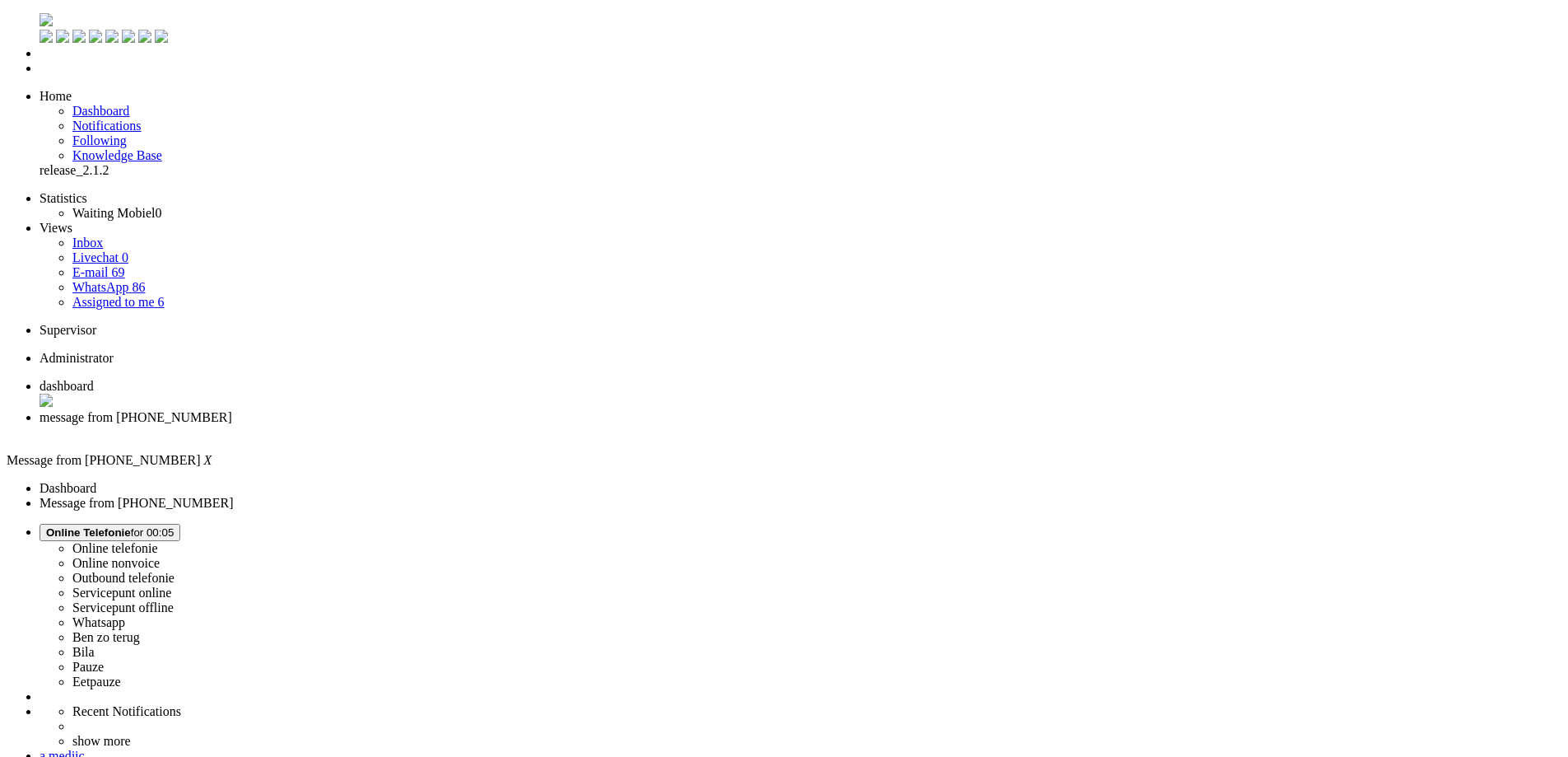
copy div "[EMAIL_ADDRESS][DOMAIN_NAME]"
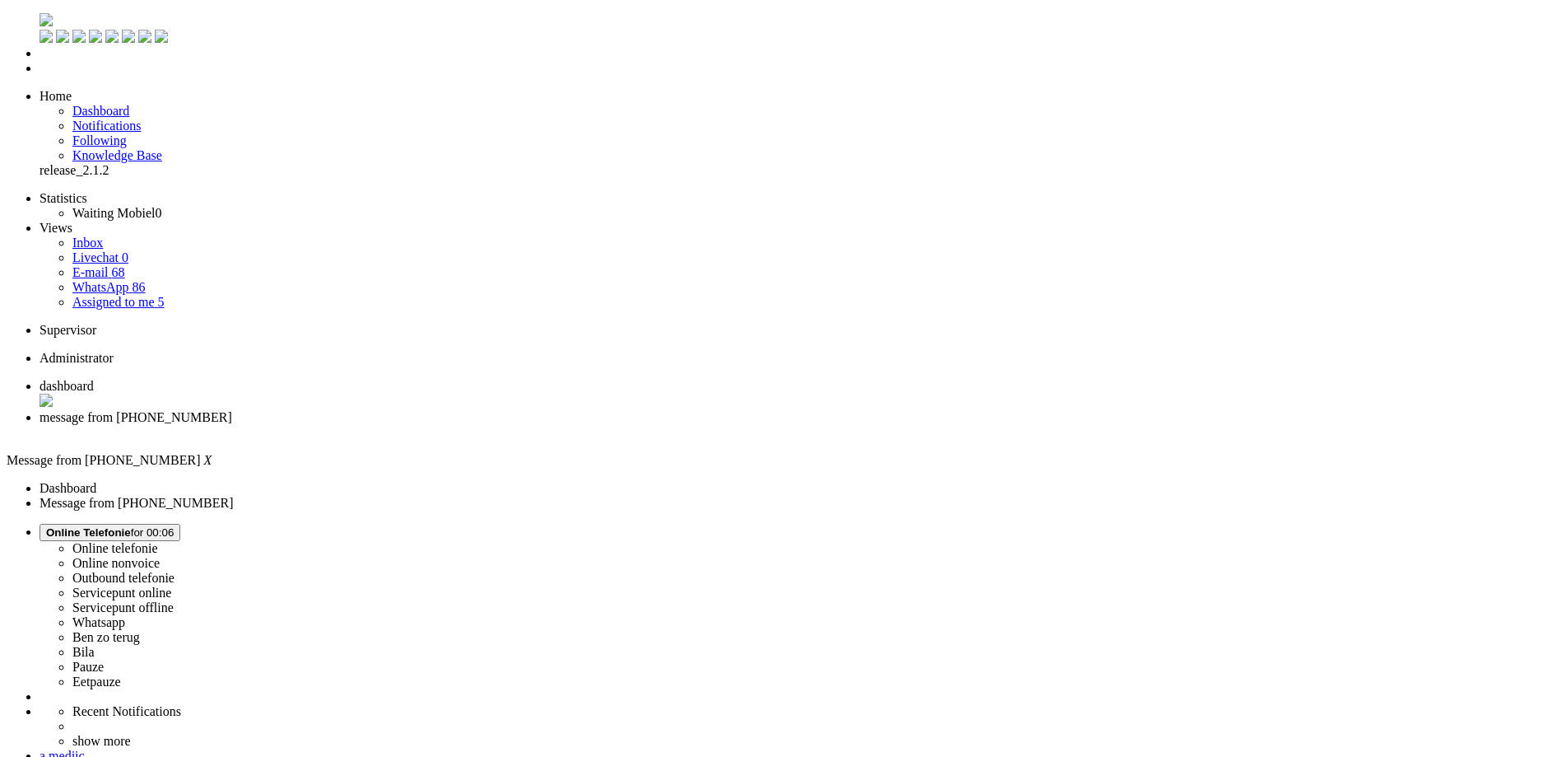
click at [474, 425] on div "Close tab" at bounding box center [801, 433] width 1522 height 14
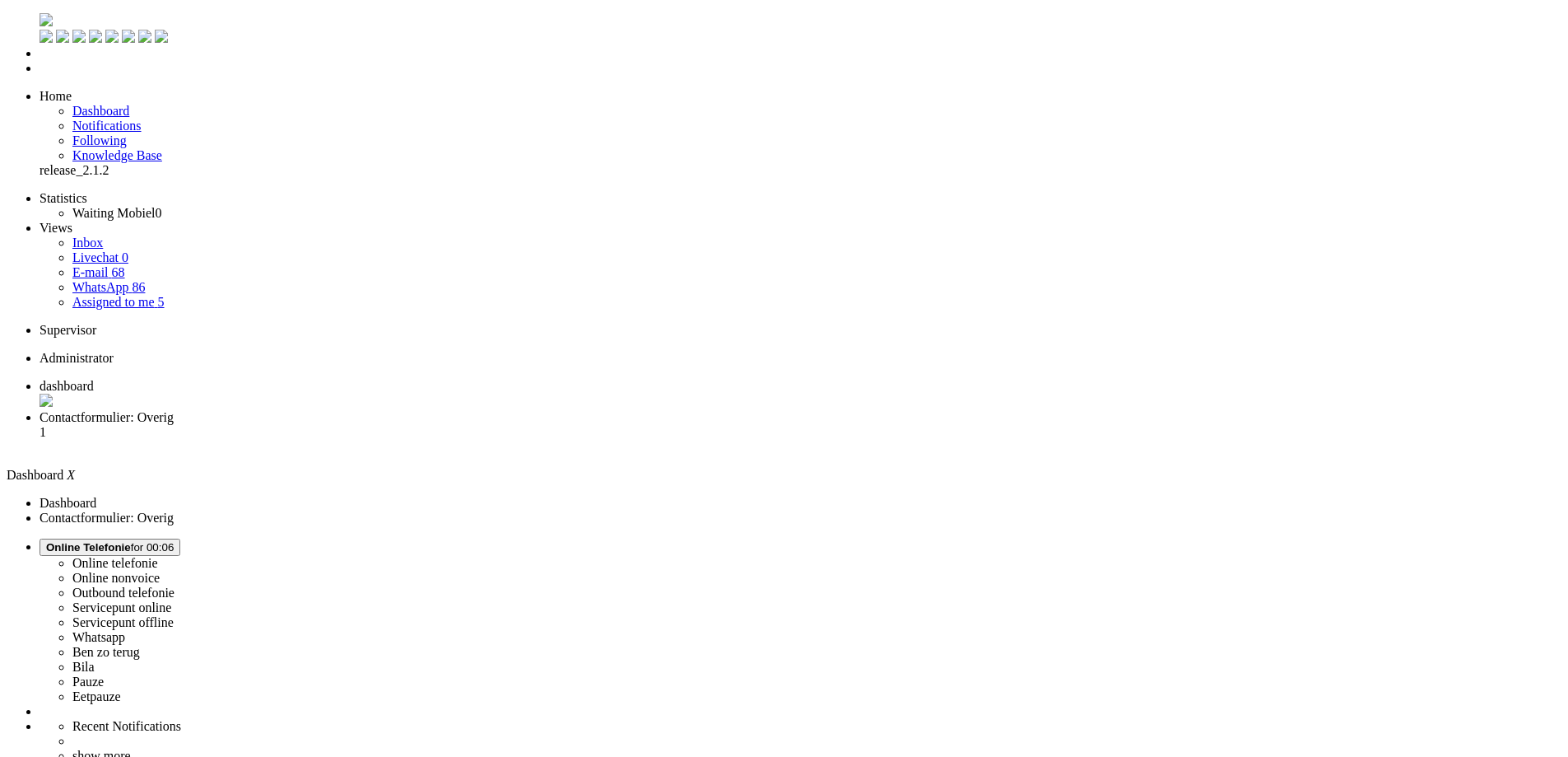
click at [174, 410] on span "Contactformulier: Overig" at bounding box center [106, 417] width 134 height 14
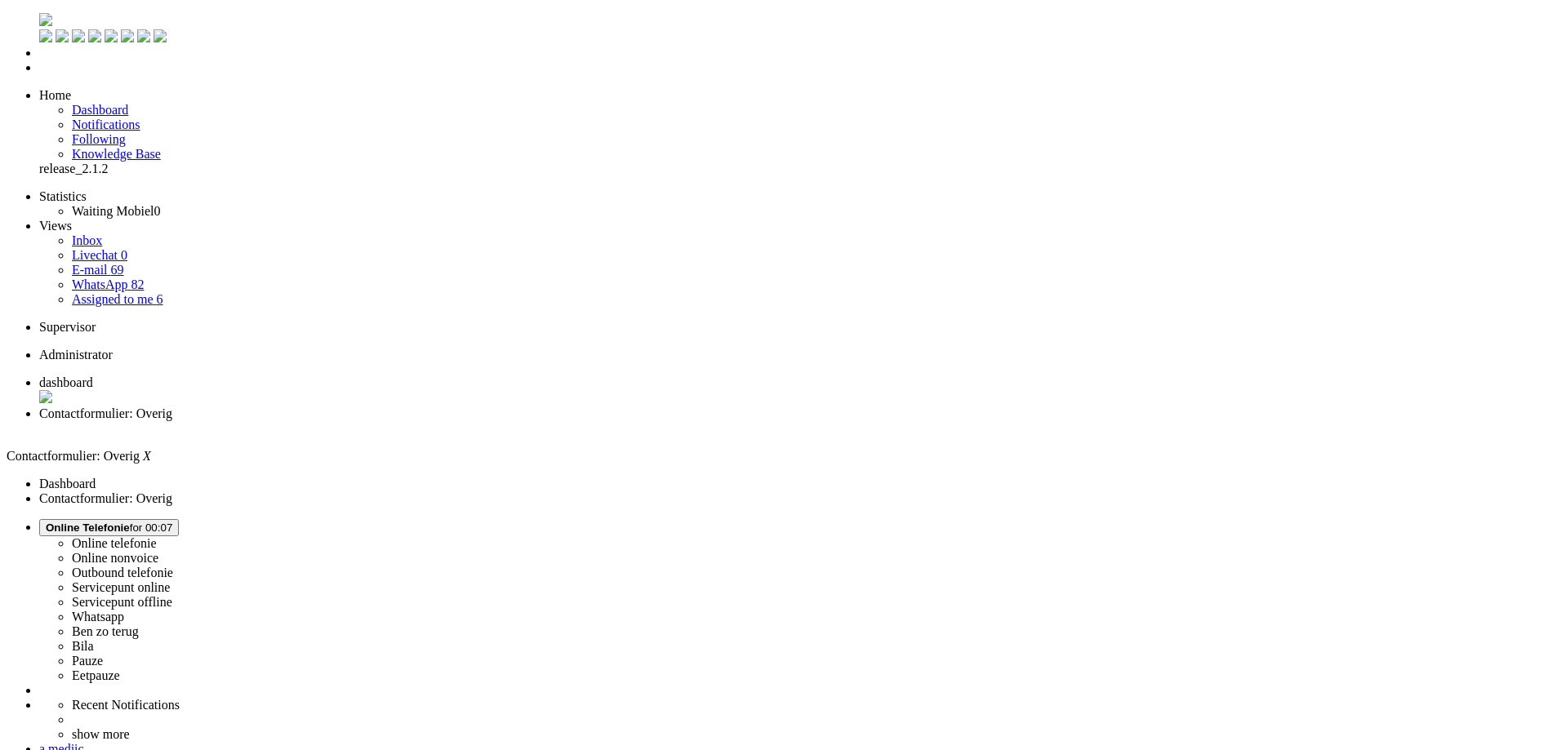
click at [101, 292] on span "Assigned to me" at bounding box center [112, 299] width 81 height 14
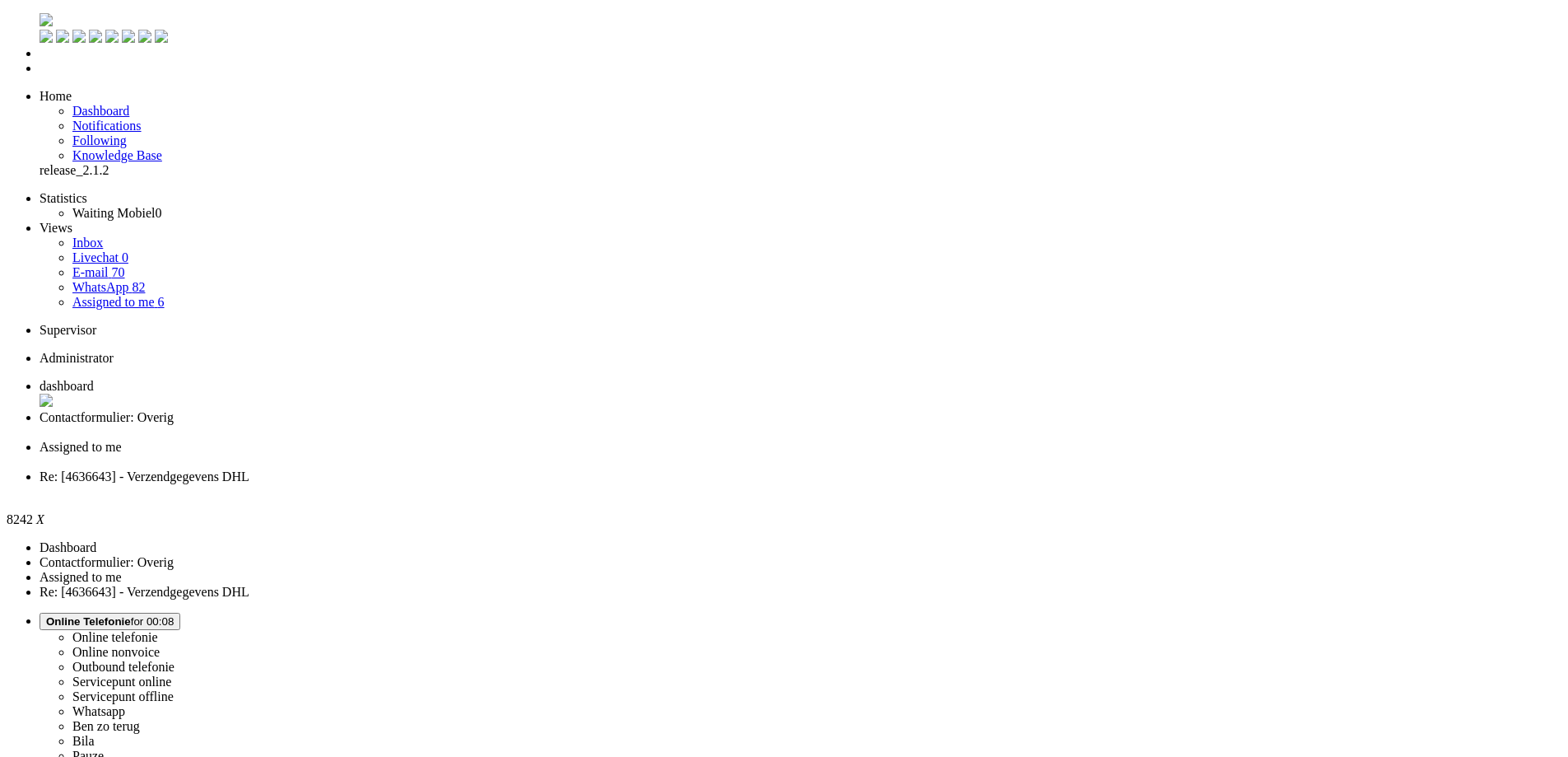
click at [753, 484] on div "Close tab" at bounding box center [801, 491] width 1522 height 14
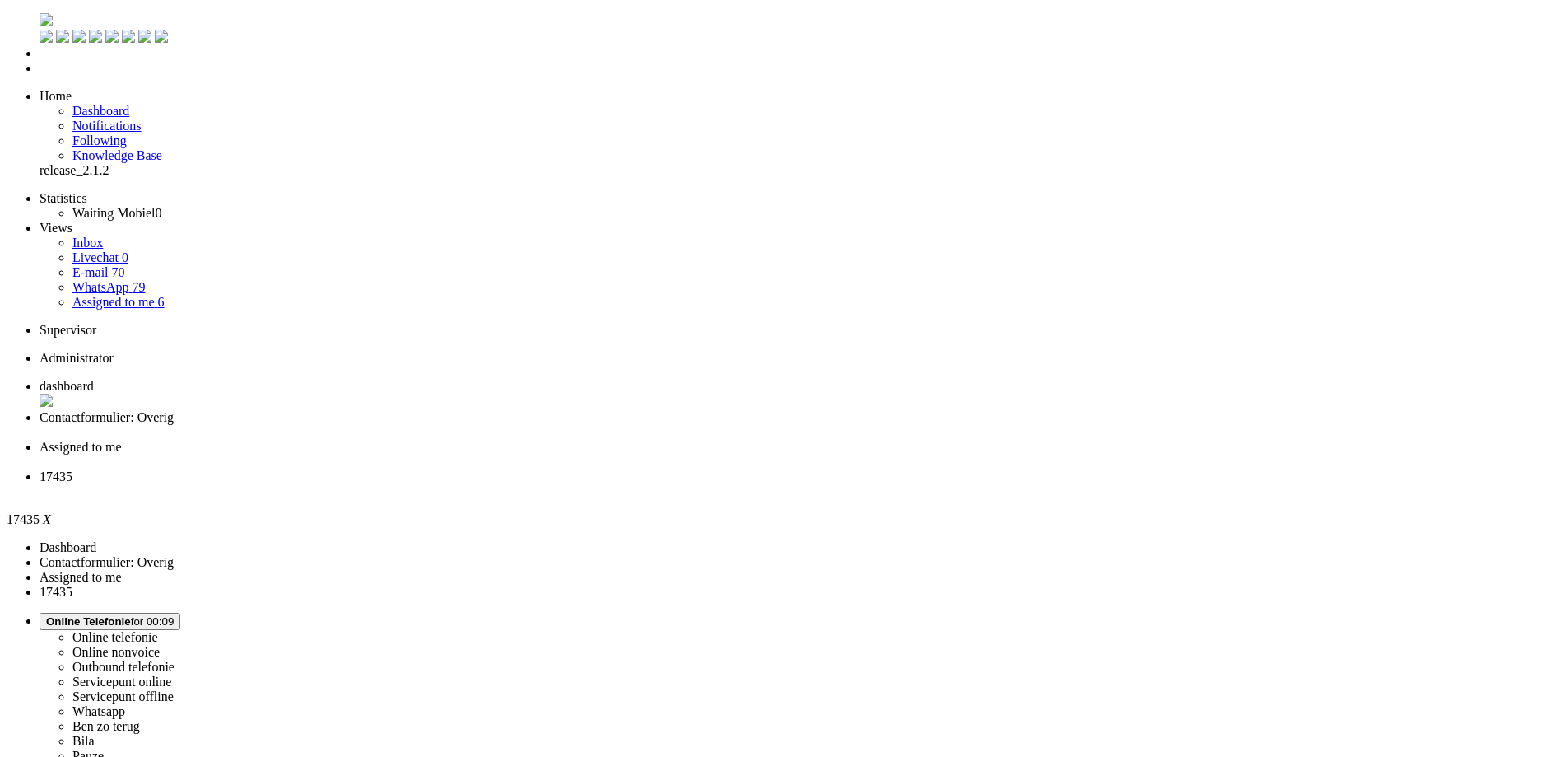
click at [754, 484] on div "Close tab" at bounding box center [801, 491] width 1522 height 14
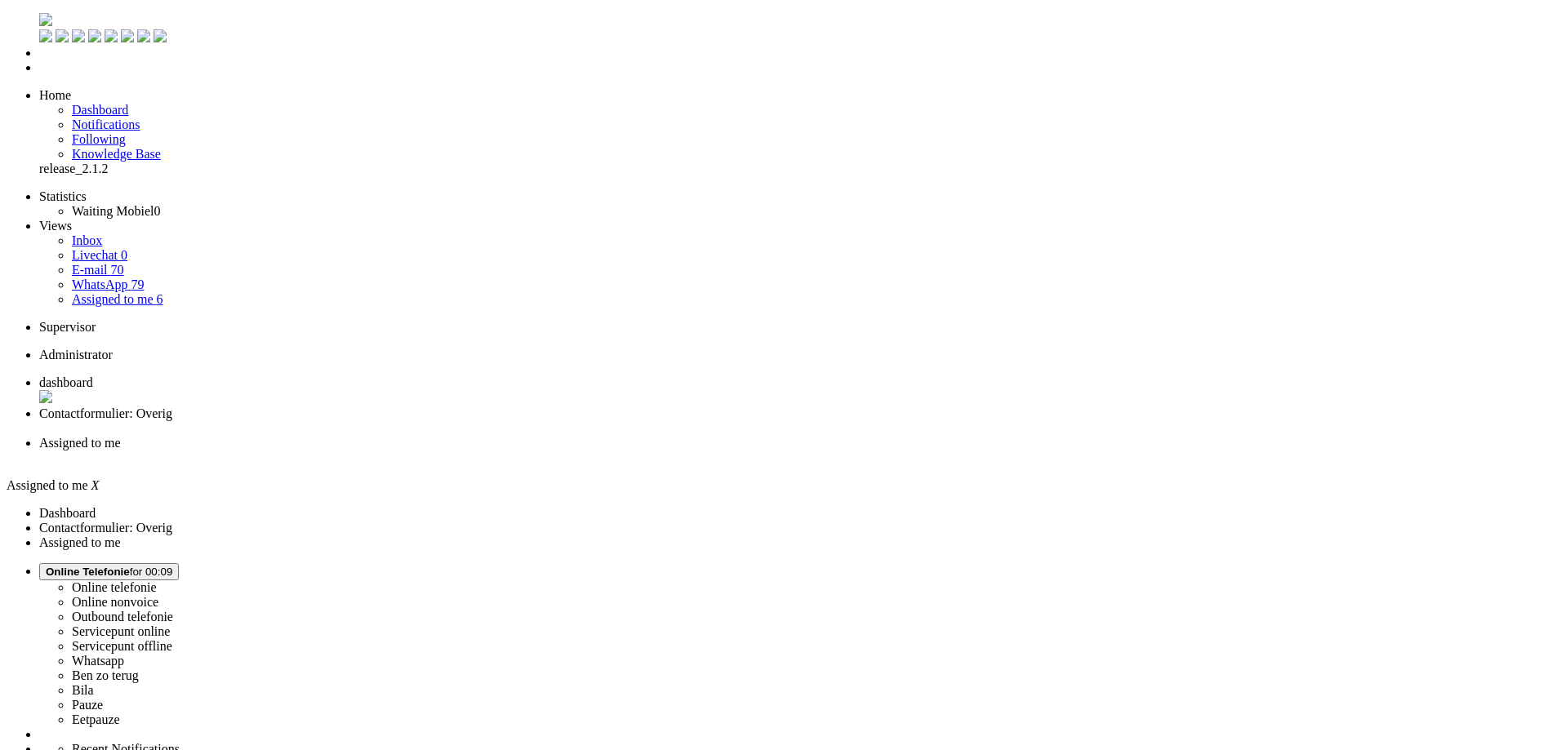
click at [613, 451] on div "Close tab" at bounding box center [801, 458] width 1522 height 14
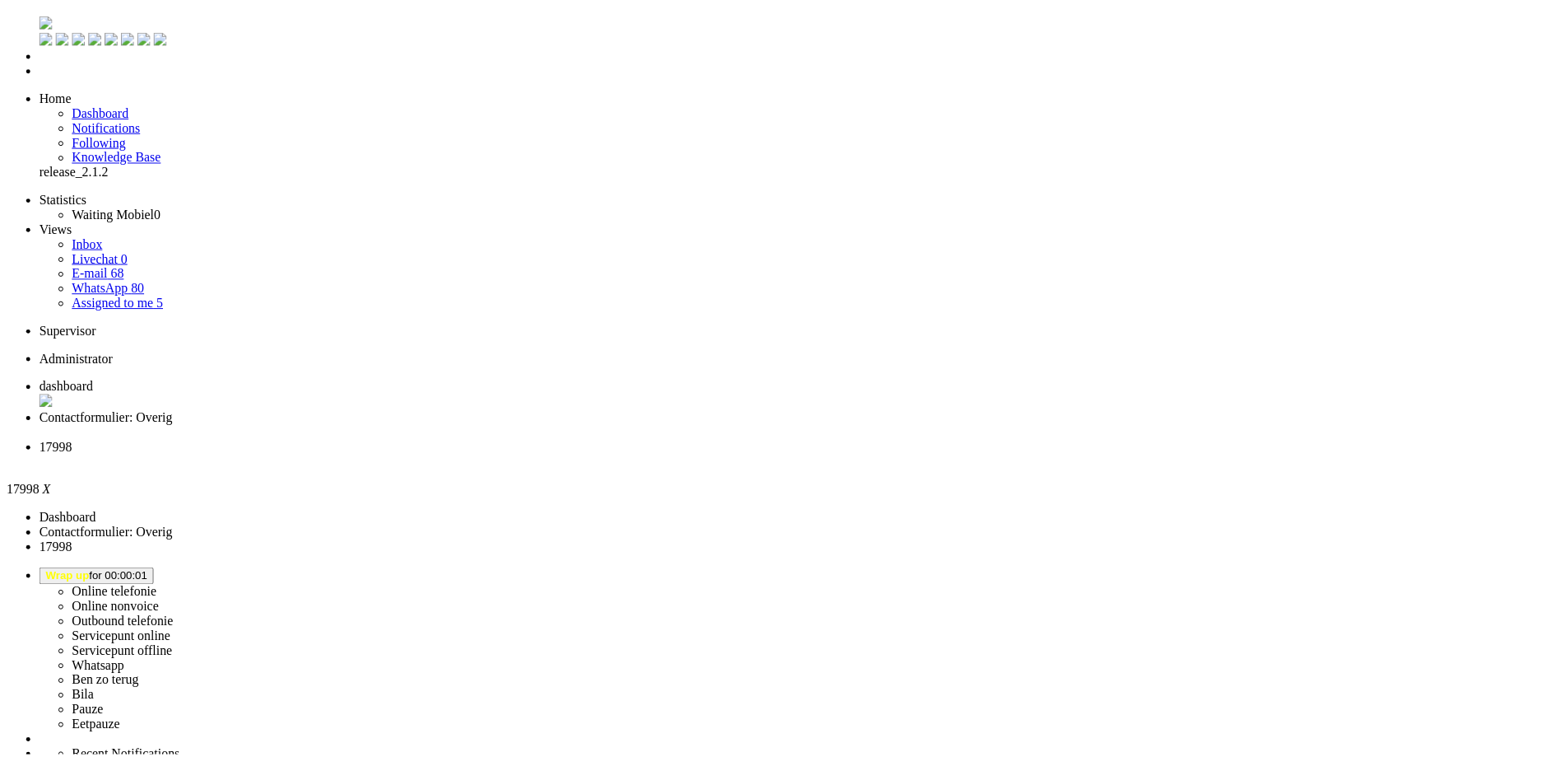
scroll to position [247, 0]
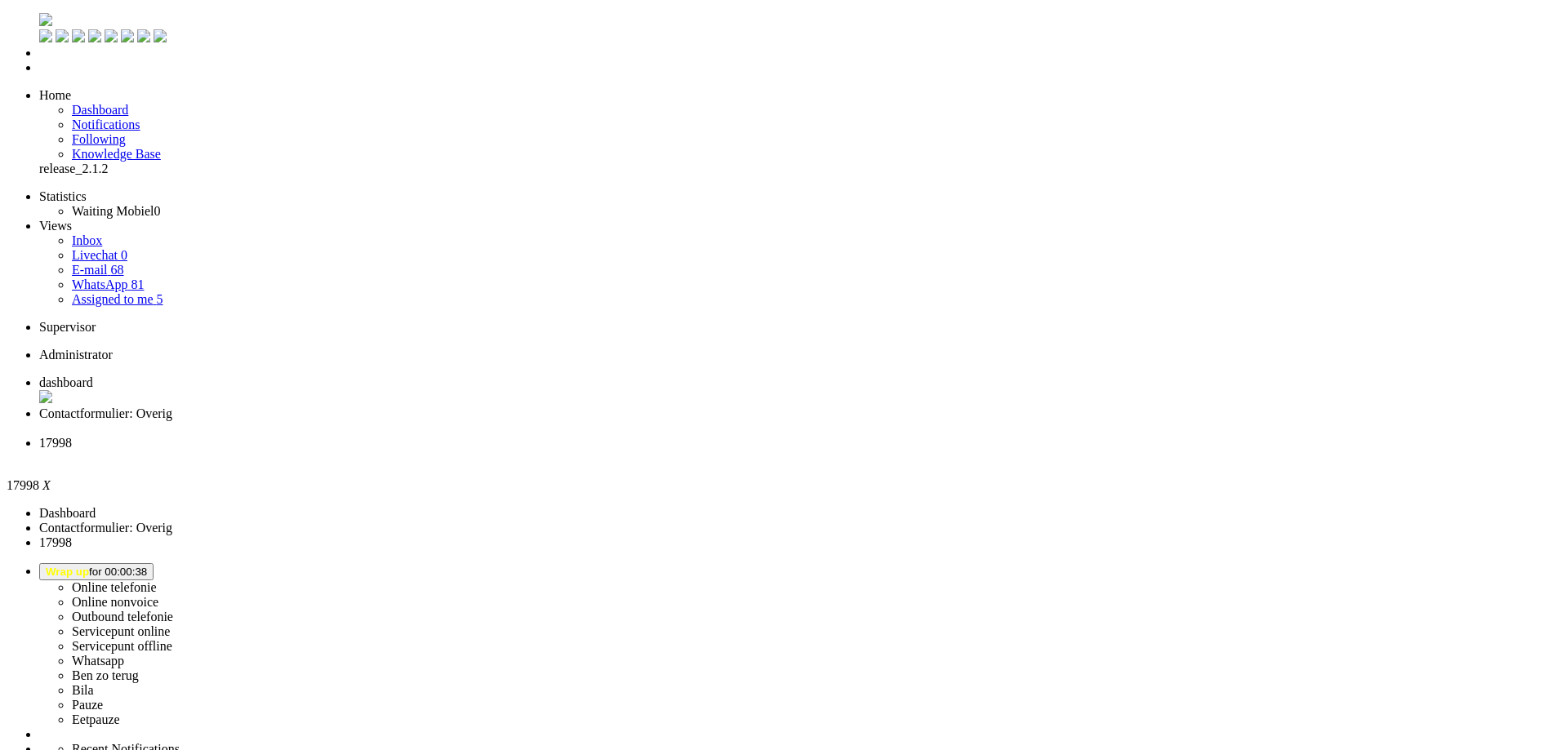
click at [608, 451] on div "Close tab" at bounding box center [801, 458] width 1522 height 14
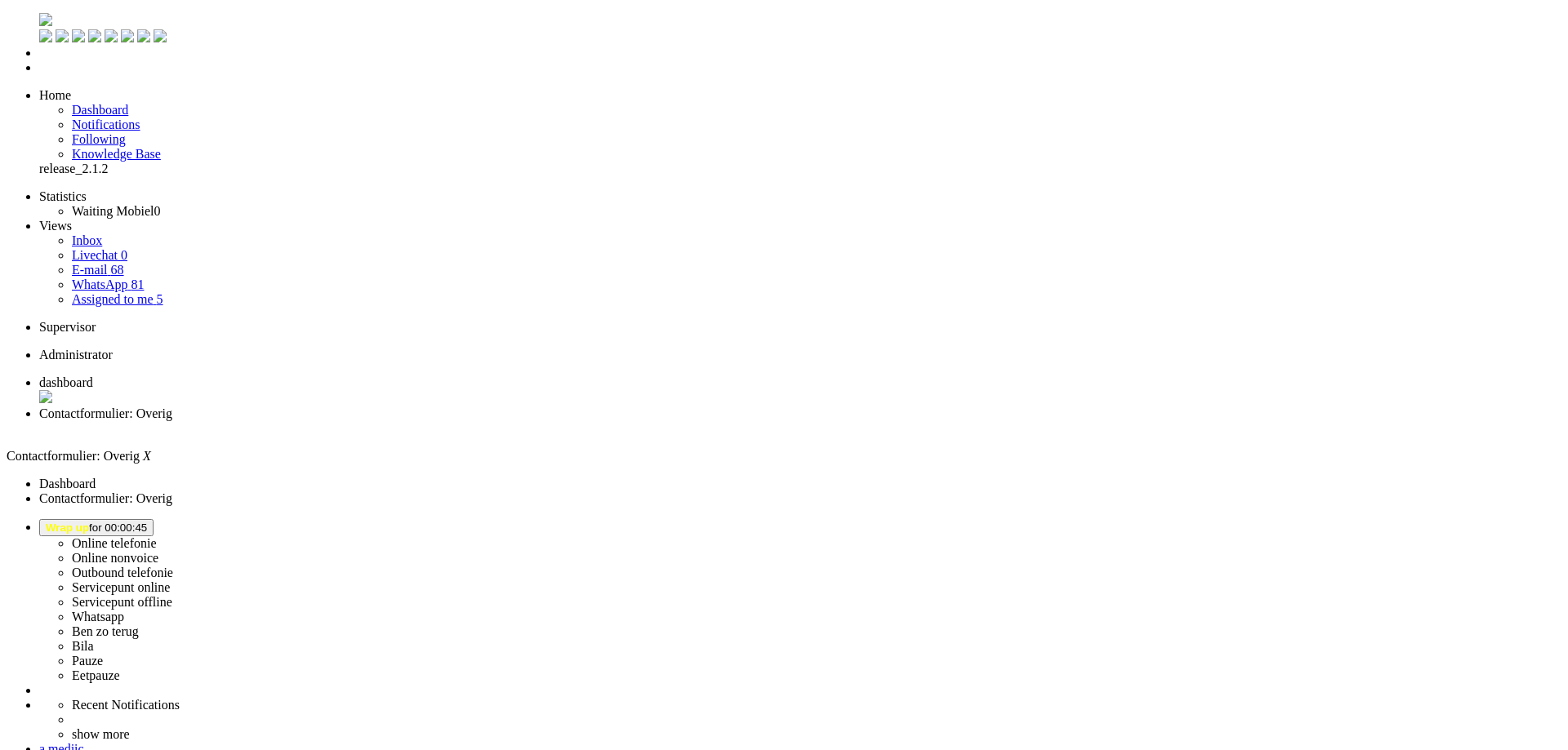
copy div "4673234"
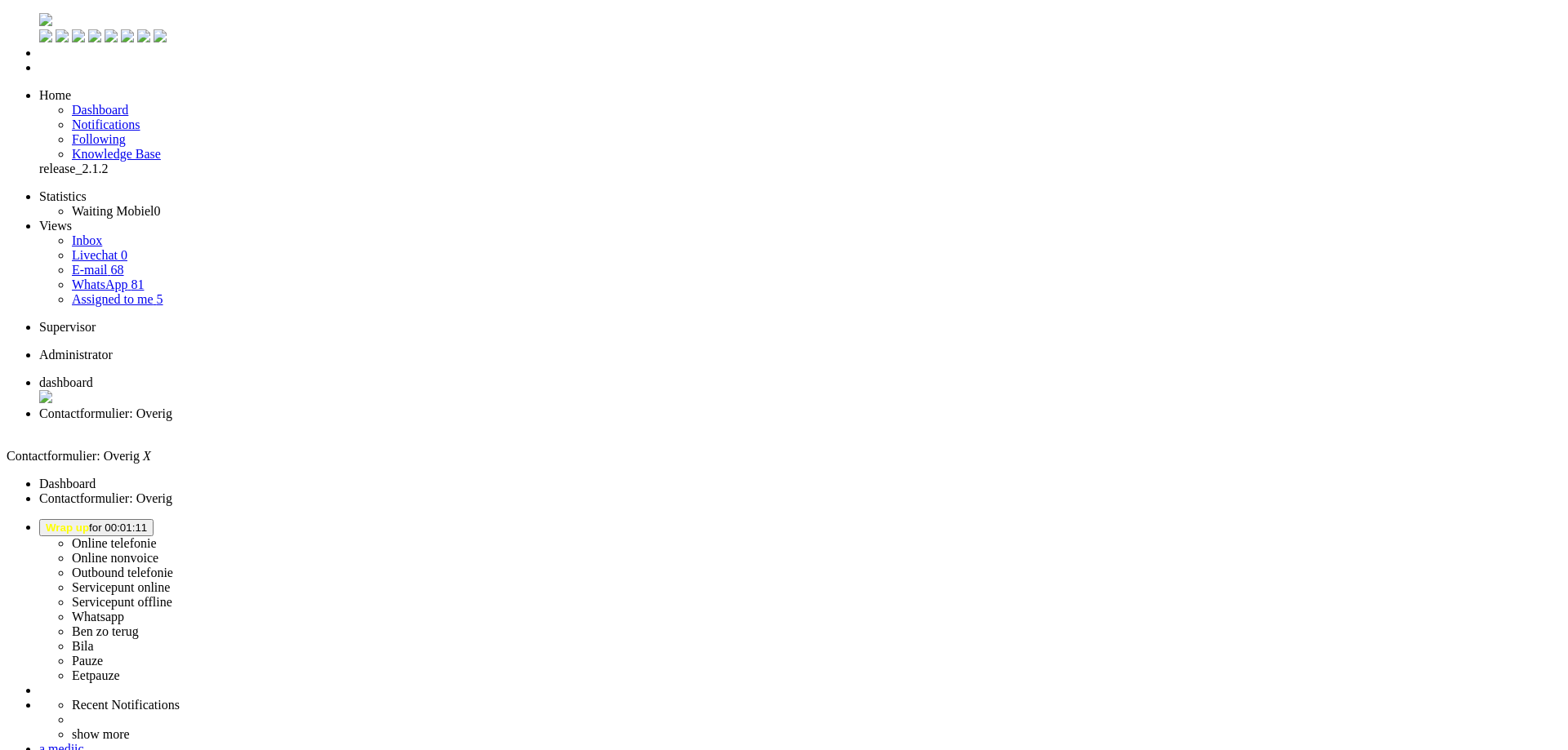
drag, startPoint x: 911, startPoint y: 3022, endPoint x: 890, endPoint y: 3024, distance: 21.1
click at [154, 519] on button "Wrap up for 00:02:18" at bounding box center [96, 527] width 114 height 17
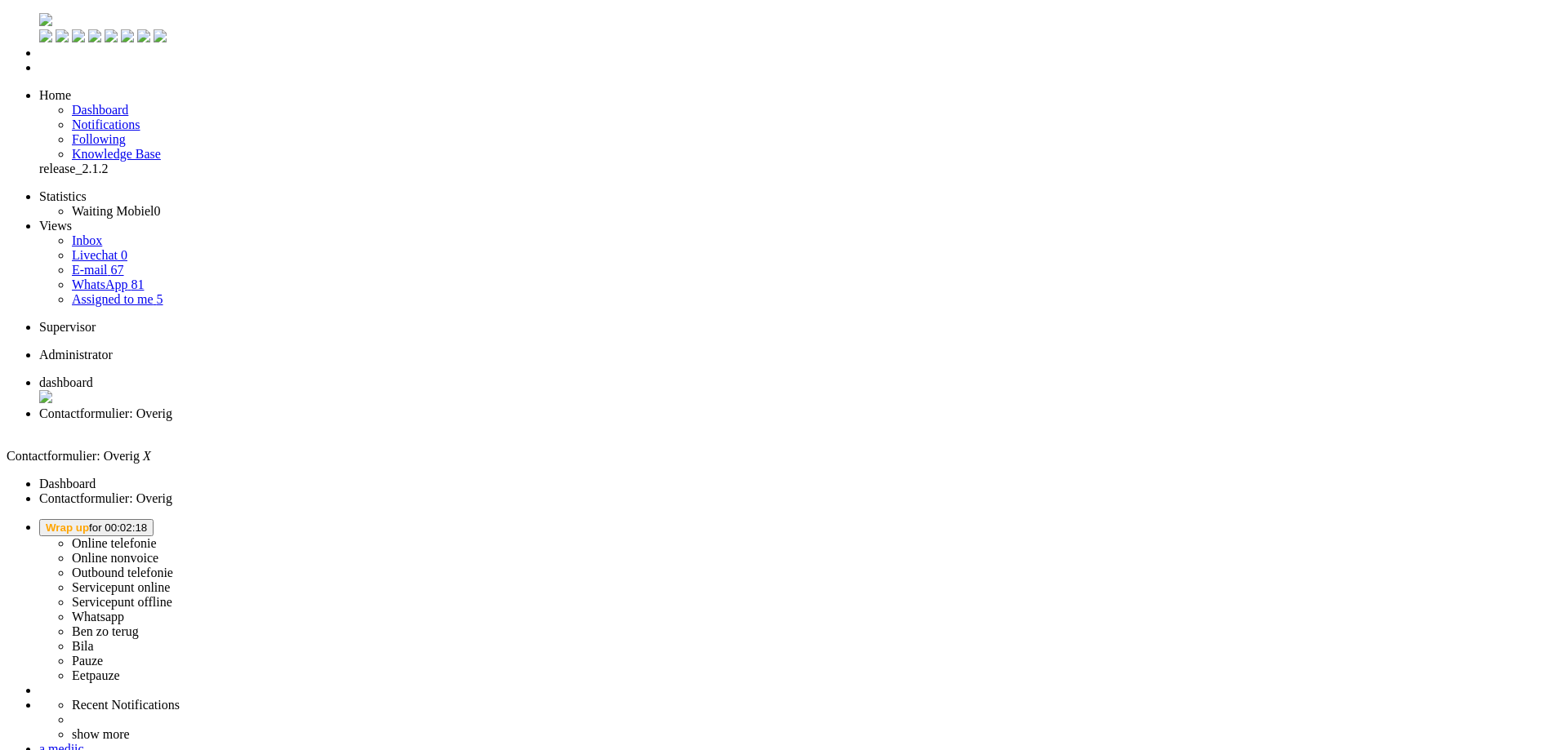
click at [157, 537] on link "Online telefonie" at bounding box center [113, 544] width 85 height 14
click at [157, 537] on label "Online telefonie" at bounding box center [113, 544] width 85 height 14
click at [93, 375] on span "dashboard" at bounding box center [66, 382] width 54 height 14
click at [429, 406] on li "Contactformulier: Overig" at bounding box center [794, 421] width 1510 height 29
click at [471, 421] on div "Close tab" at bounding box center [801, 429] width 1522 height 14
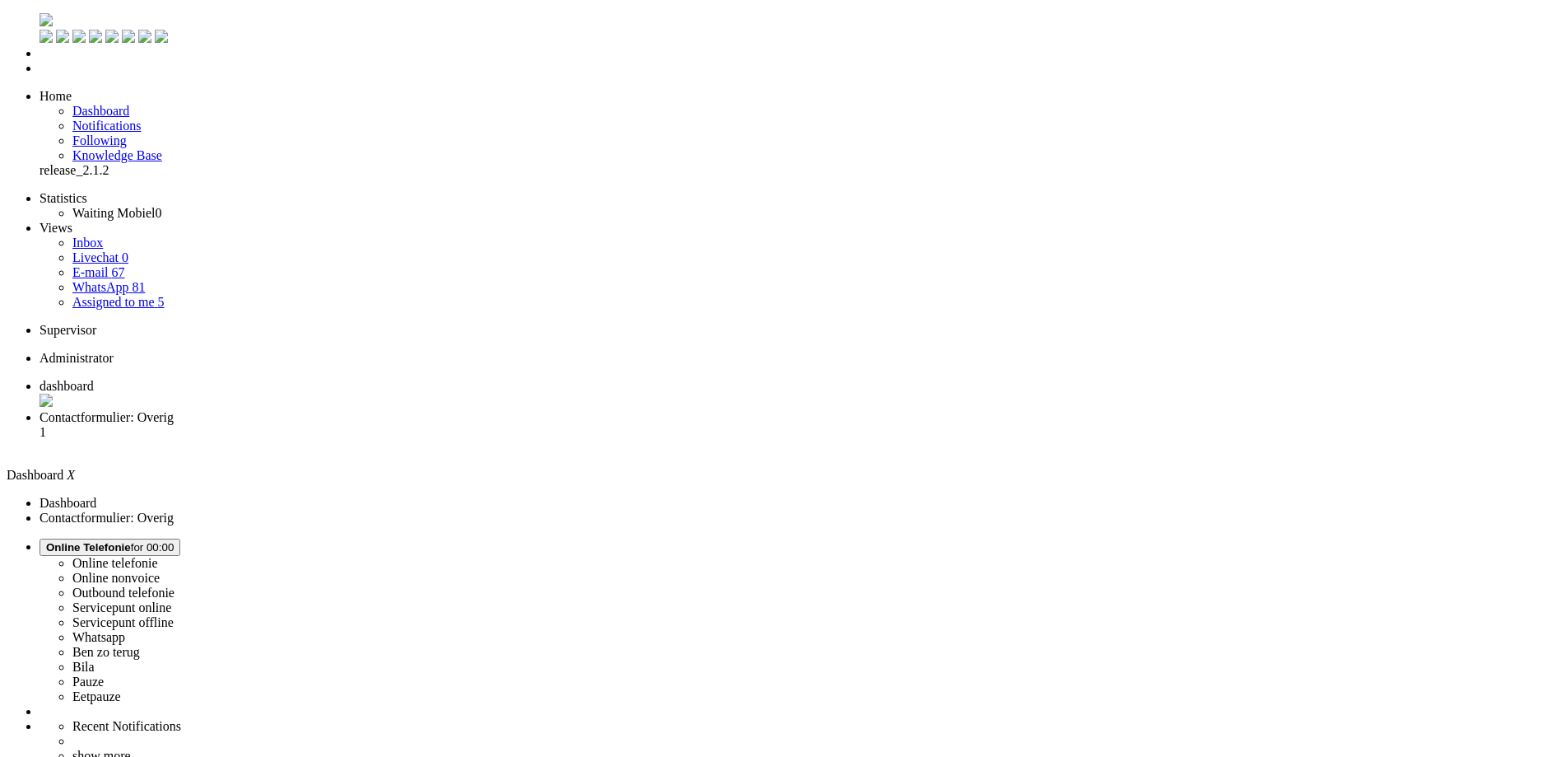
click at [174, 410] on span "Contactformulier: Overig" at bounding box center [106, 417] width 134 height 14
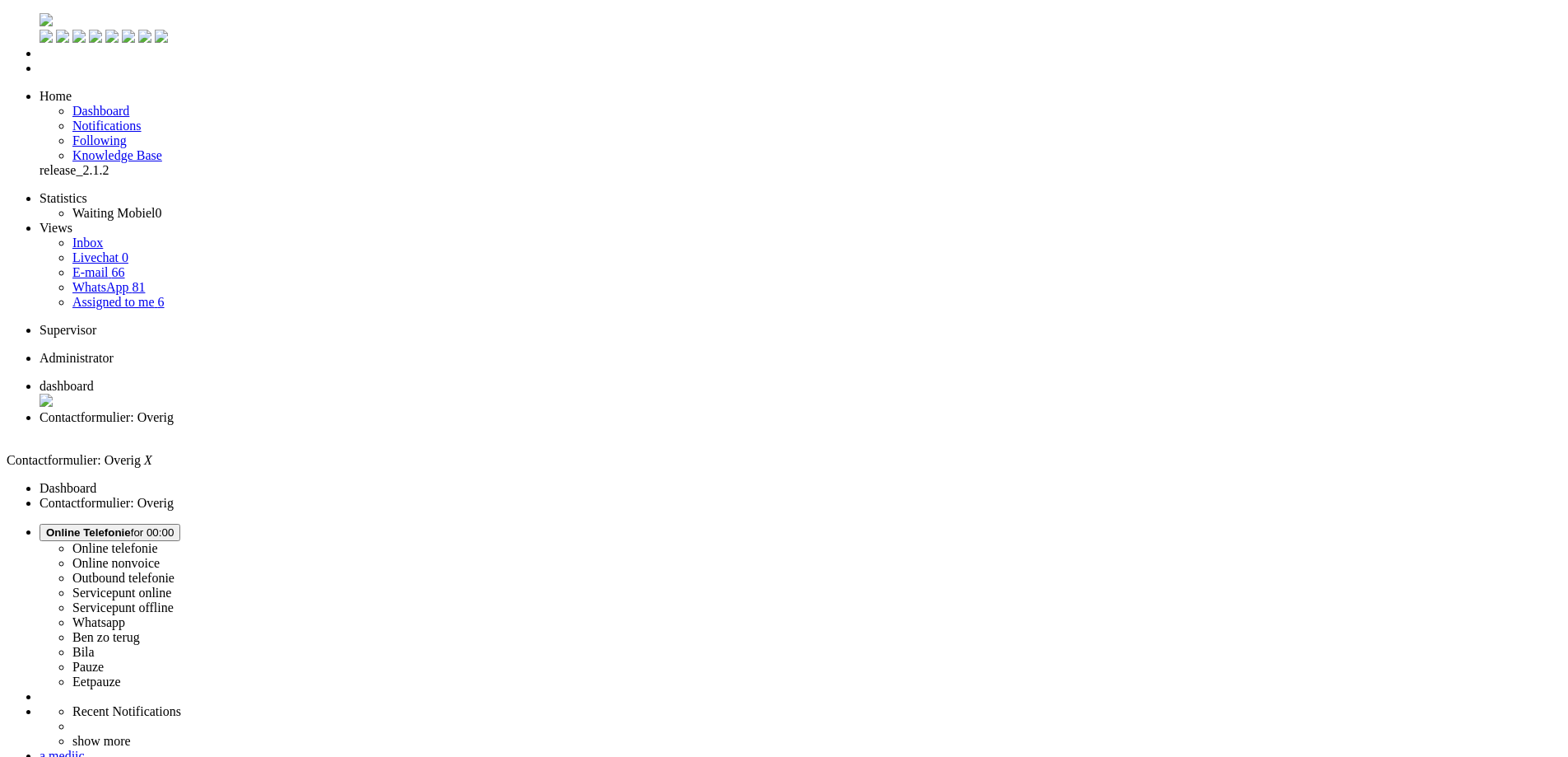
click at [131, 295] on link "Assigned to me 6" at bounding box center [118, 302] width 92 height 14
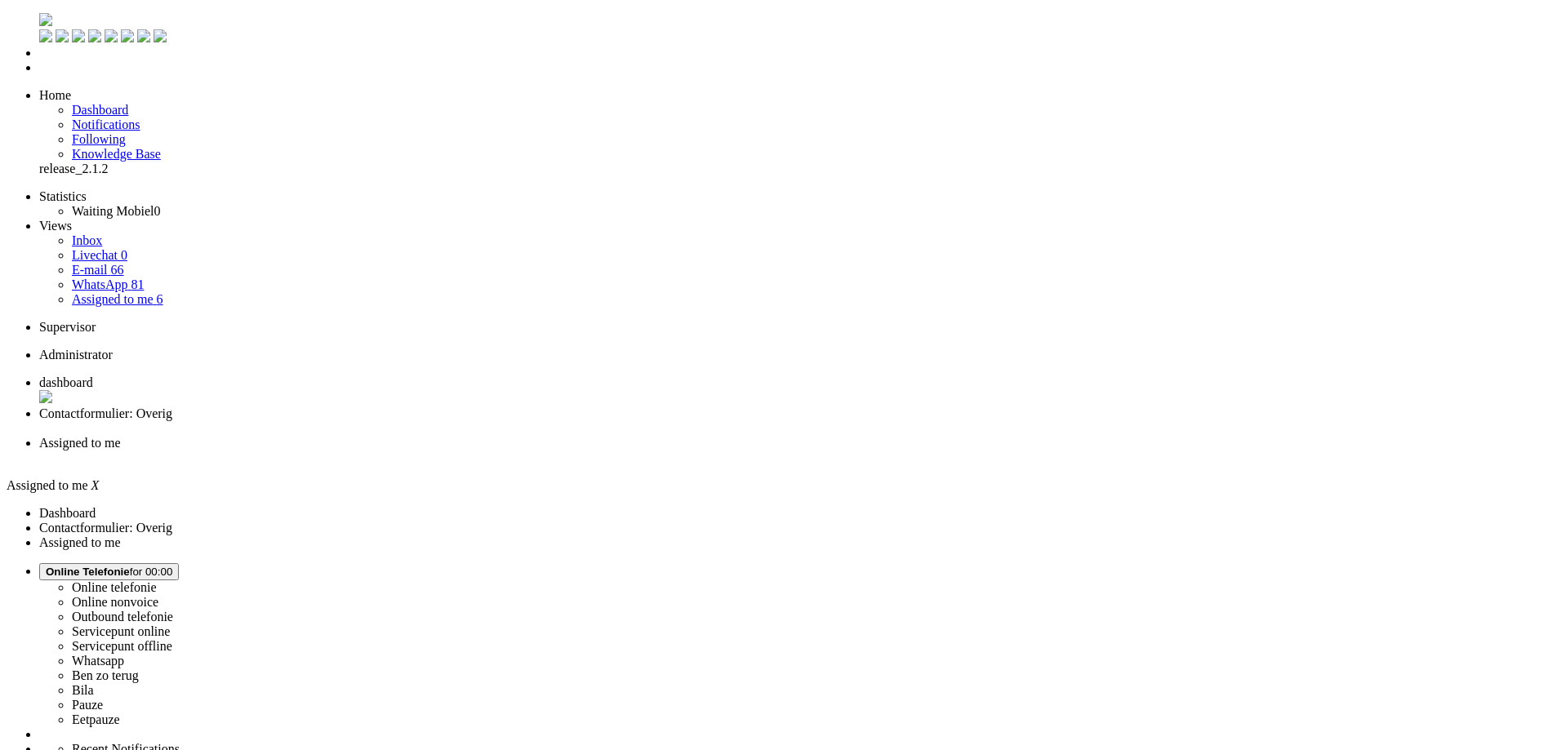
click at [172, 406] on span "Contactformulier: Overig" at bounding box center [105, 413] width 133 height 14
click at [121, 436] on span "Assigned to me" at bounding box center [80, 443] width 81 height 14
click at [413, 406] on li "Contactformulier: Overig" at bounding box center [801, 421] width 1522 height 29
click at [537, 436] on li "Assigned to me" at bounding box center [794, 450] width 1510 height 29
click at [172, 406] on span "Contactformulier: Overig" at bounding box center [105, 413] width 133 height 14
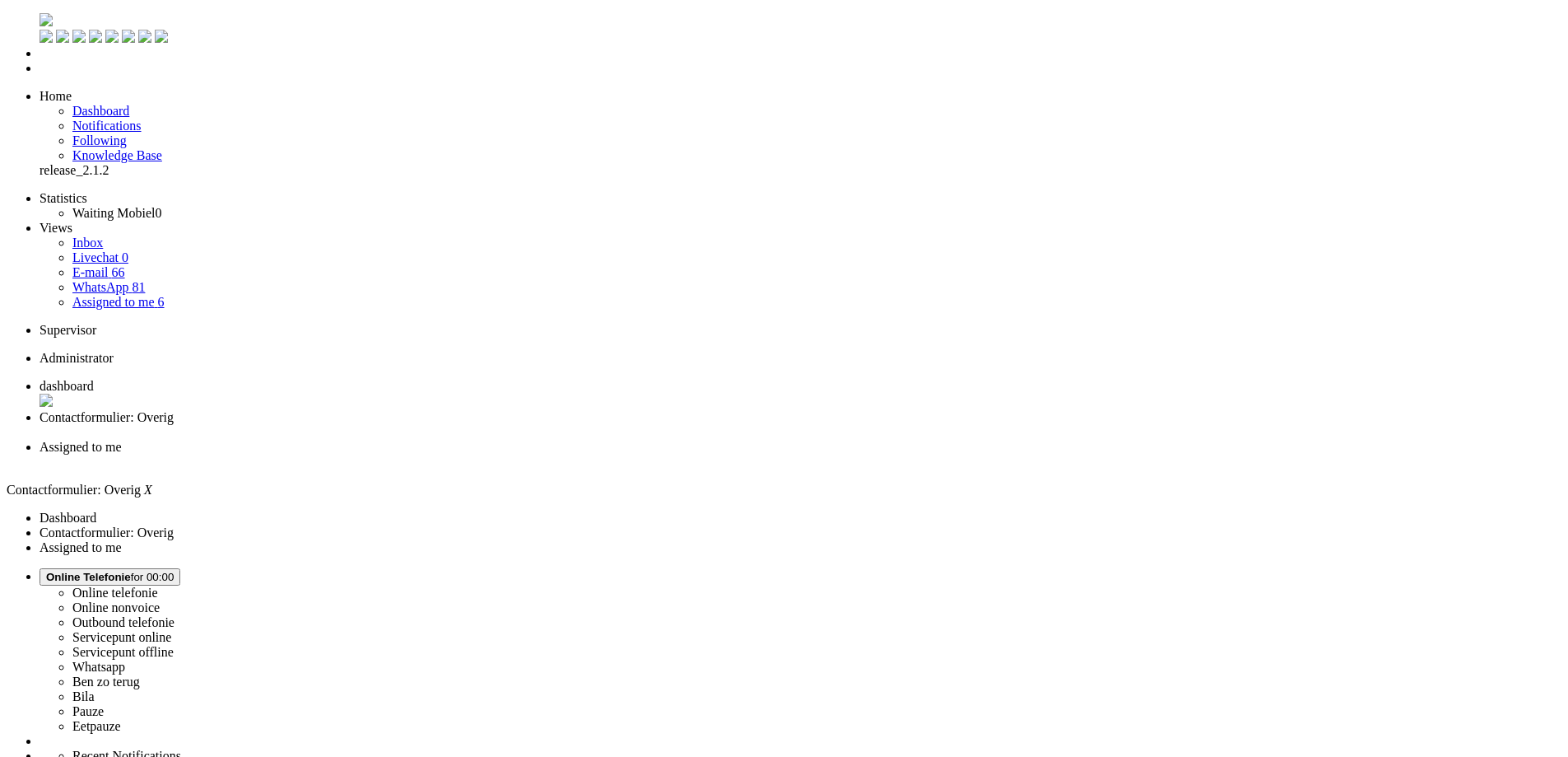
click at [615, 455] on div "Close tab" at bounding box center [801, 462] width 1522 height 14
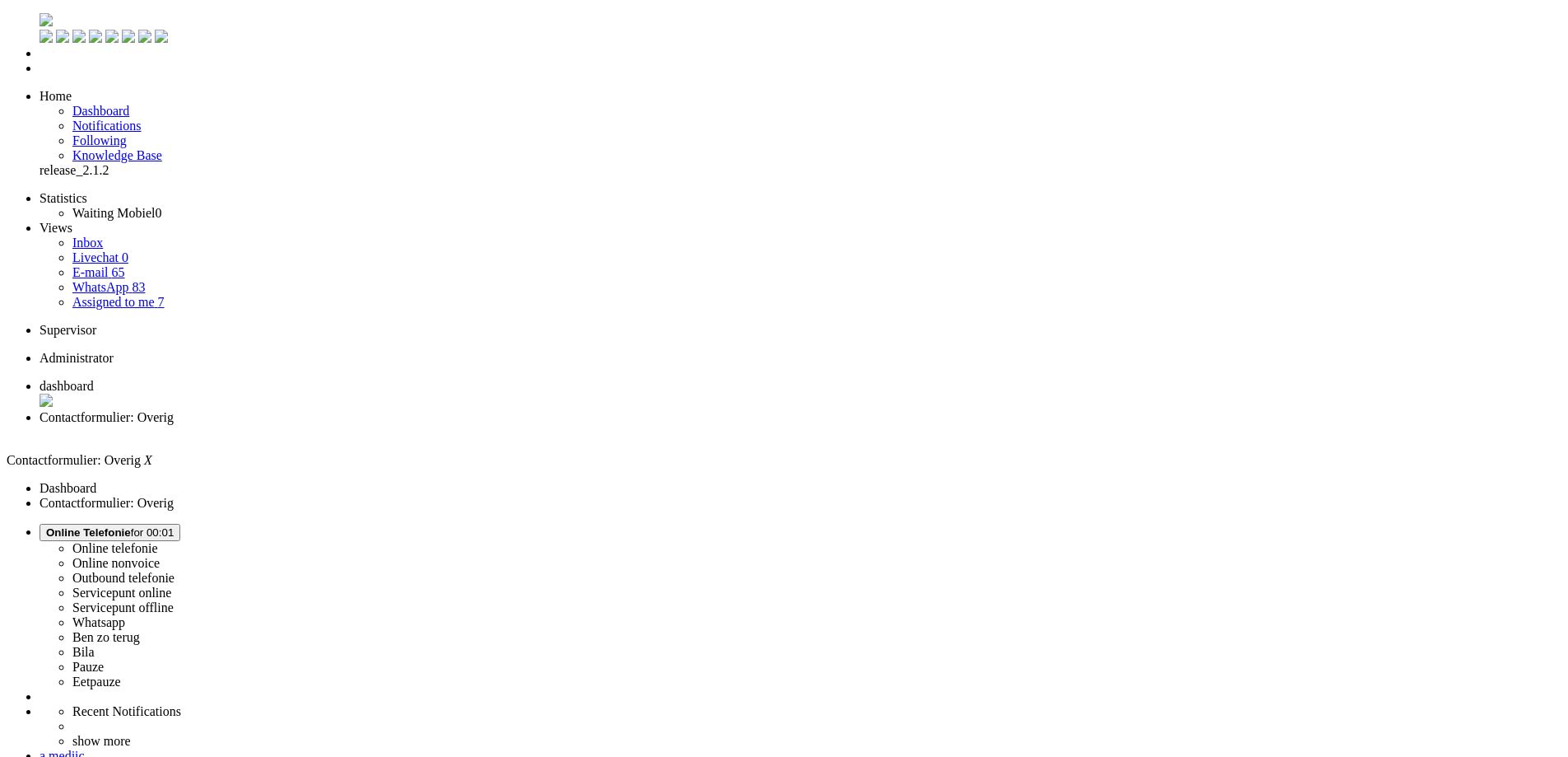
click at [476, 425] on div "Close tab" at bounding box center [801, 433] width 1522 height 16
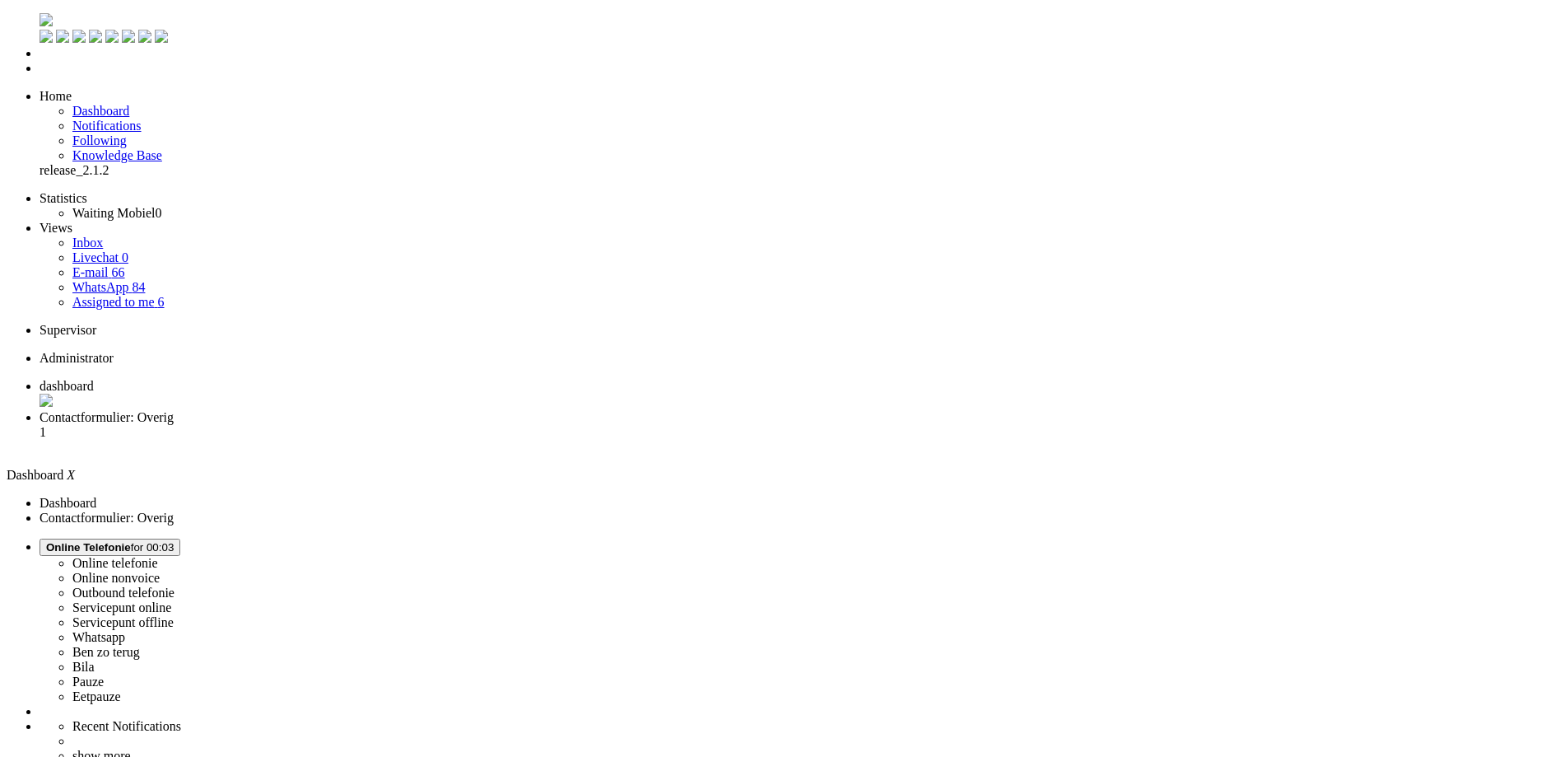
click at [174, 410] on span "Contactformulier: Overig" at bounding box center [106, 417] width 134 height 14
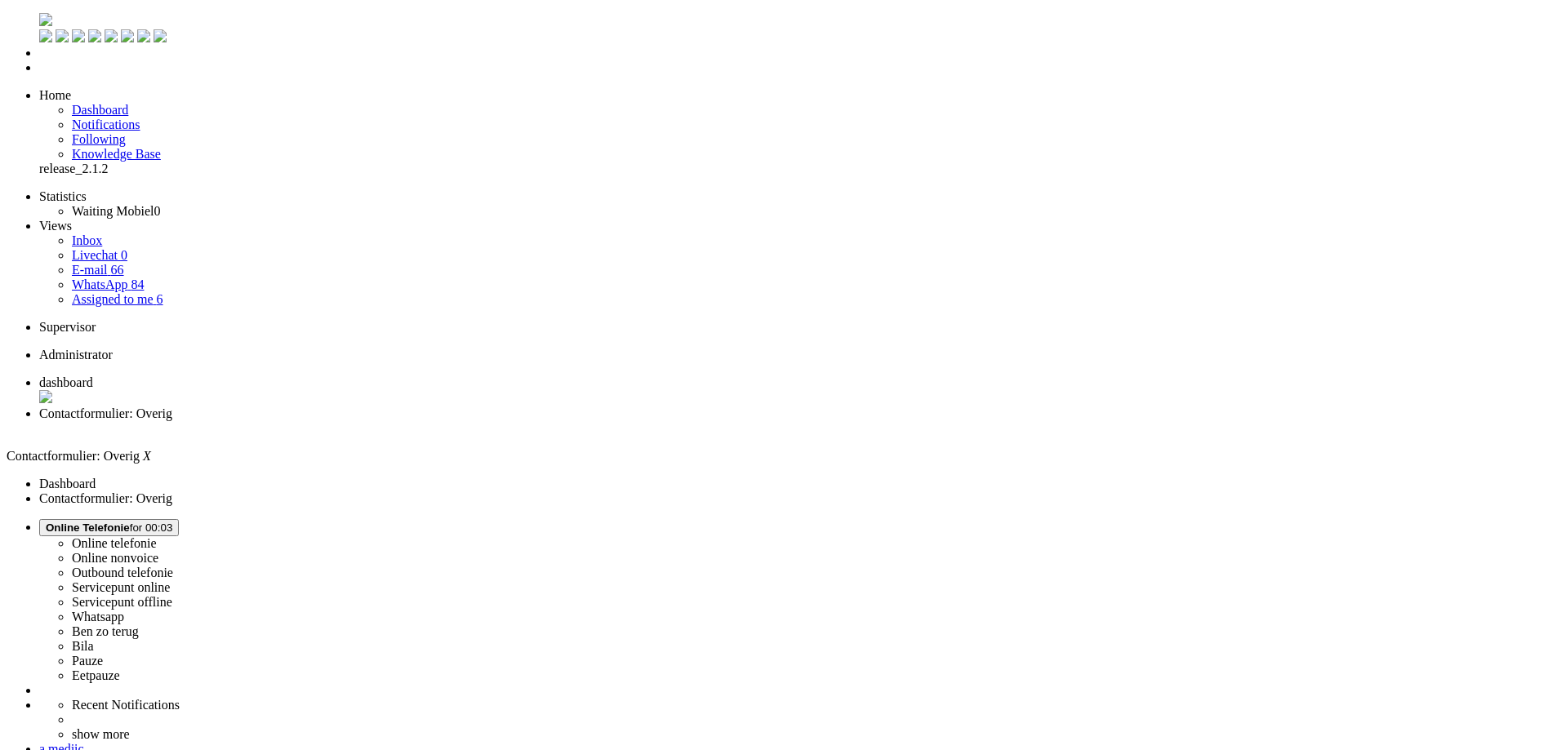
click at [472, 421] on div "Close tab" at bounding box center [801, 429] width 1522 height 14
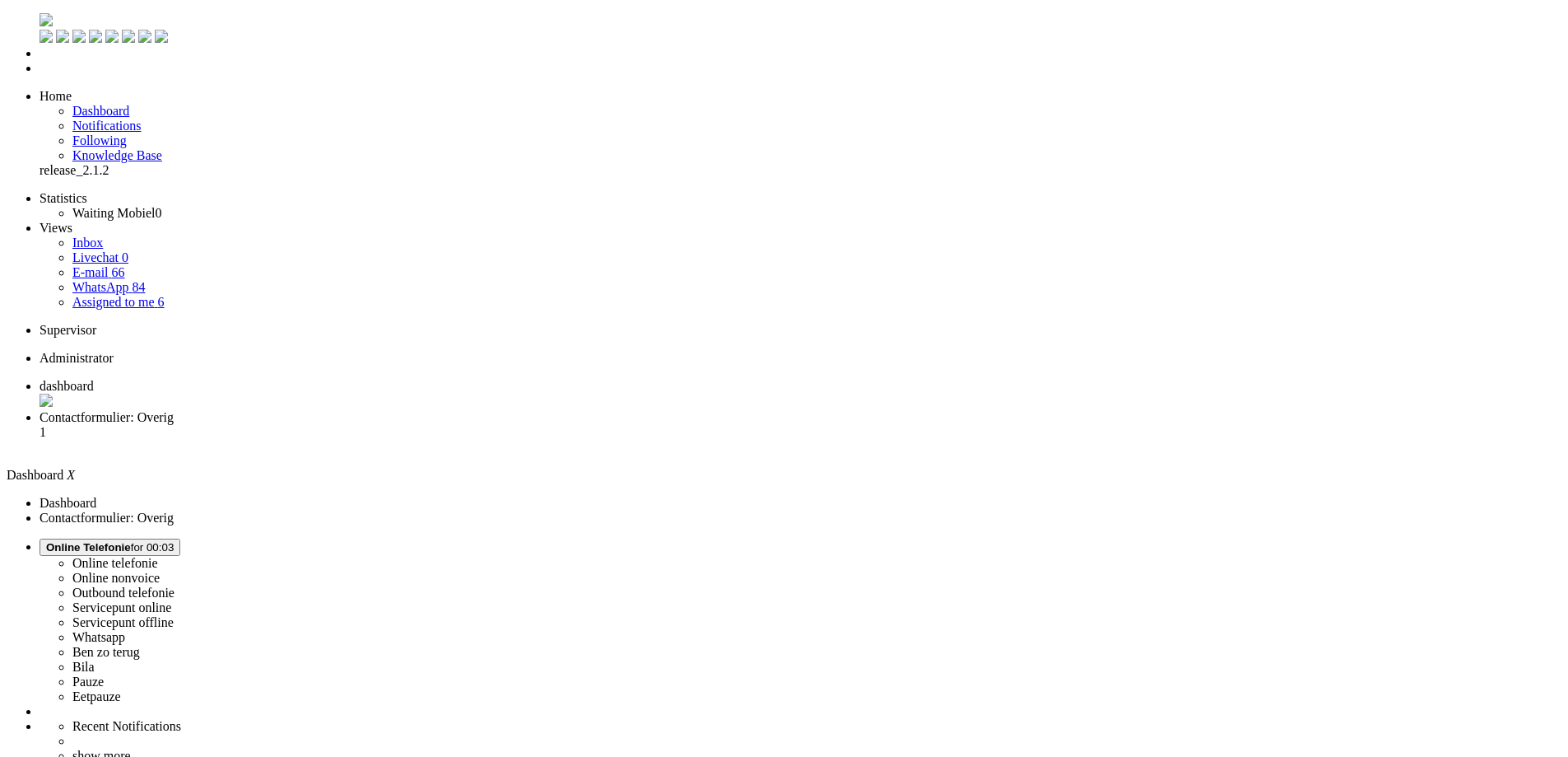
click at [174, 410] on span "Contactformulier: Overig" at bounding box center [106, 417] width 134 height 14
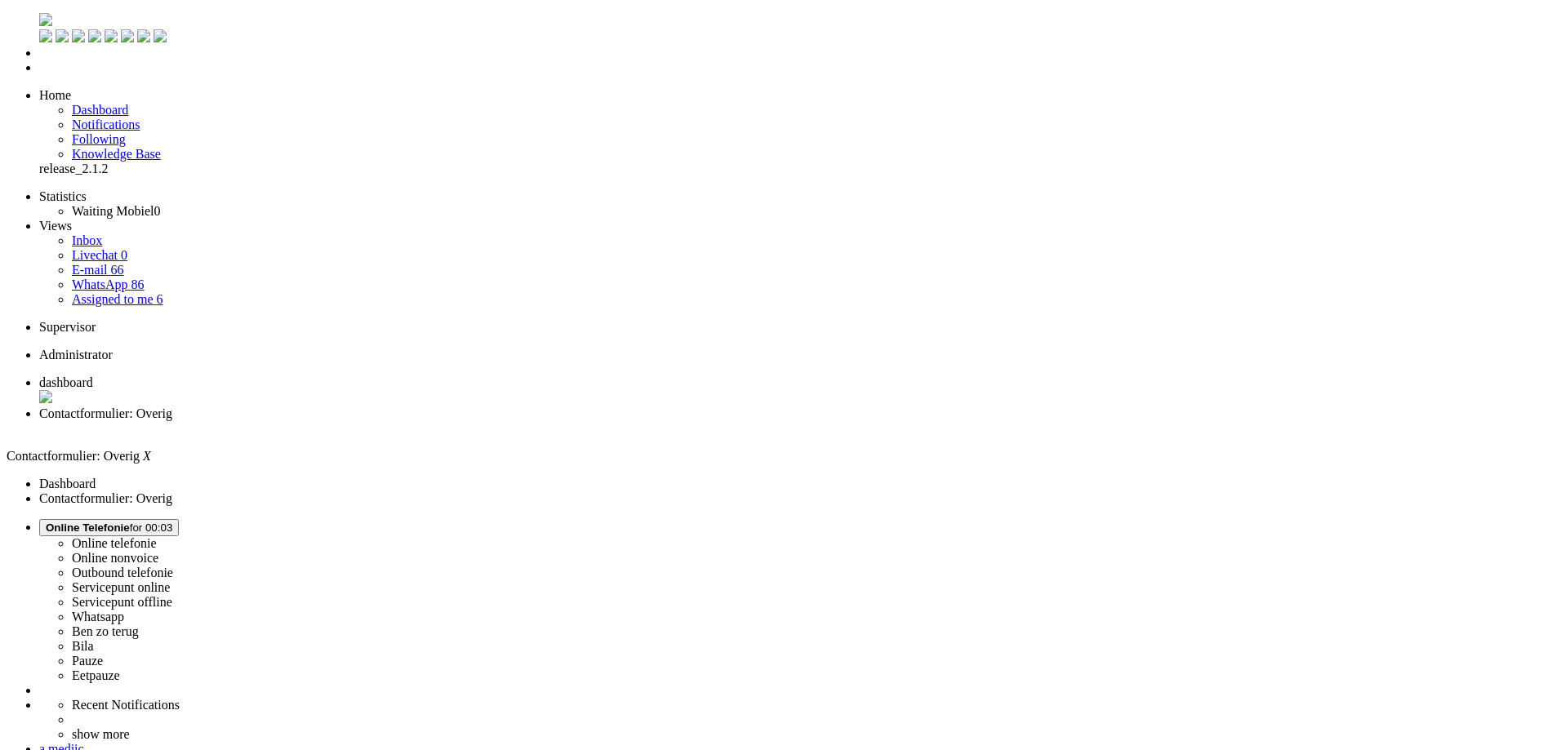
click at [108, 292] on span "Assigned to me" at bounding box center [112, 299] width 81 height 14
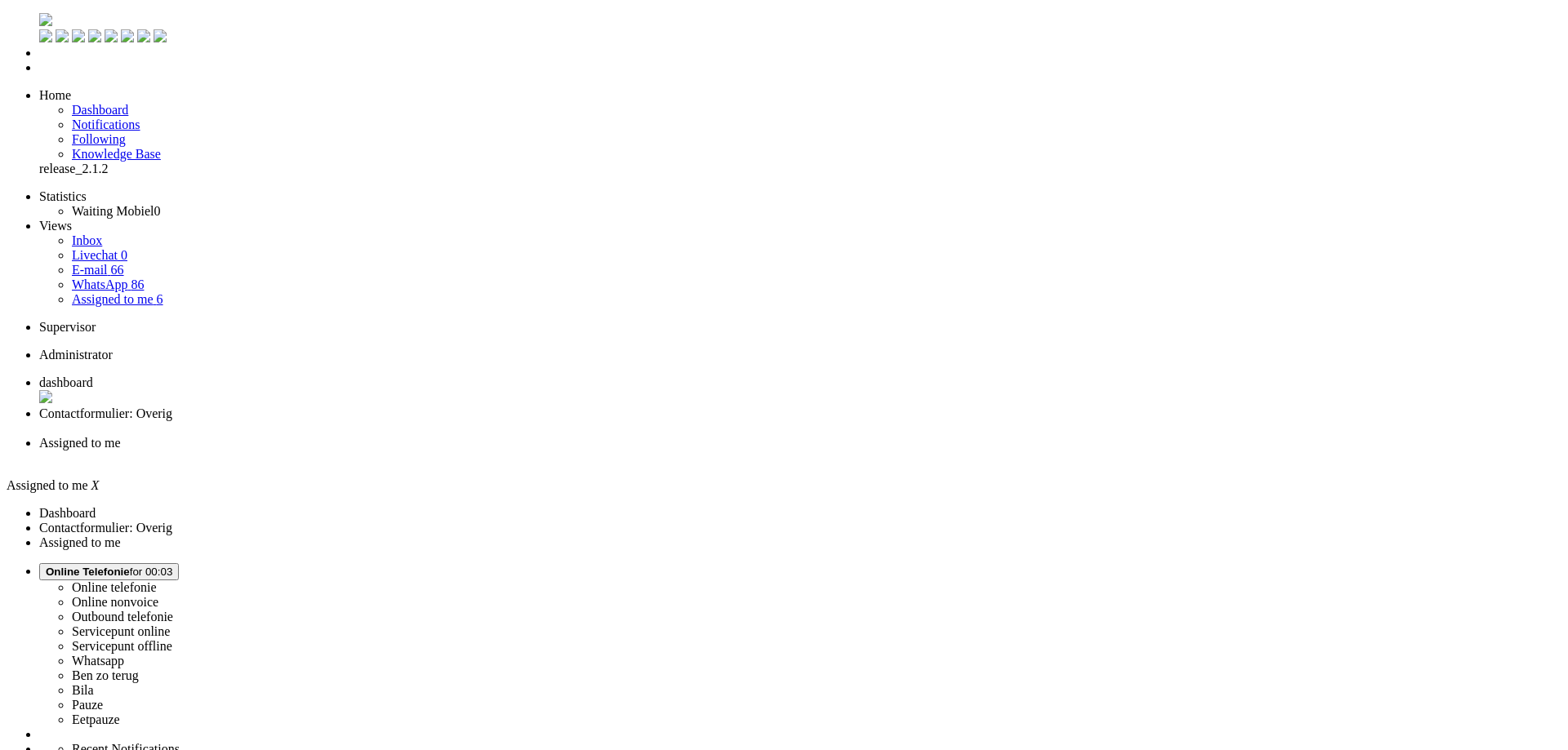
click at [130, 565] on span "Online Telefonie" at bounding box center [88, 571] width 84 height 12
click at [124, 262] on link "E-mail 66" at bounding box center [97, 270] width 53 height 14
type input "2"
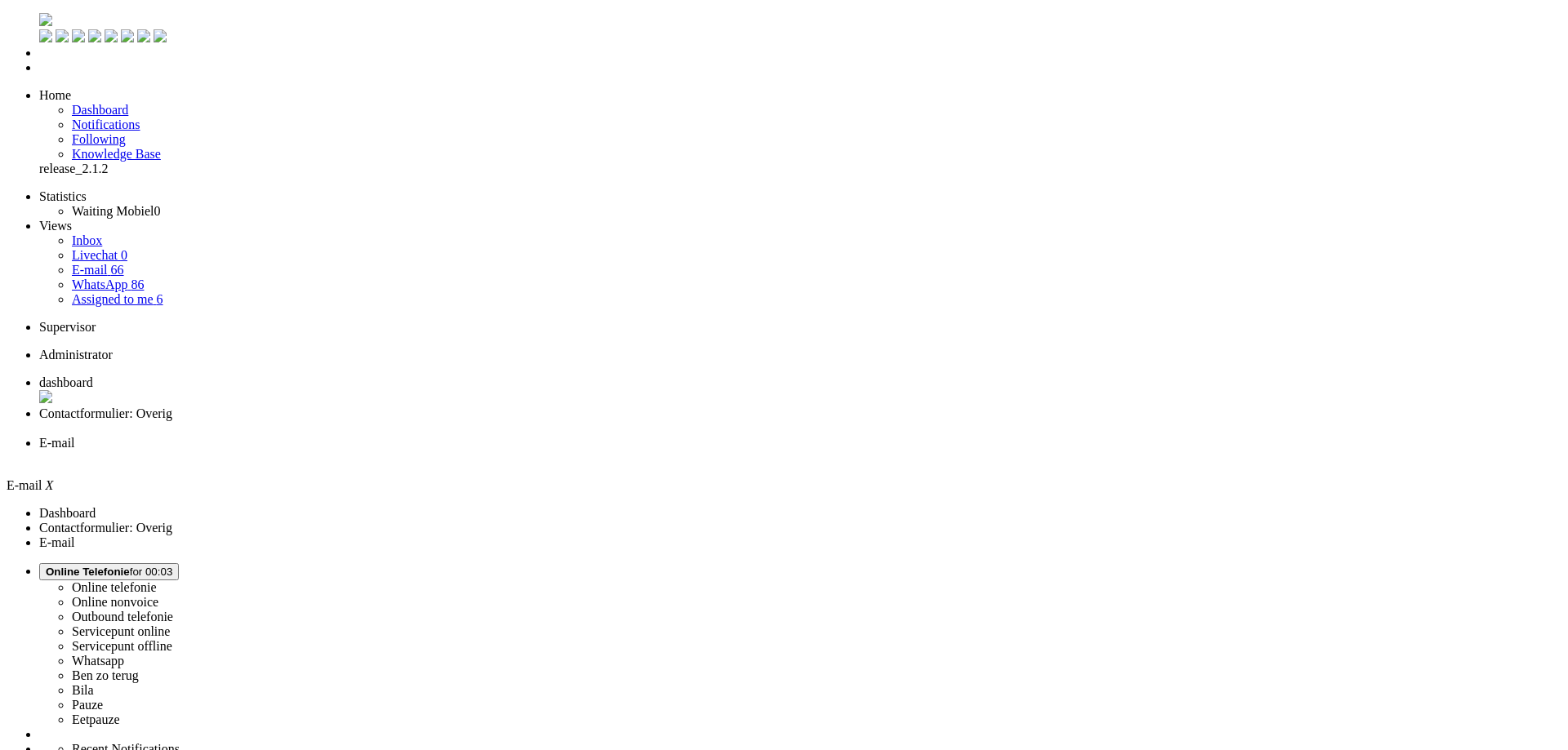
type input "2"
type input "3"
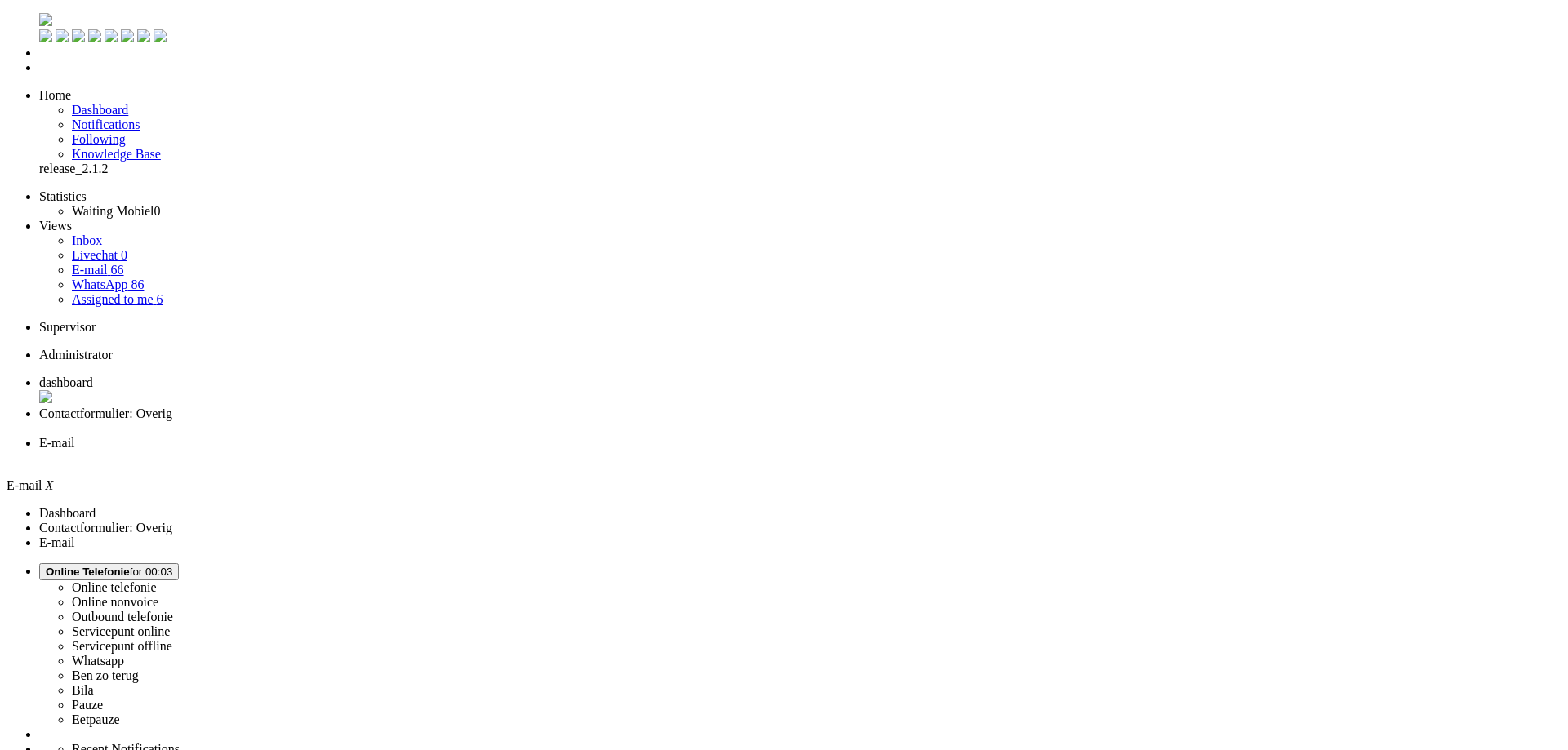
type input "4"
type input "5"
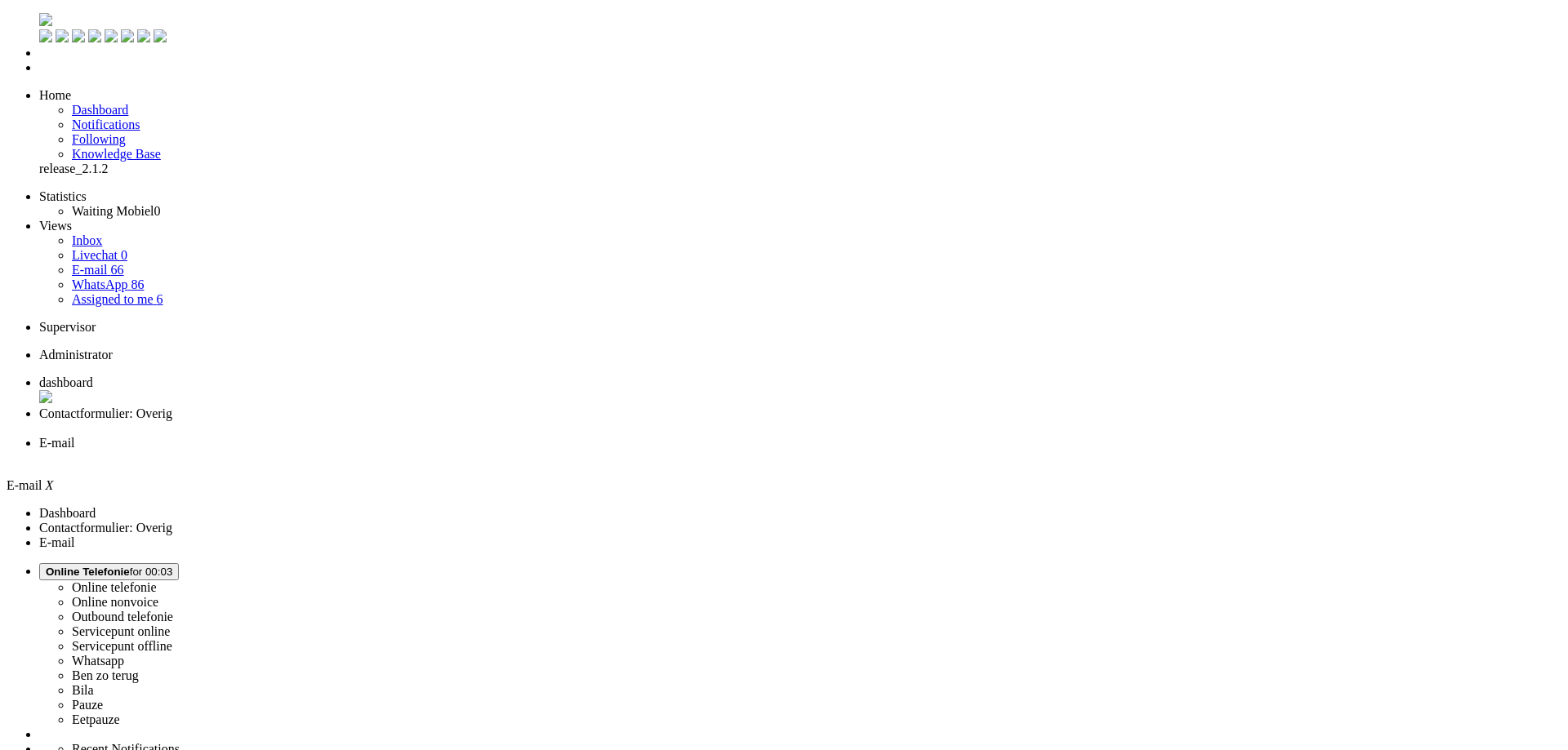
click at [617, 436] on li "E-mail" at bounding box center [801, 450] width 1522 height 29
click at [615, 451] on div "Close tab" at bounding box center [801, 458] width 1522 height 14
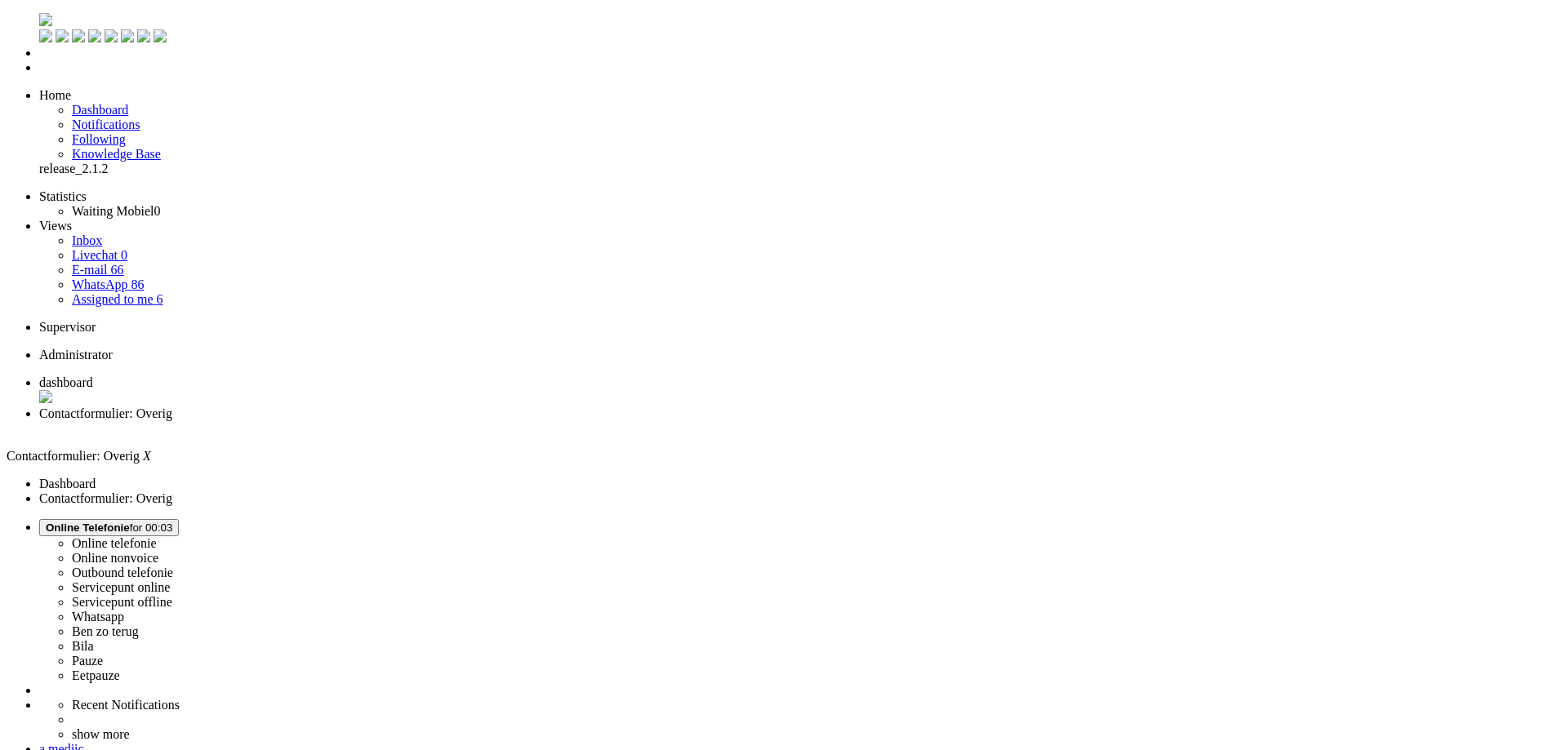
click at [179, 519] on button "Online Telefonie for 00:03" at bounding box center [109, 527] width 139 height 17
click at [124, 610] on label "Whatsapp" at bounding box center [97, 617] width 53 height 14
click at [473, 421] on div "Close tab" at bounding box center [801, 429] width 1522 height 14
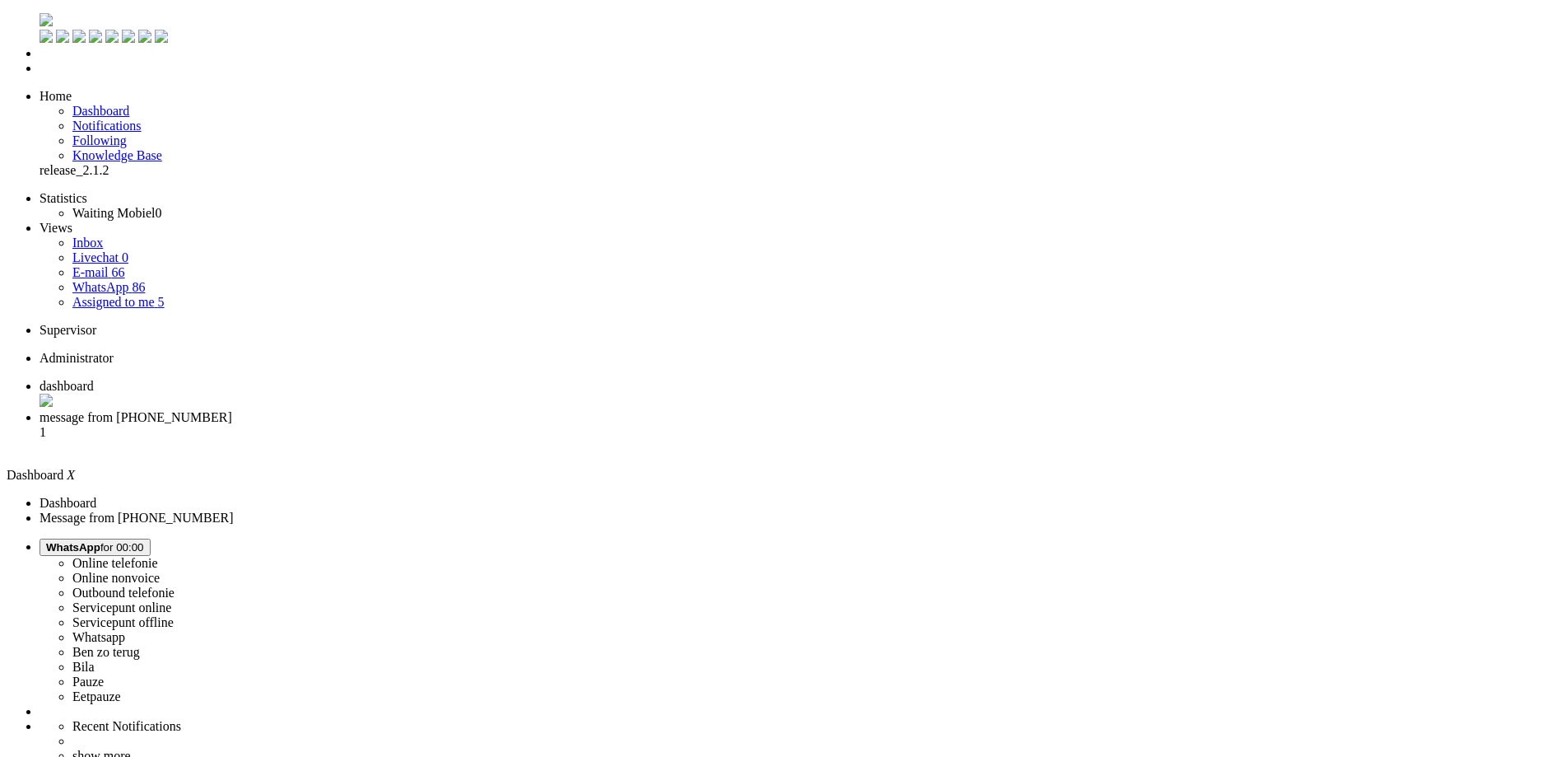
click at [232, 410] on span "message from [PHONE_NUMBER]" at bounding box center [136, 417] width 193 height 14
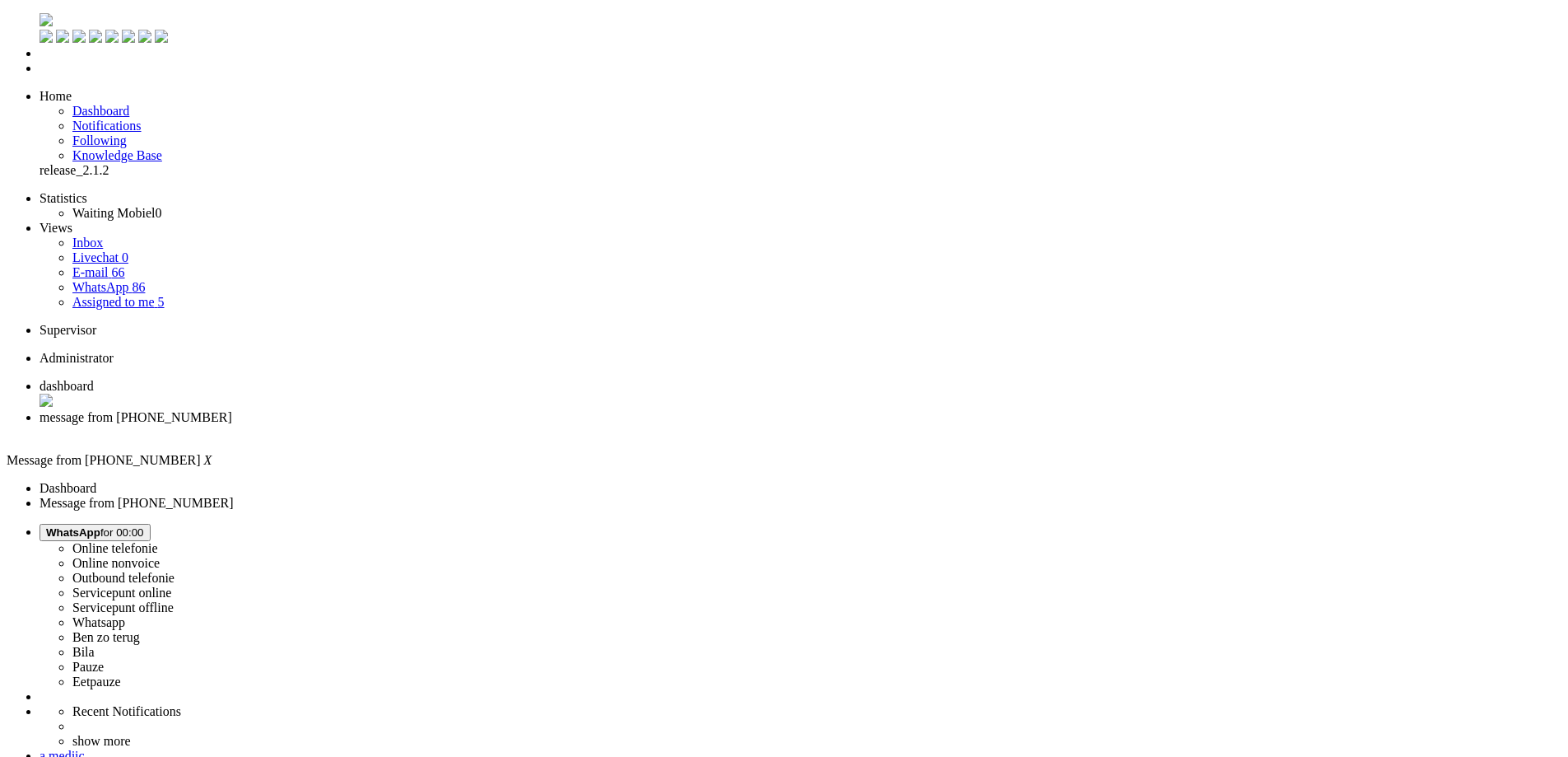
click at [144, 526] on span "WhatsApp for 00:00" at bounding box center [95, 533] width 98 height 13
click at [159, 542] on label "Online telefonie" at bounding box center [114, 549] width 86 height 14
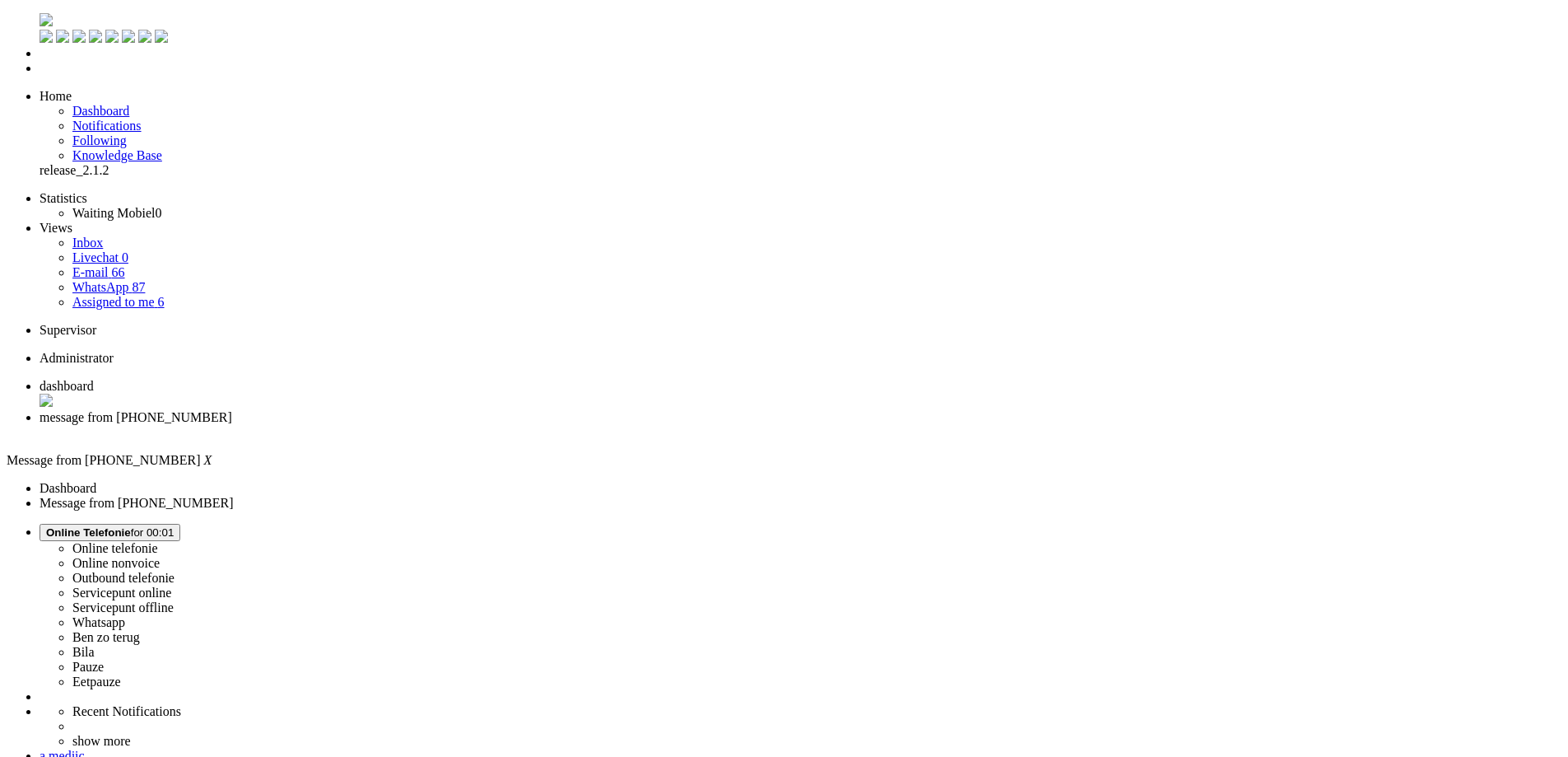
click at [480, 425] on div "Close tab" at bounding box center [801, 433] width 1522 height 14
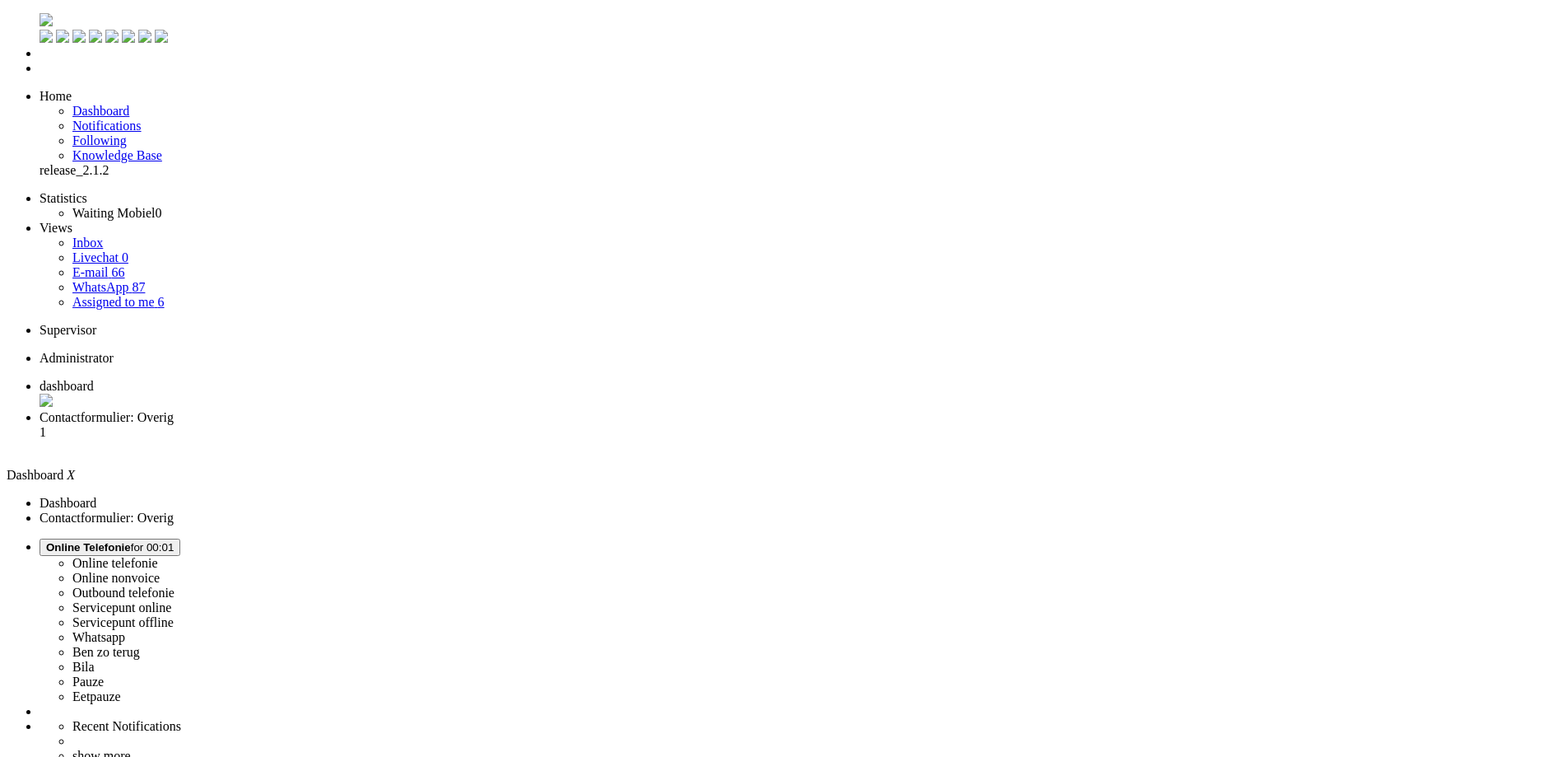
click at [174, 410] on span "Contactformulier: Overig" at bounding box center [106, 417] width 134 height 14
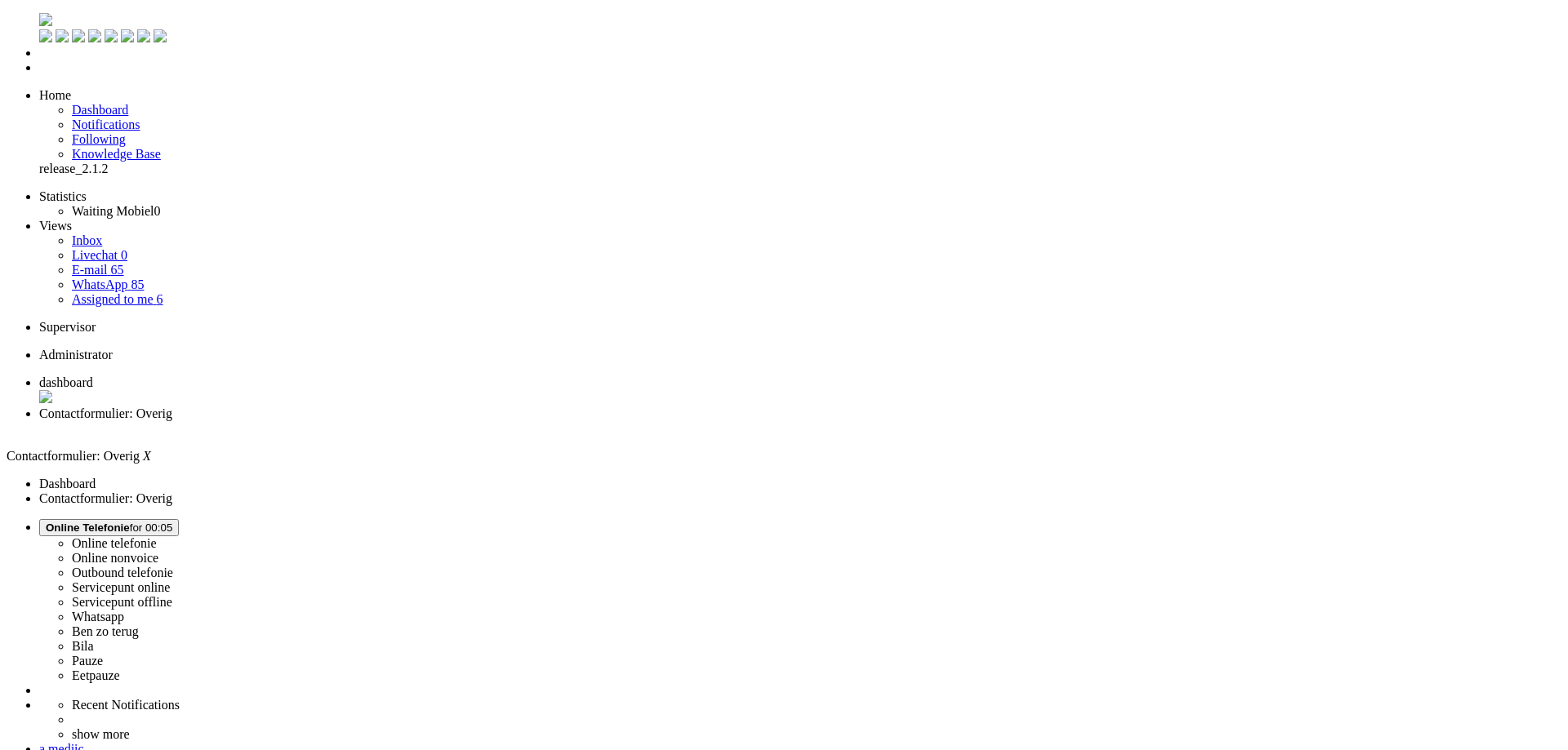
click at [149, 278] on li "WhatsApp 85" at bounding box center [816, 285] width 1489 height 14
click at [124, 262] on link "E-mail 65" at bounding box center [97, 270] width 53 height 14
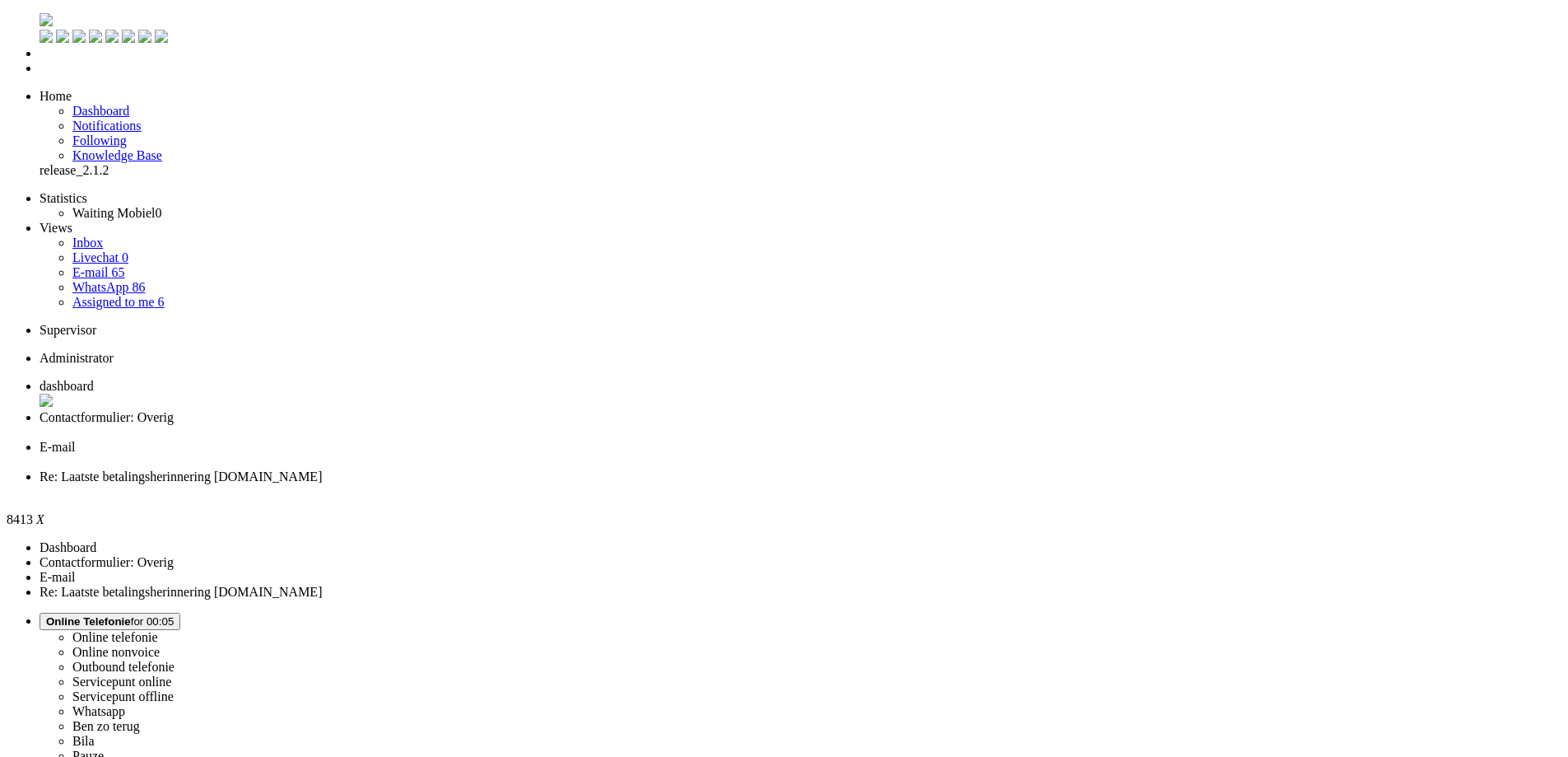
click at [754, 484] on div "Close tab" at bounding box center [801, 491] width 1522 height 14
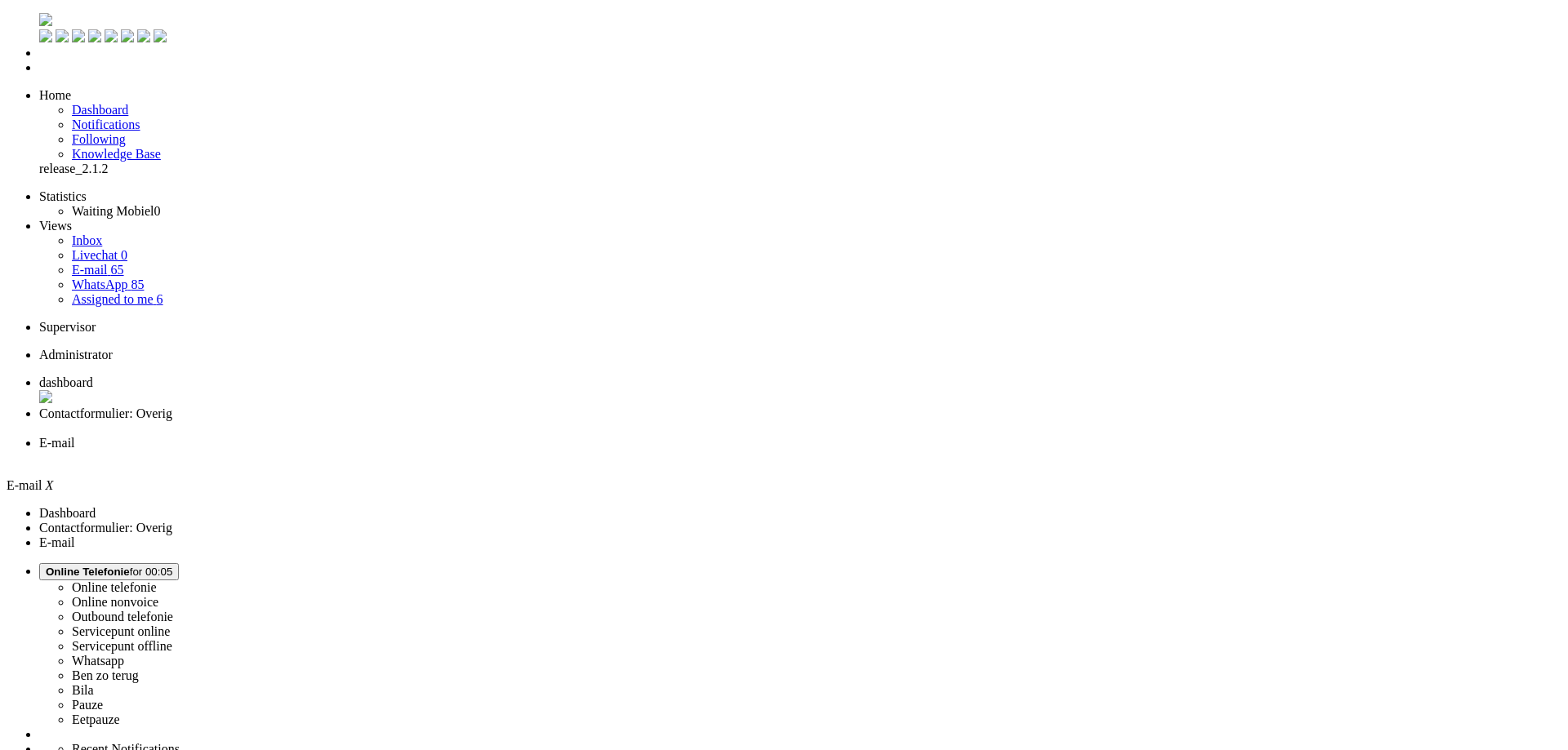
click at [144, 278] on link "WhatsApp 85" at bounding box center [107, 285] width 71 height 14
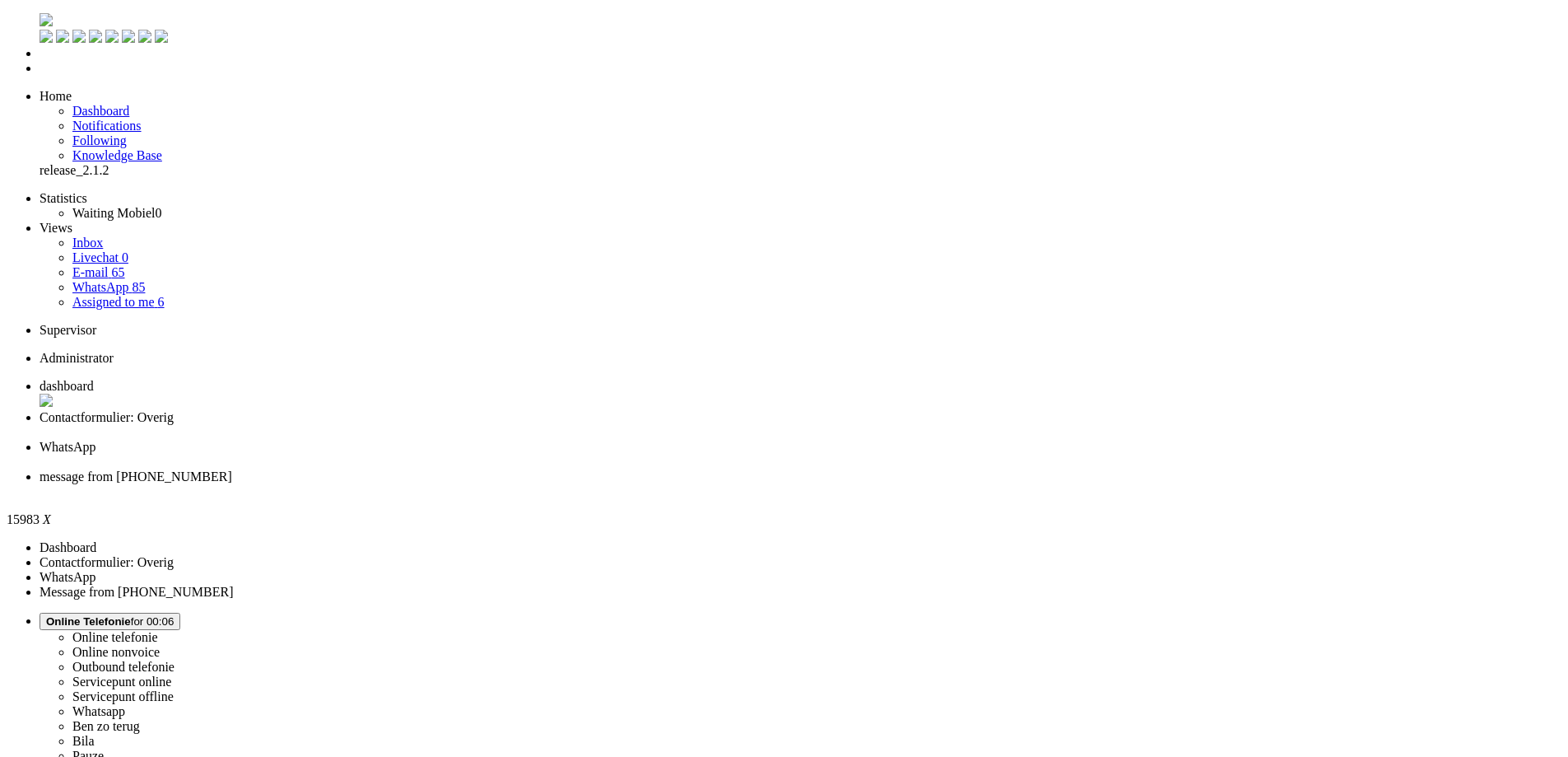
click at [757, 484] on div "Close tab" at bounding box center [801, 491] width 1522 height 14
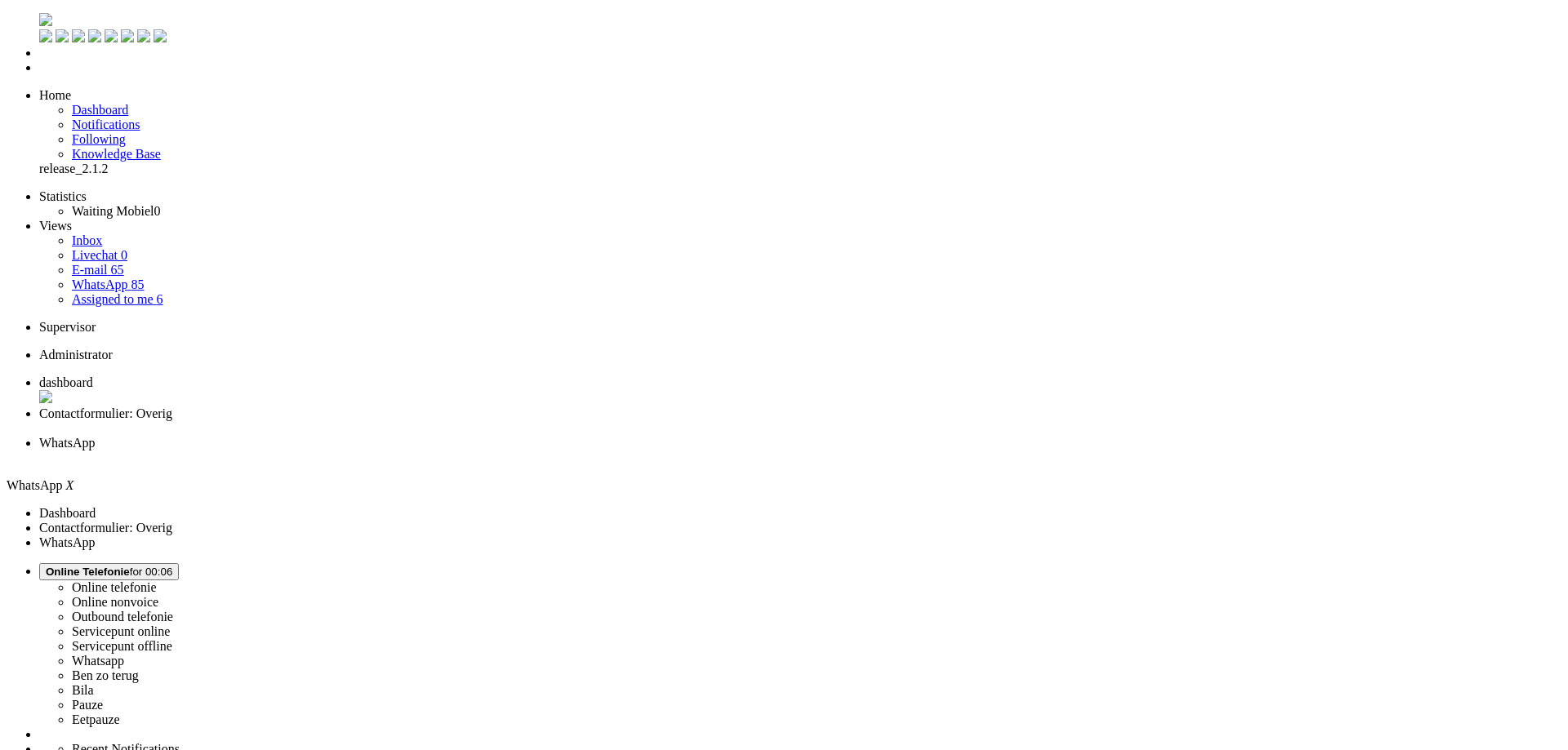
type input "2"
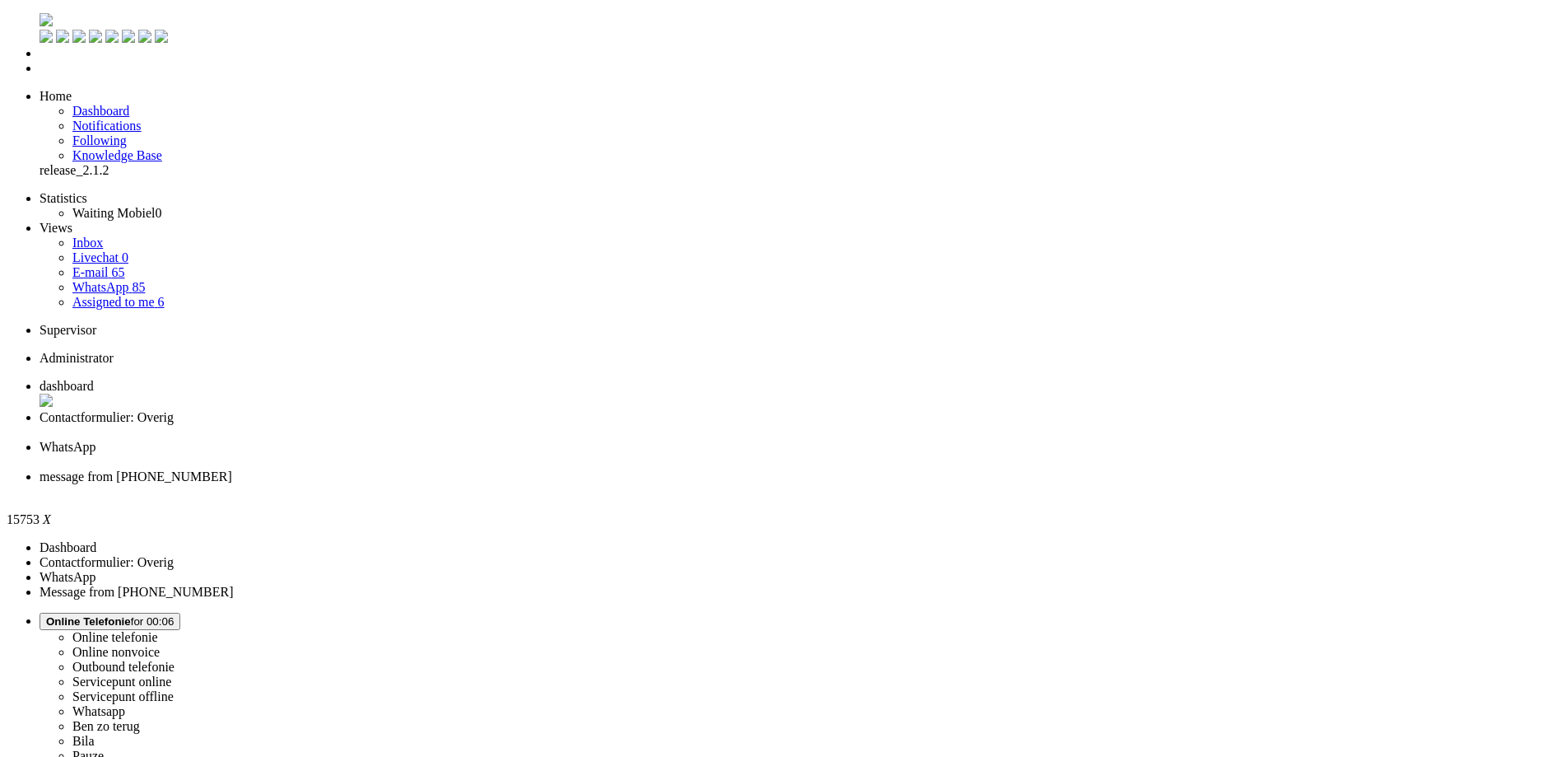
drag, startPoint x: 96, startPoint y: 2830, endPoint x: -91, endPoint y: 2807, distance: 188.4
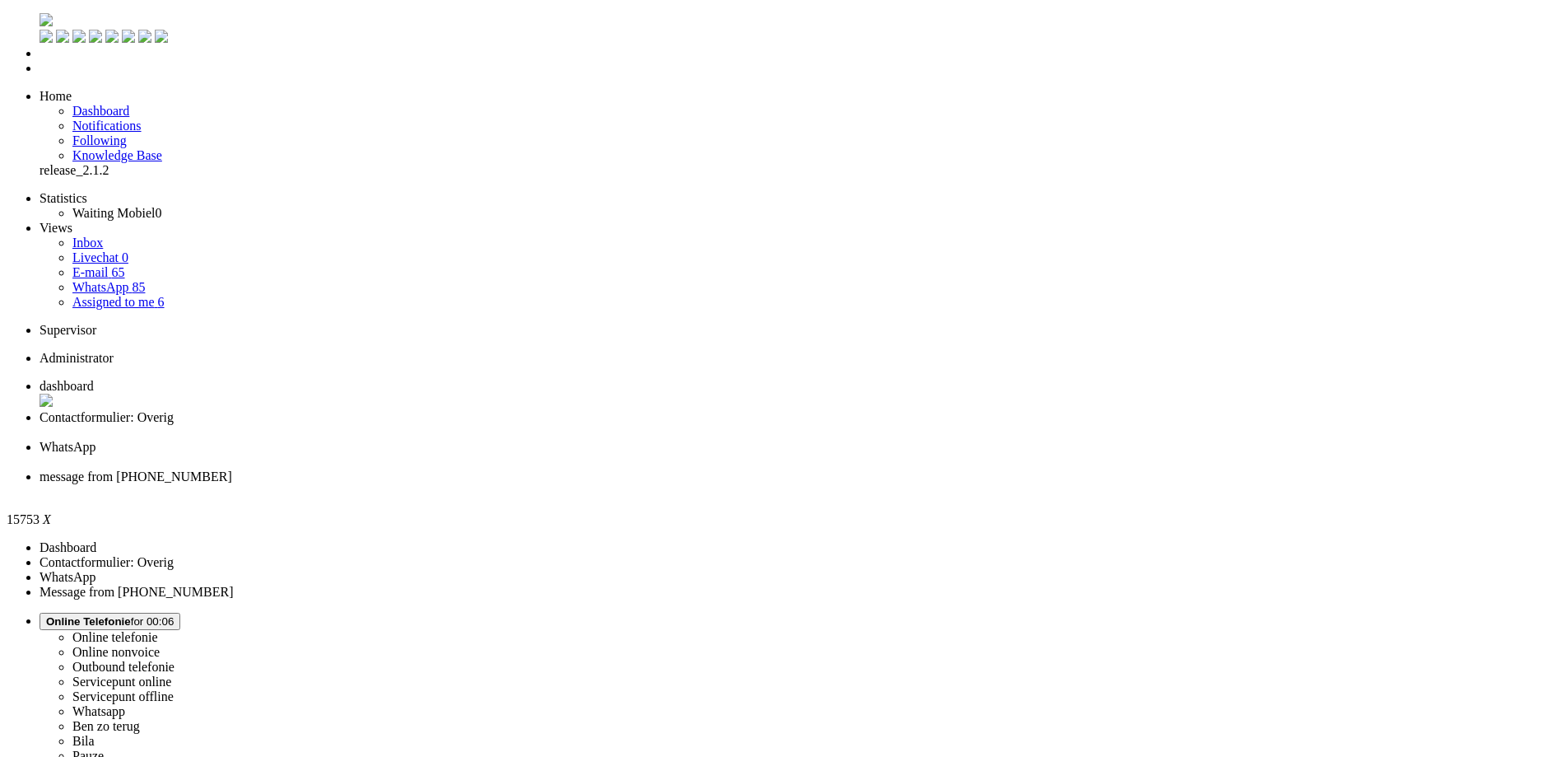
click at [752, 484] on div "Close tab" at bounding box center [801, 491] width 1522 height 14
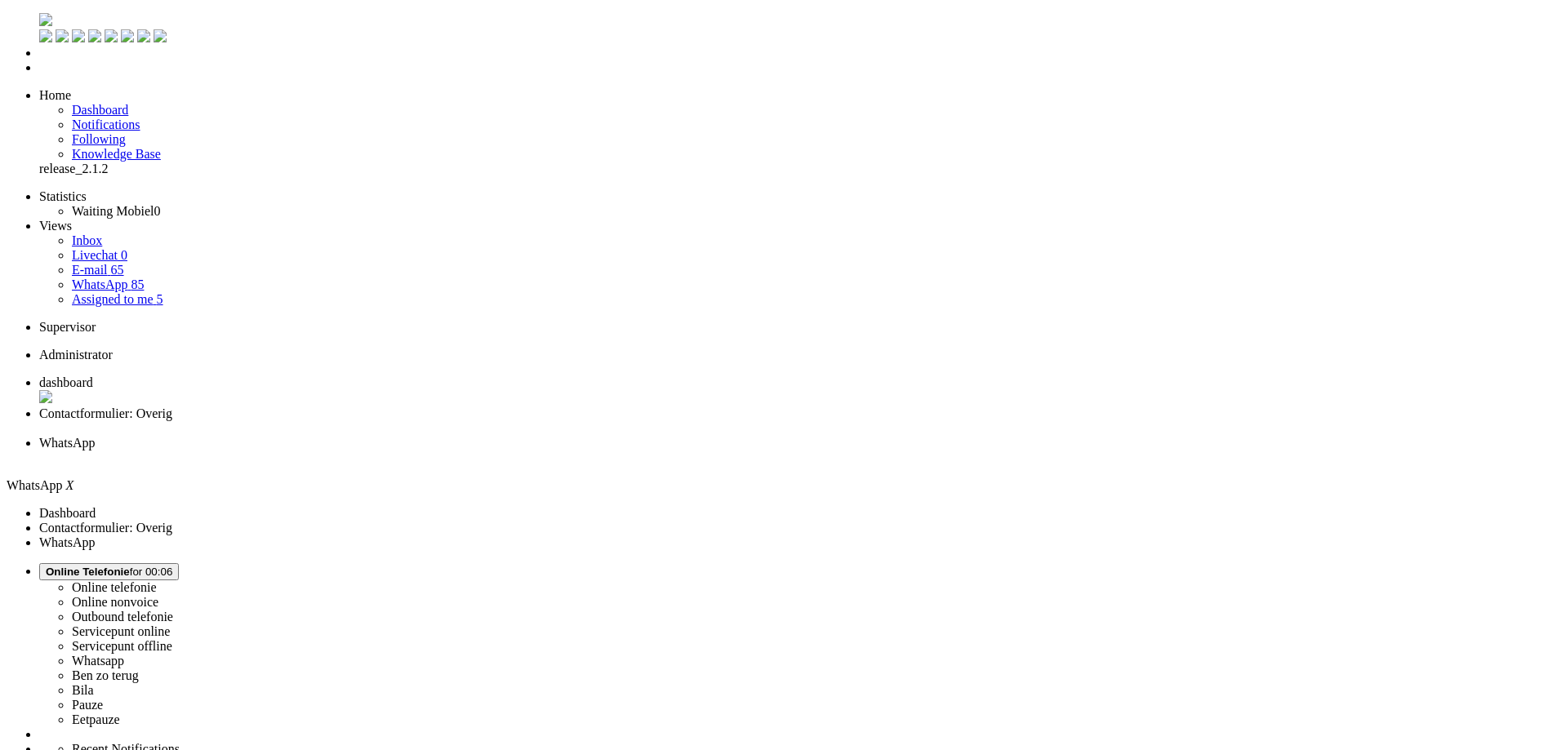
click at [0, 0] on icon at bounding box center [0, 0] width 0 height 0
type input "3"
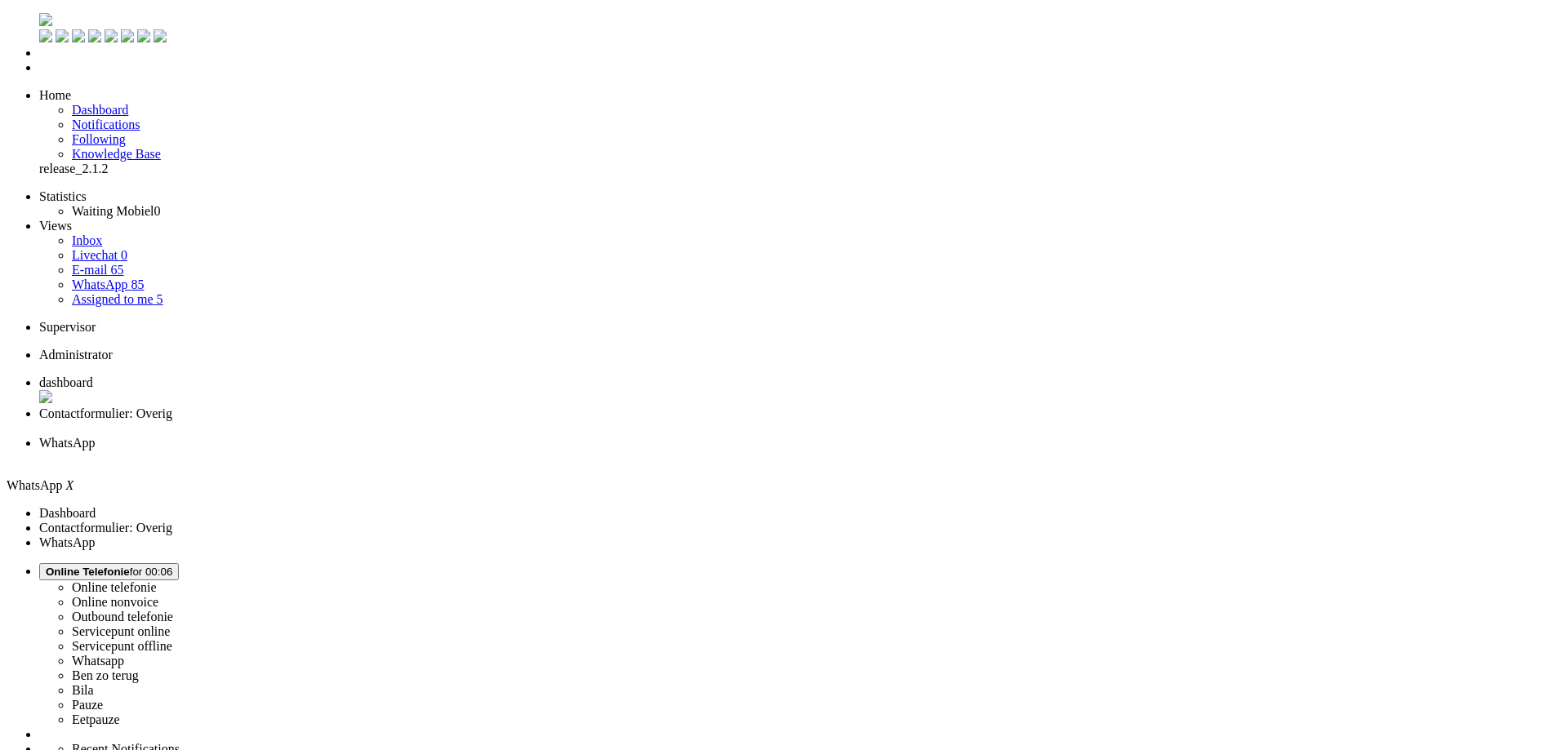
type input "4"
type input "5"
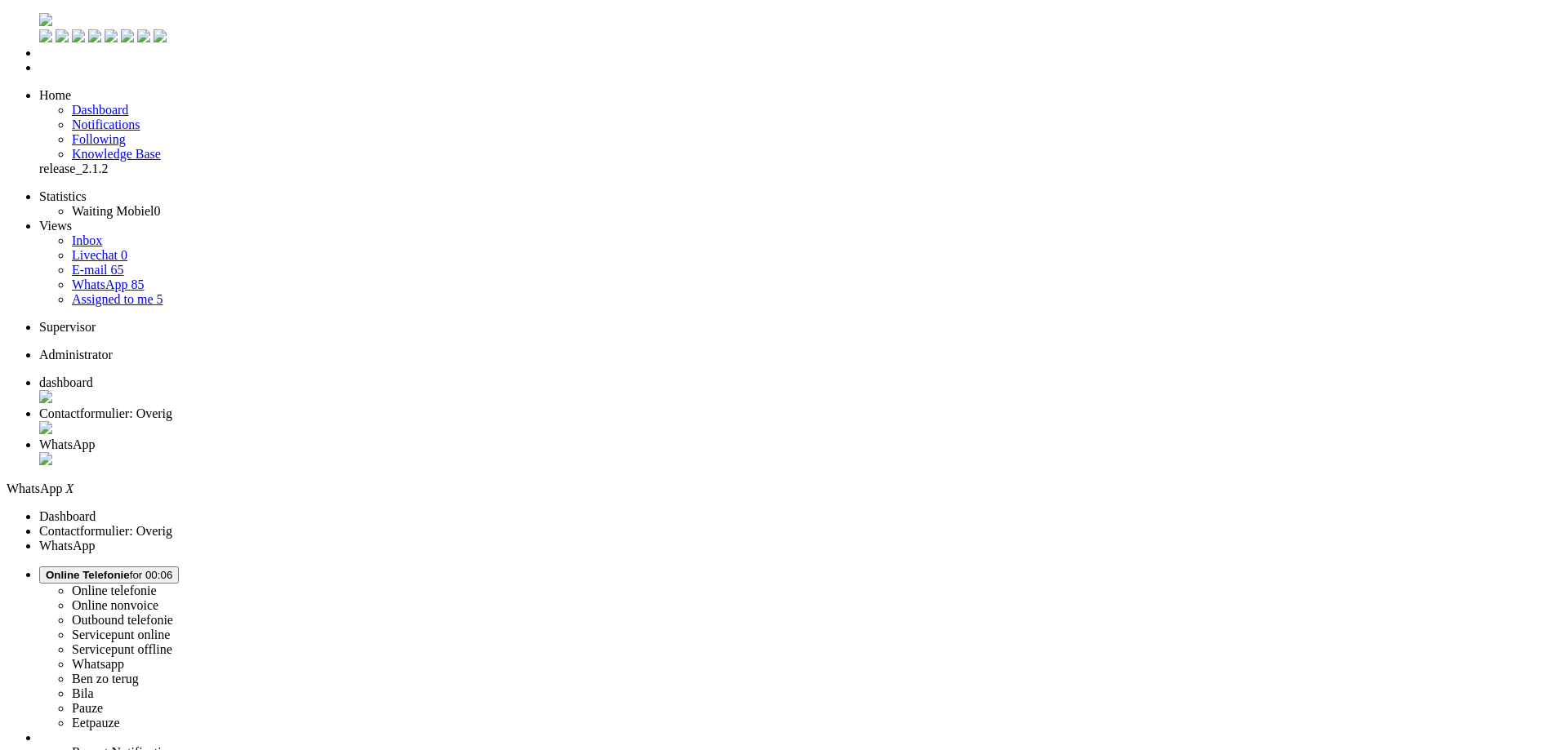
type input "6"
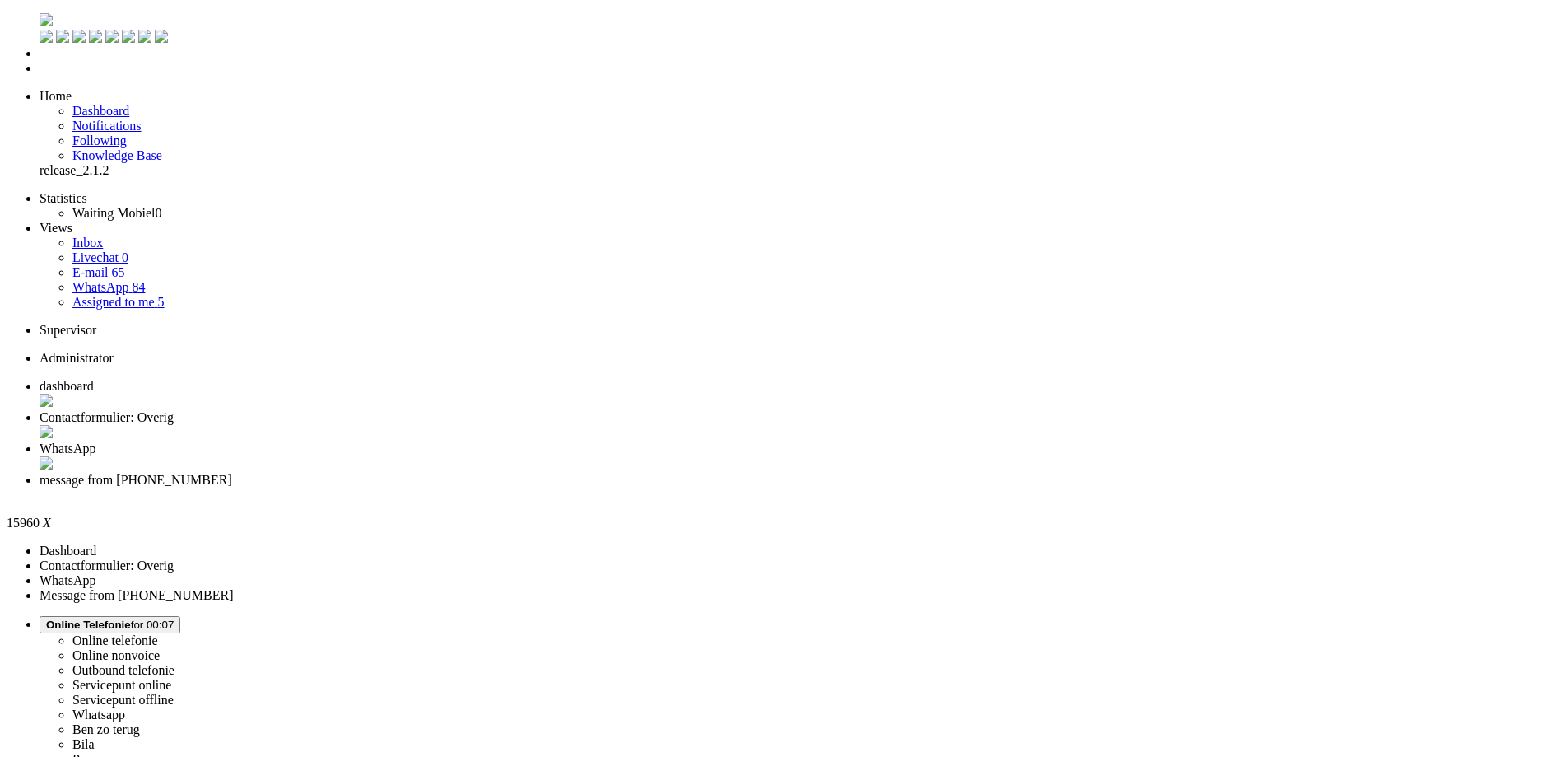
click at [752, 488] on div "Close tab" at bounding box center [801, 495] width 1522 height 14
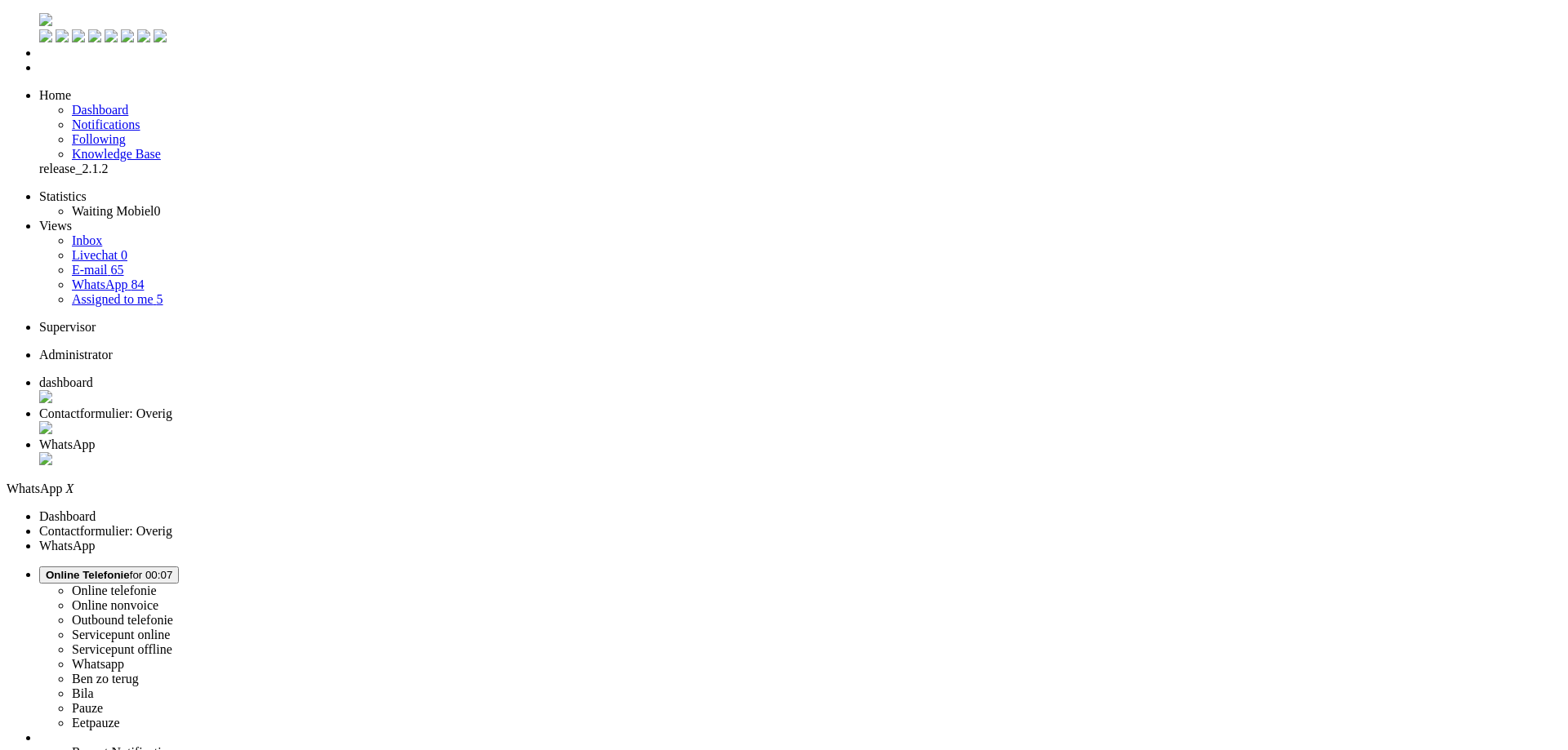
click at [608, 438] on li "WhatsApp" at bounding box center [801, 453] width 1522 height 31
click at [608, 452] on div "Close tab" at bounding box center [801, 460] width 1522 height 16
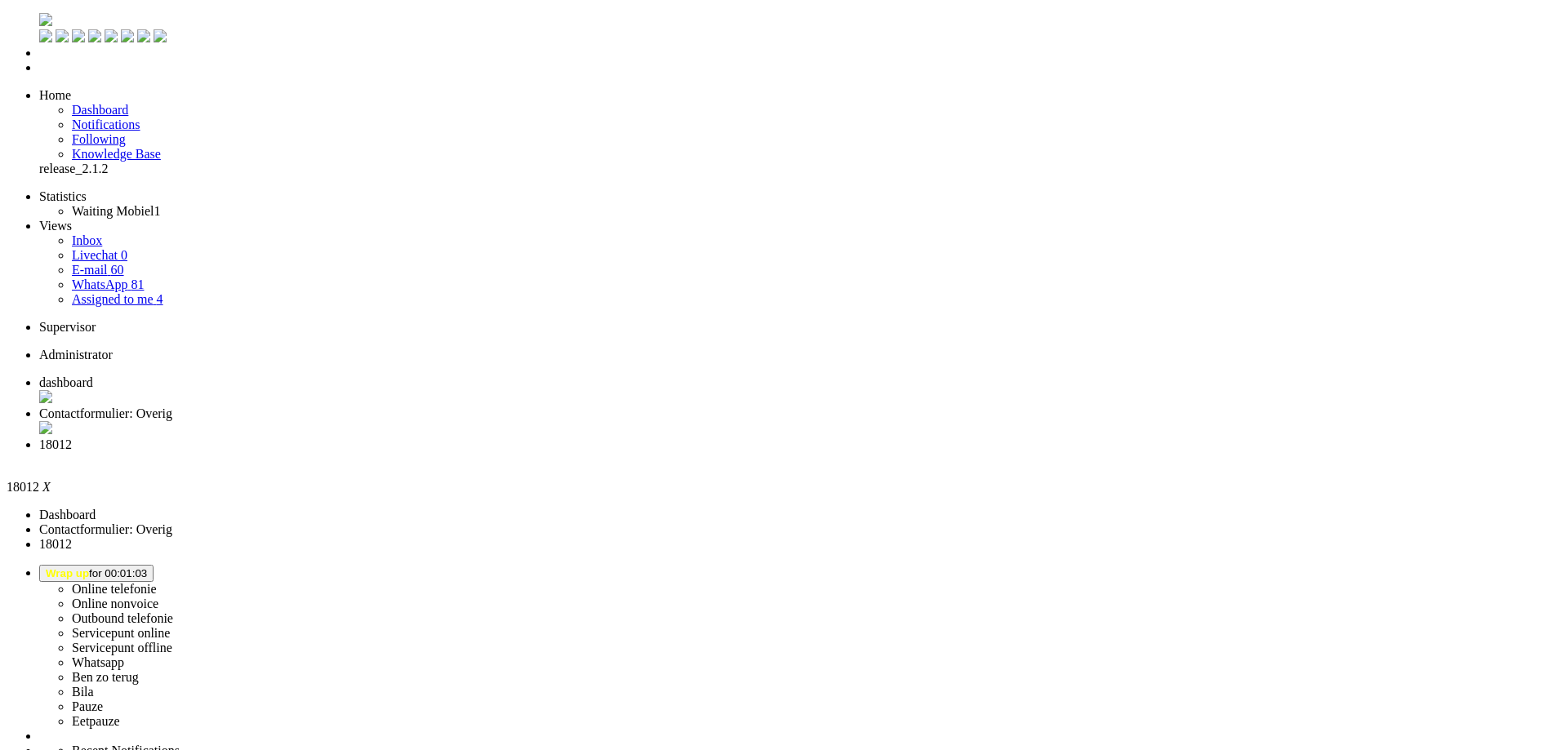
click at [612, 452] on div "Close tab" at bounding box center [801, 459] width 1522 height 14
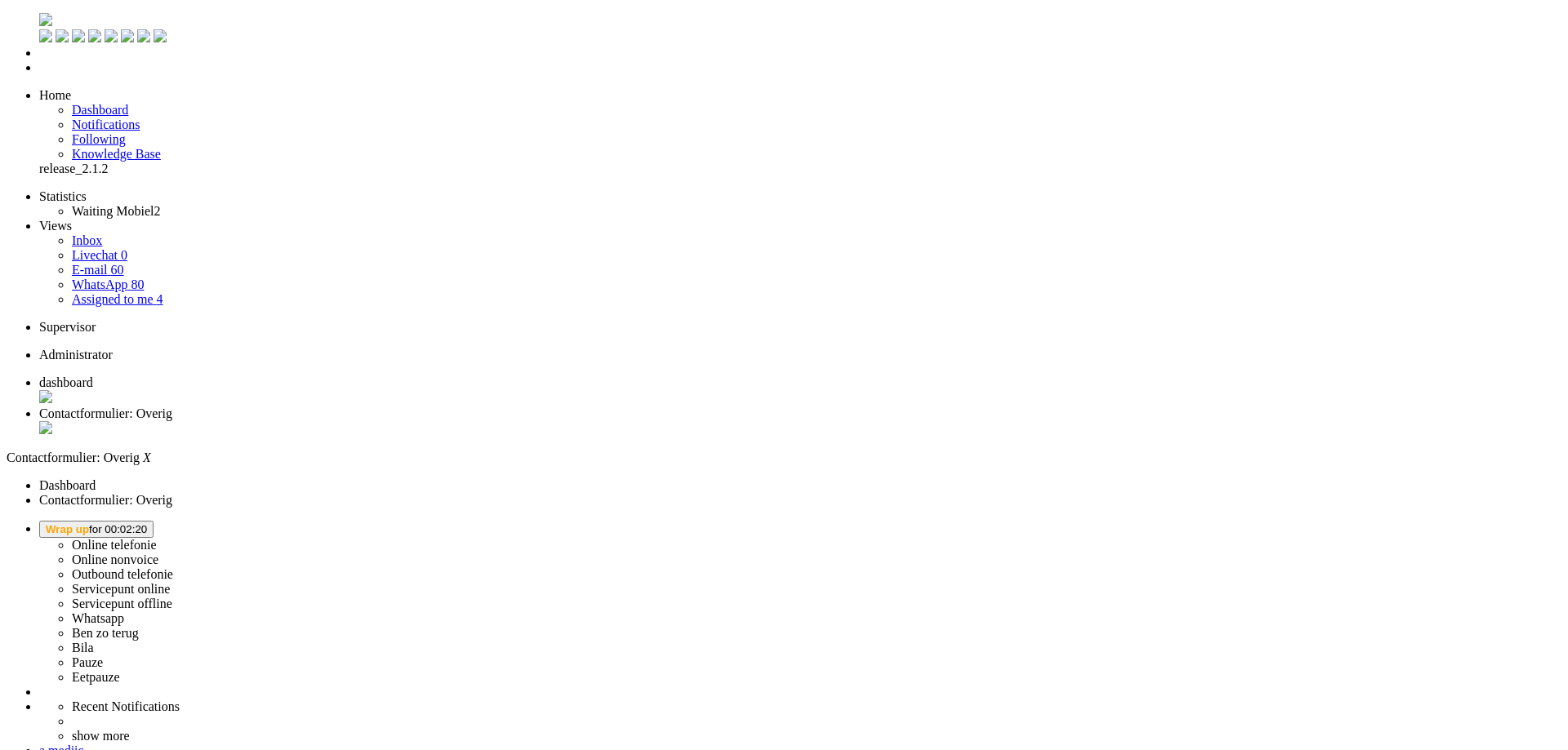
click at [147, 523] on span "Wrap up for 00:02:20" at bounding box center [96, 529] width 101 height 12
click at [158, 553] on label "Online nonvoice" at bounding box center [114, 560] width 87 height 14
click at [175, 523] on span "Online Nonvoice for 00:00" at bounding box center [110, 529] width 129 height 12
click at [138, 626] on label "Ben zo terug" at bounding box center [105, 633] width 67 height 14
click at [155, 523] on span "[PERSON_NAME] zo terug for 00:02" at bounding box center [100, 529] width 109 height 12
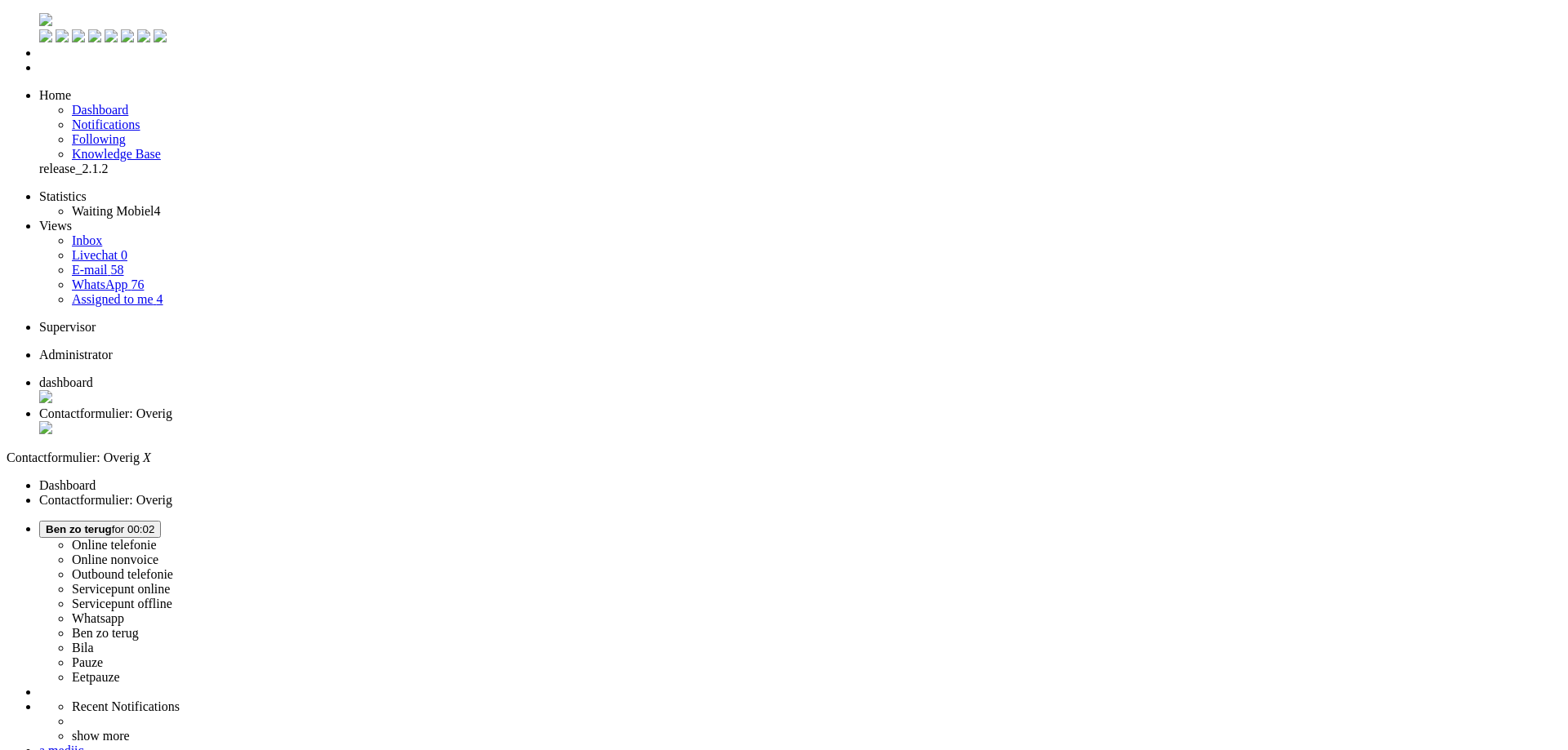
click at [94, 641] on label "Bila" at bounding box center [82, 648] width 22 height 14
